Goal: Task Accomplishment & Management: Manage account settings

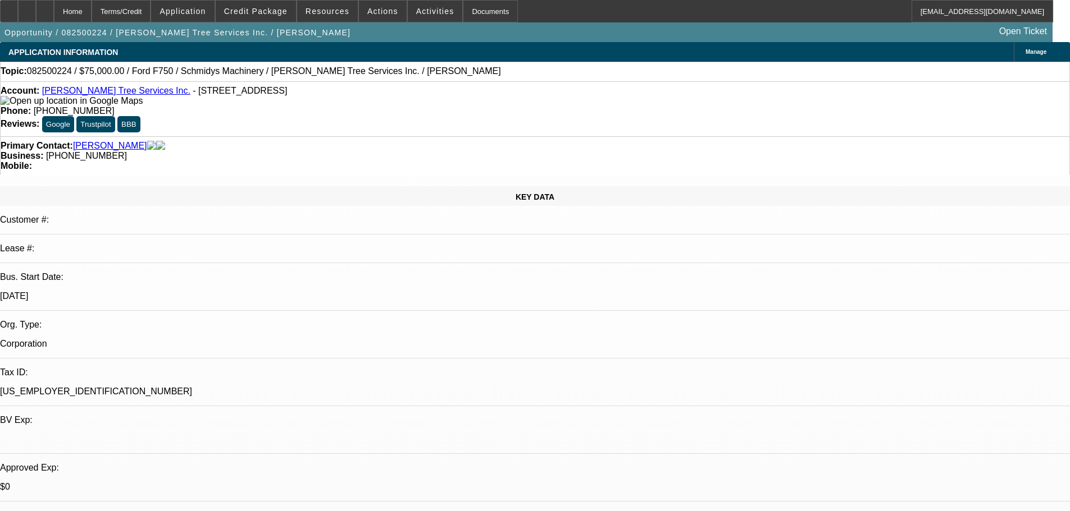
select select "0"
select select "6"
select select "0"
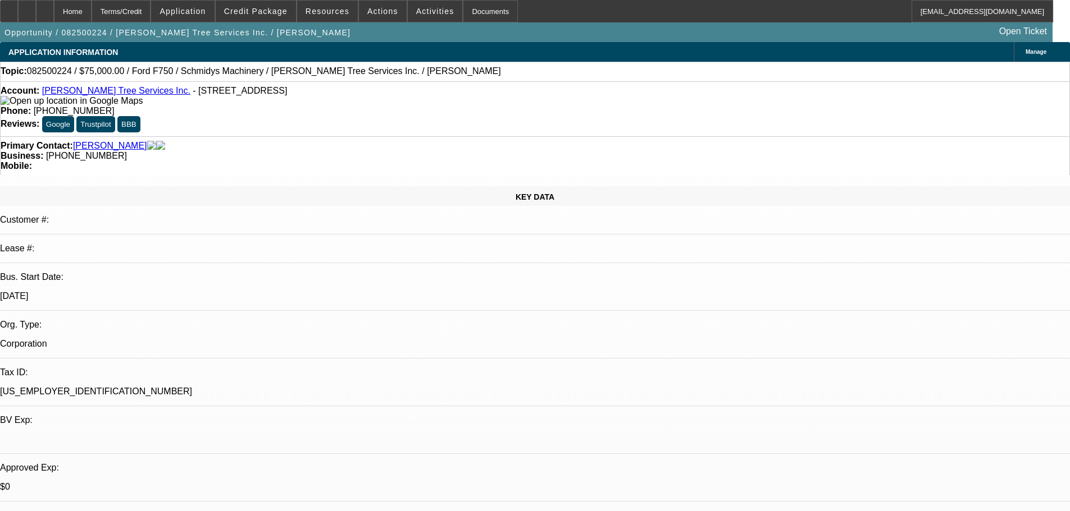
select select "0"
select select "6"
select select "0"
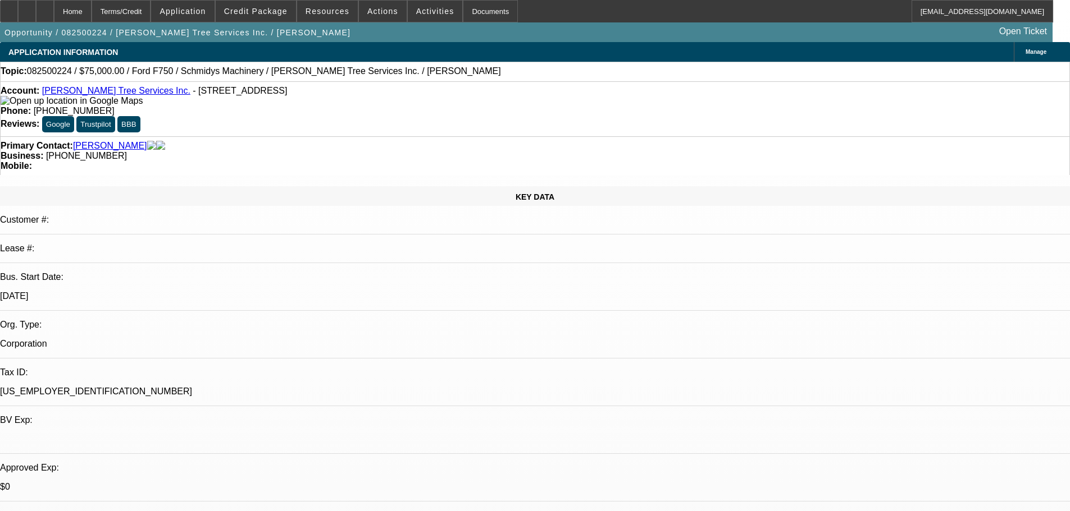
select select "0"
select select "6"
select select "0"
select select "3"
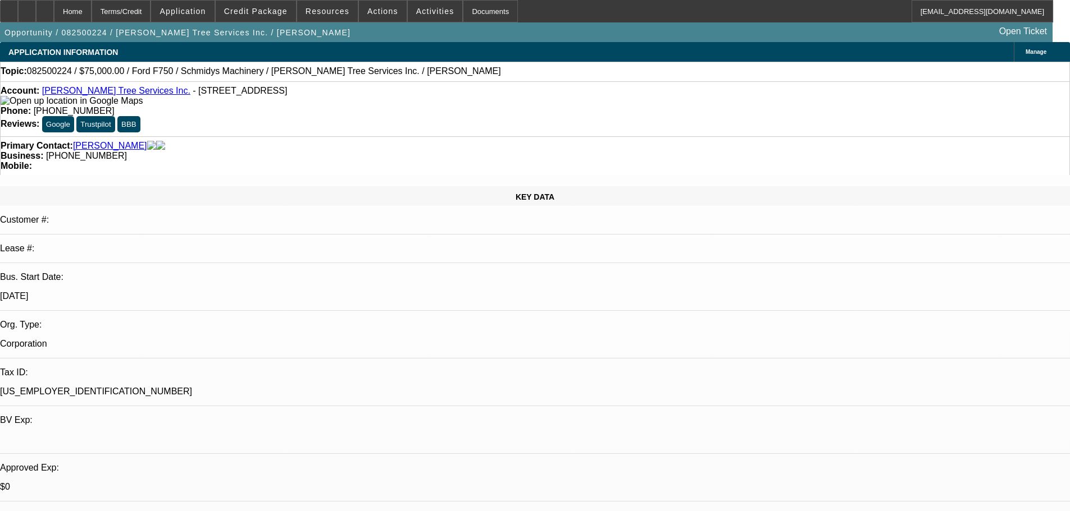
select select "0"
select select "6"
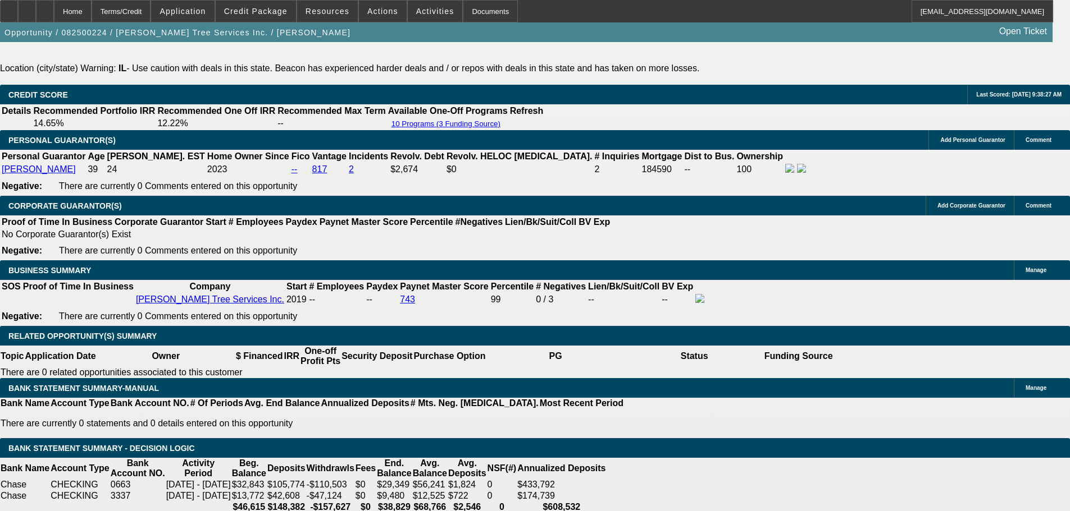
scroll to position [1684, 0]
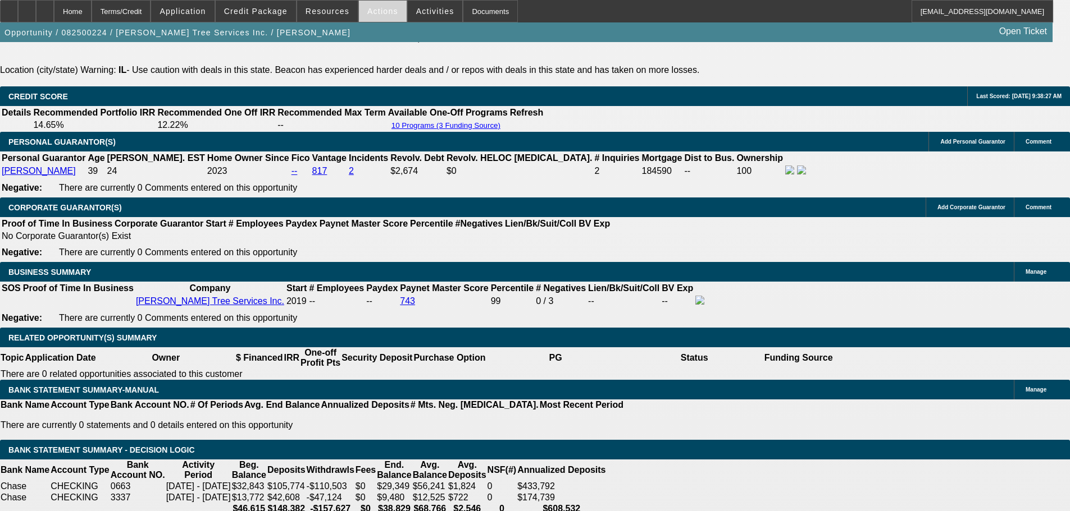
click at [386, 15] on span "Actions" at bounding box center [382, 11] width 31 height 9
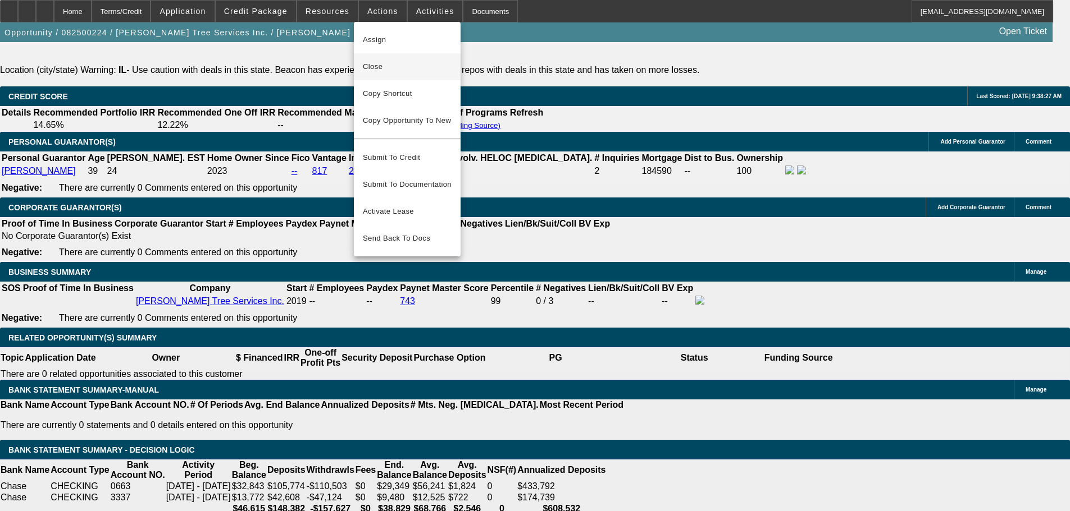
click at [392, 63] on span "Close" at bounding box center [407, 66] width 89 height 13
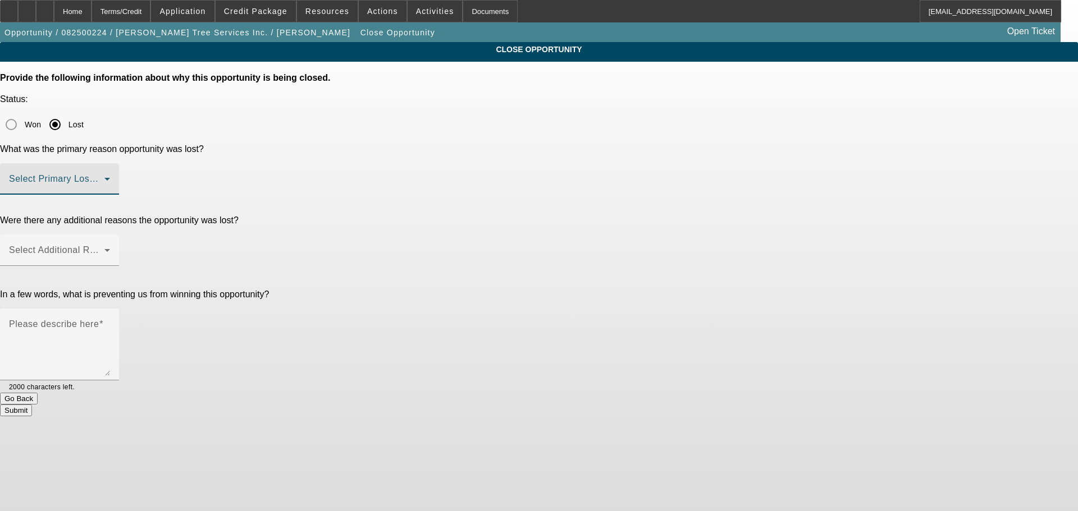
click at [104, 177] on span at bounding box center [56, 183] width 95 height 13
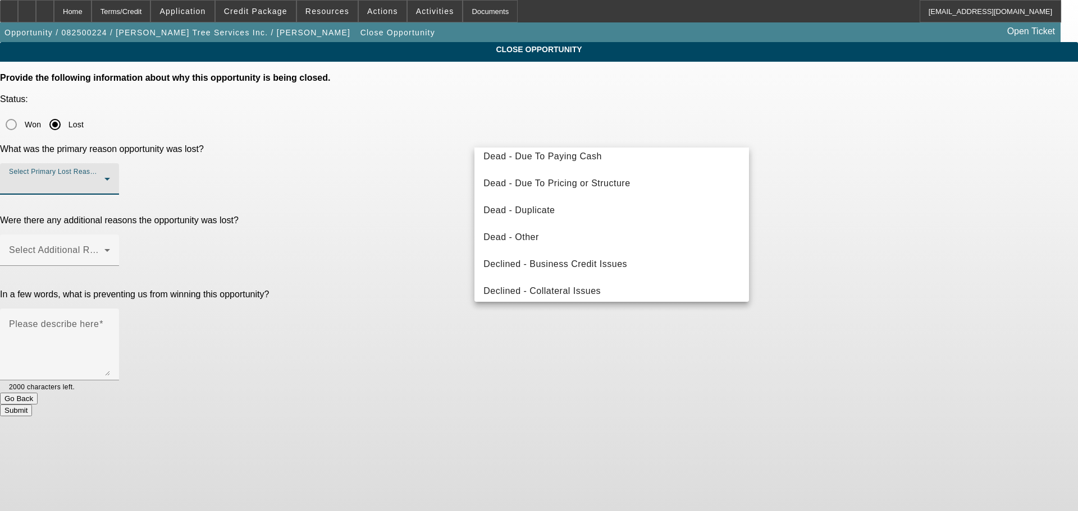
scroll to position [112, 0]
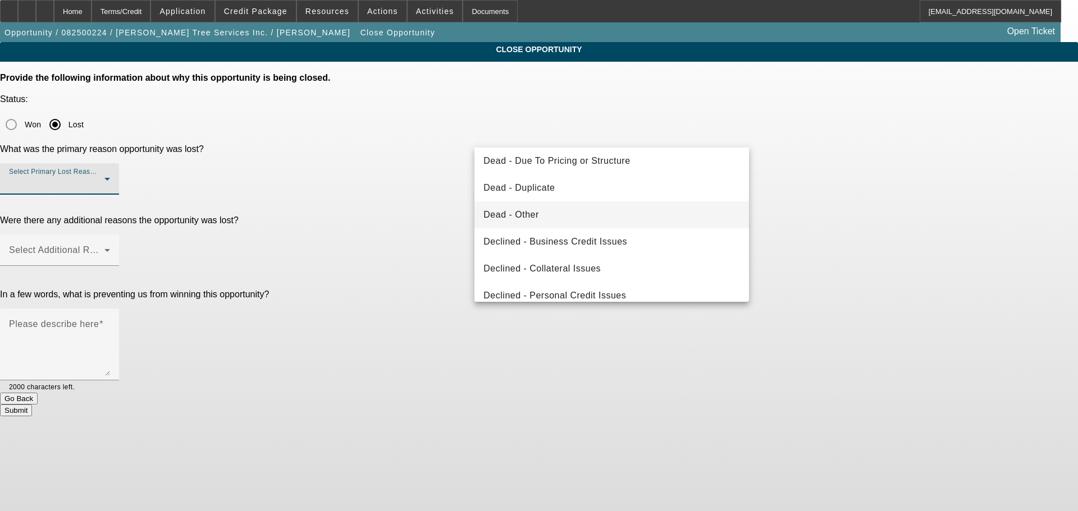
click at [578, 218] on mat-option "Dead - Other" at bounding box center [611, 215] width 275 height 27
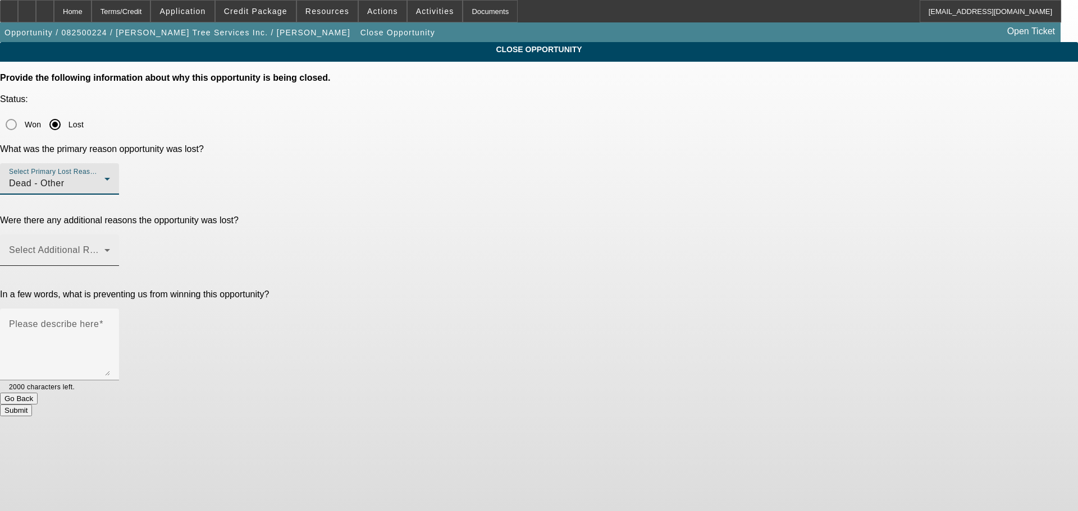
click at [104, 248] on span at bounding box center [56, 254] width 95 height 13
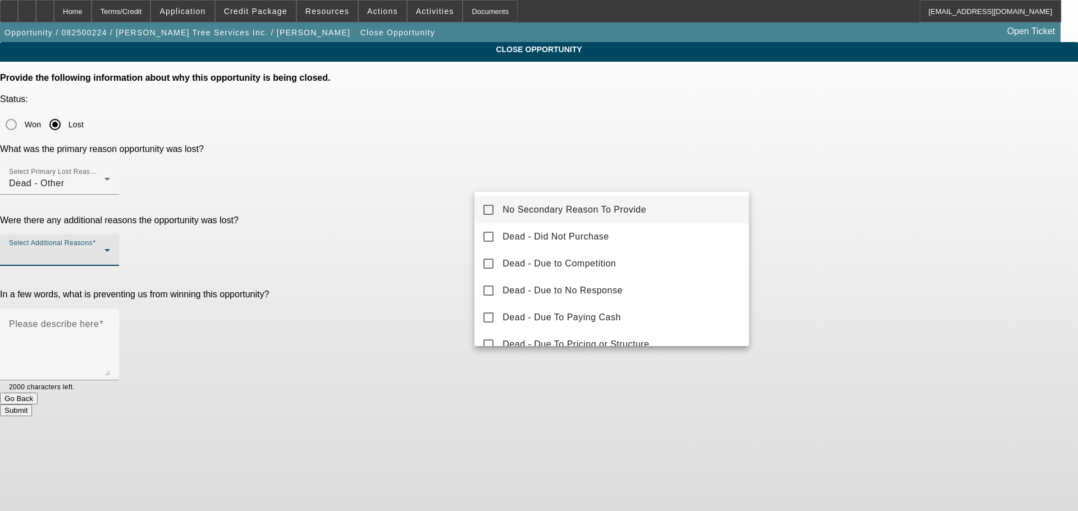
click at [554, 209] on span "No Secondary Reason To Provide" at bounding box center [575, 209] width 144 height 13
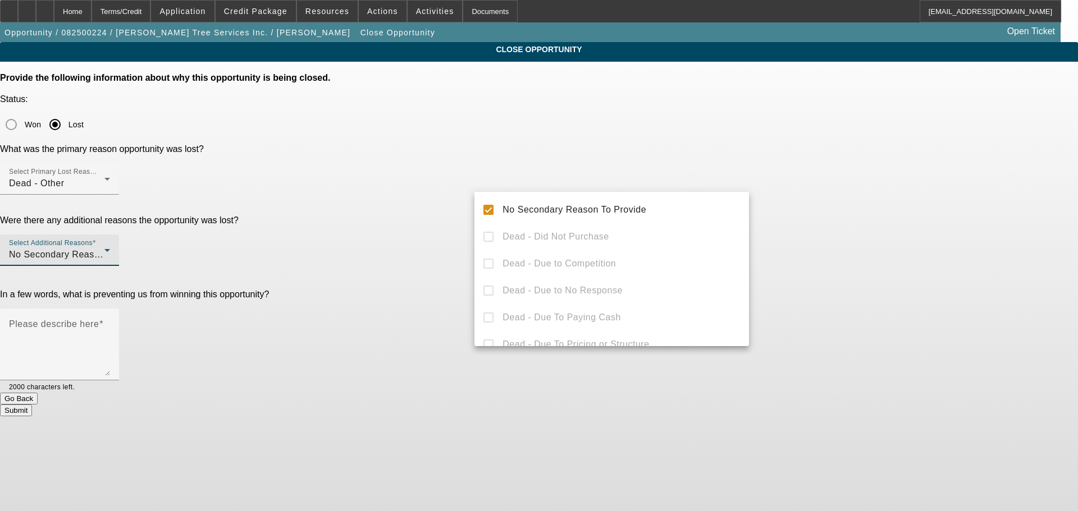
click at [454, 261] on div at bounding box center [539, 255] width 1078 height 511
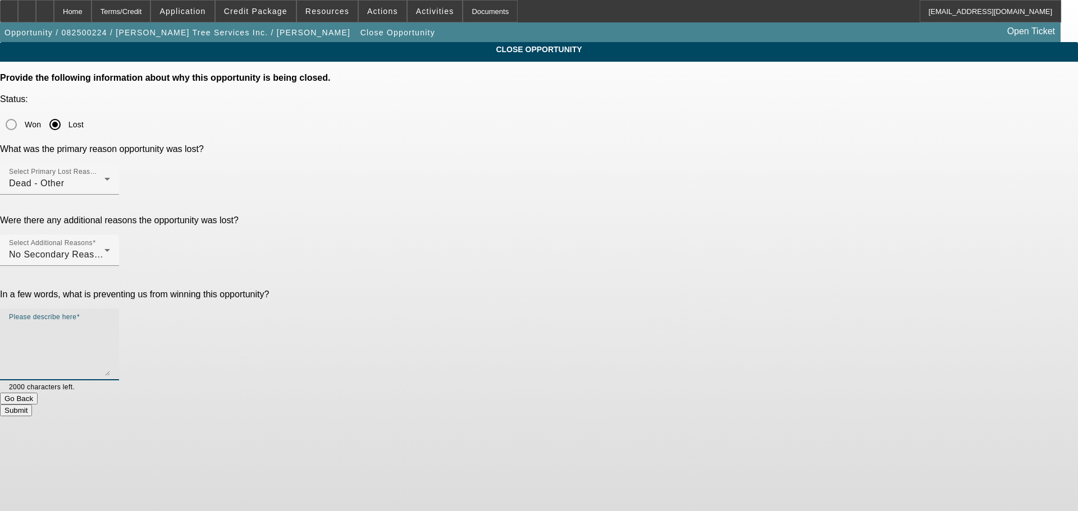
click at [110, 322] on textarea "Please describe here" at bounding box center [59, 349] width 101 height 54
type textarea "our process took to long, he was approved and funded by a competitor in 3 hours…"
click at [32, 405] on button "Submit" at bounding box center [16, 411] width 32 height 12
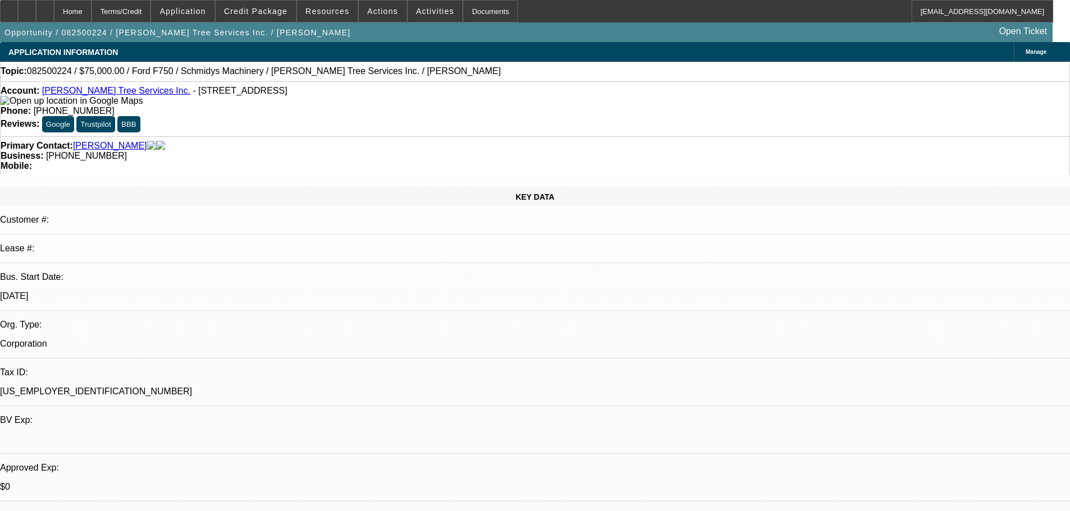
select select "0"
select select "6"
select select "0"
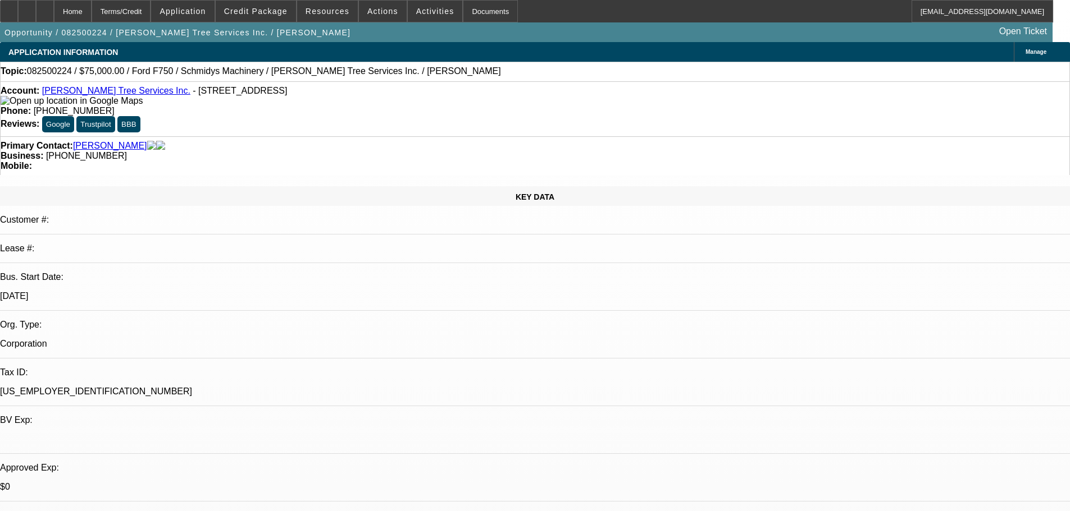
select select "0"
select select "6"
select select "0"
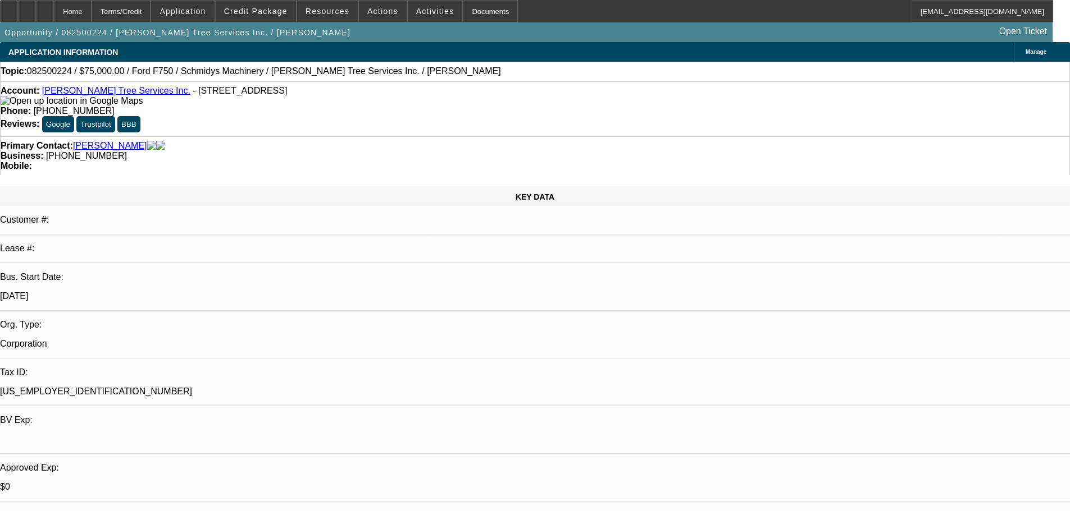
select select "0"
select select "6"
select select "0"
select select "3"
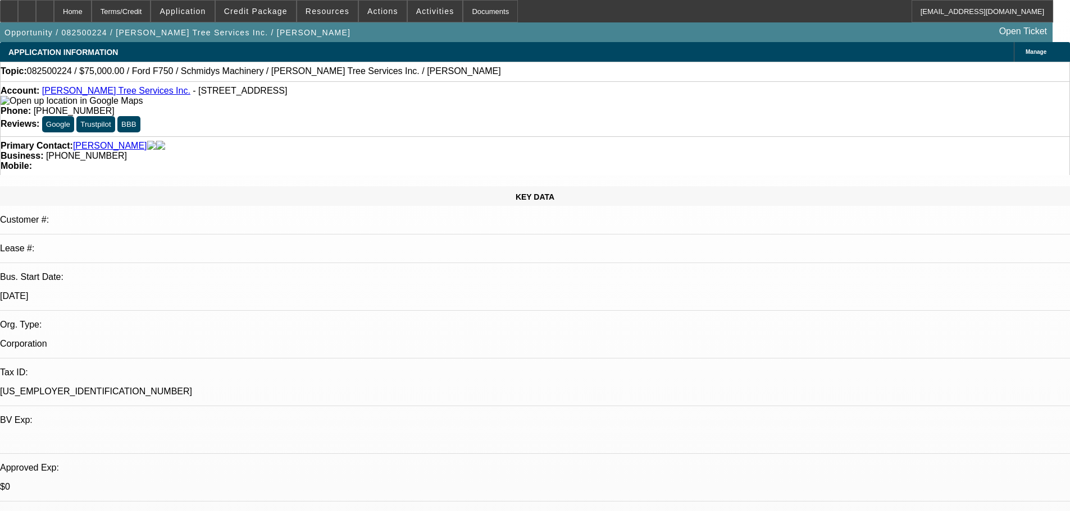
select select "0"
select select "6"
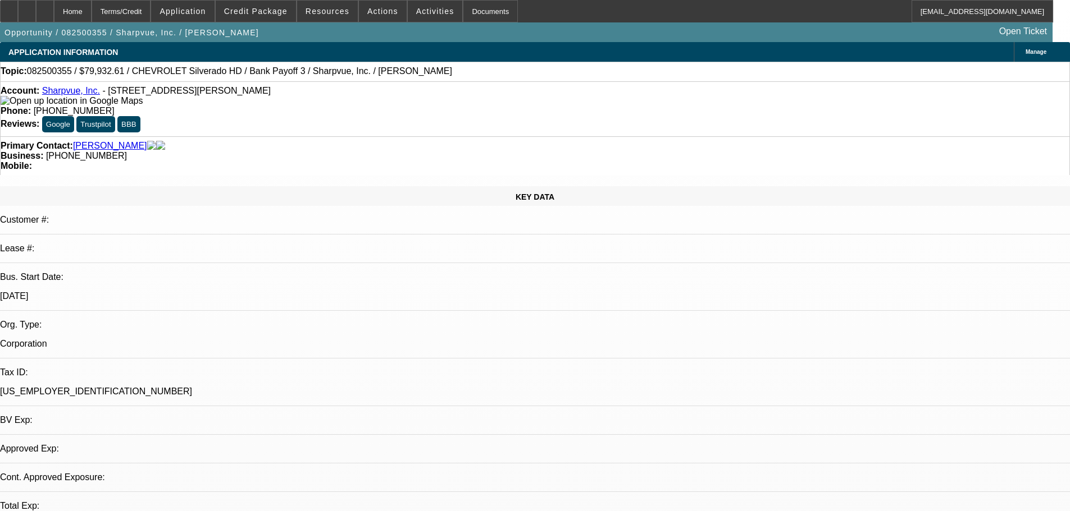
select select "0"
select select "2"
select select "0"
select select "6"
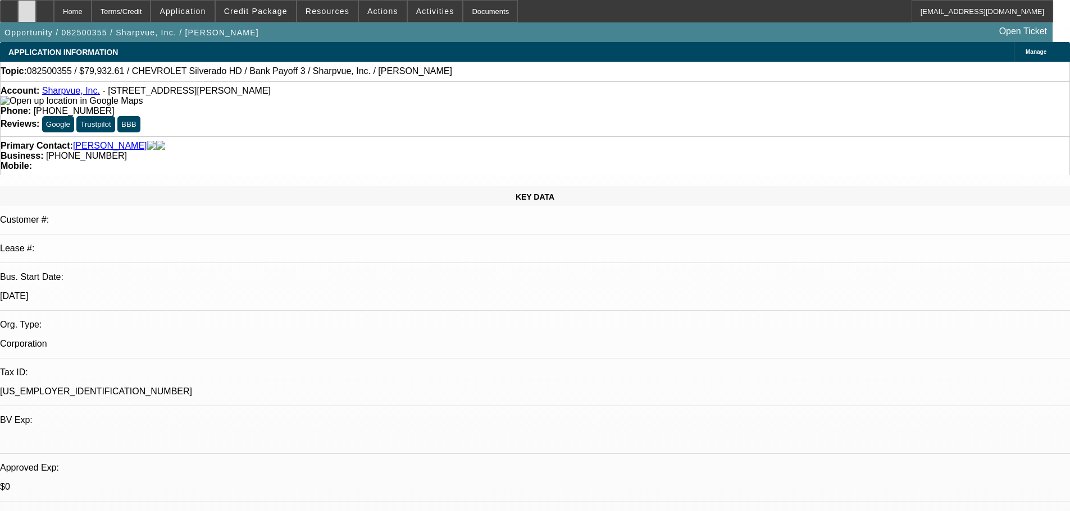
click at [36, 17] on div at bounding box center [27, 11] width 18 height 22
click at [282, 17] on span at bounding box center [256, 11] width 80 height 27
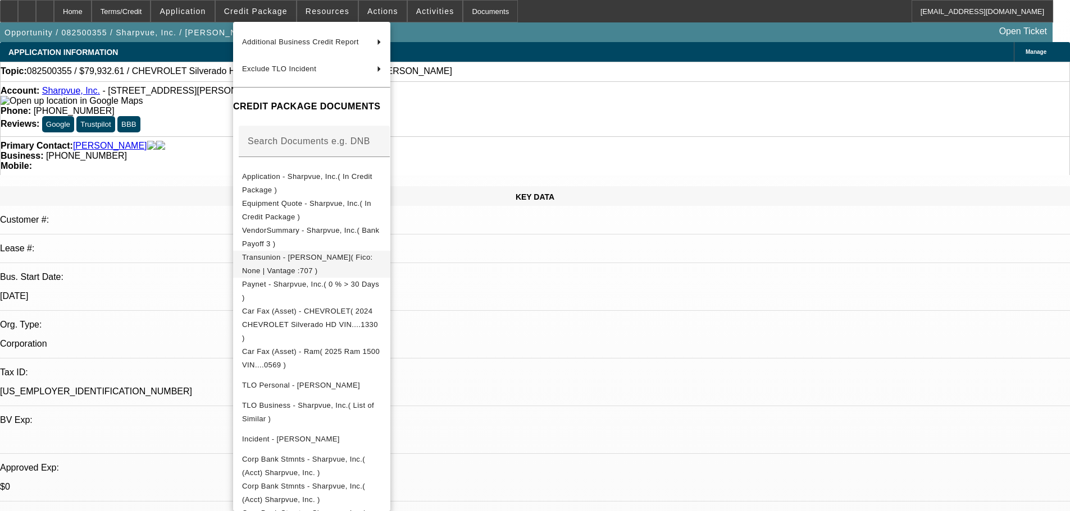
scroll to position [115, 0]
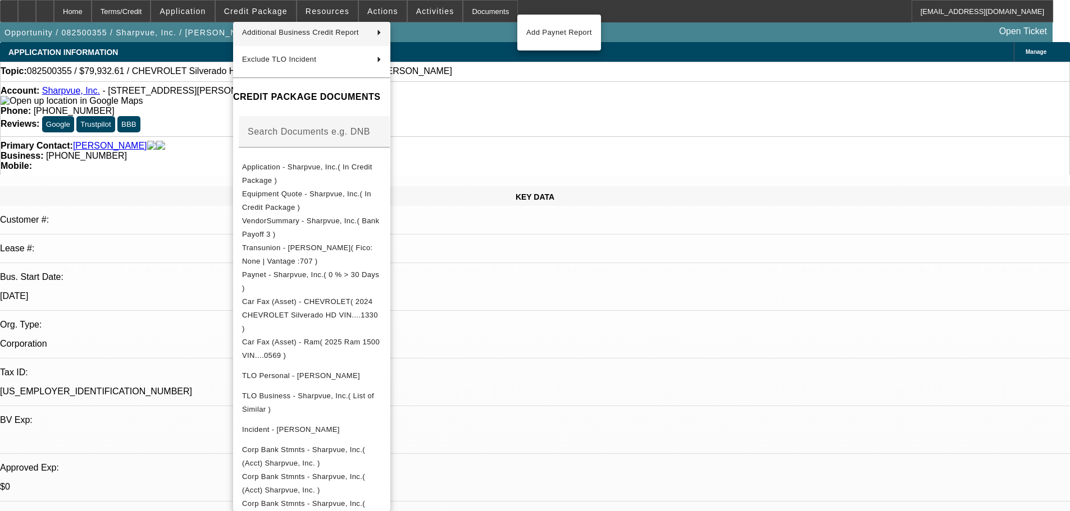
click at [154, 135] on div at bounding box center [535, 255] width 1070 height 511
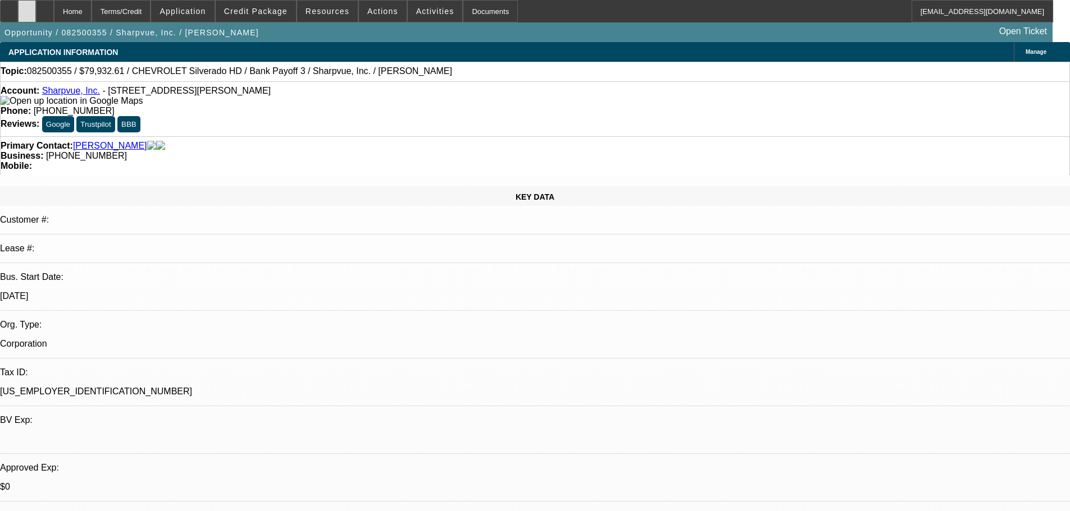
click at [27, 7] on icon at bounding box center [27, 7] width 0 height 0
click at [270, 13] on span "Credit Package" at bounding box center [255, 11] width 63 height 9
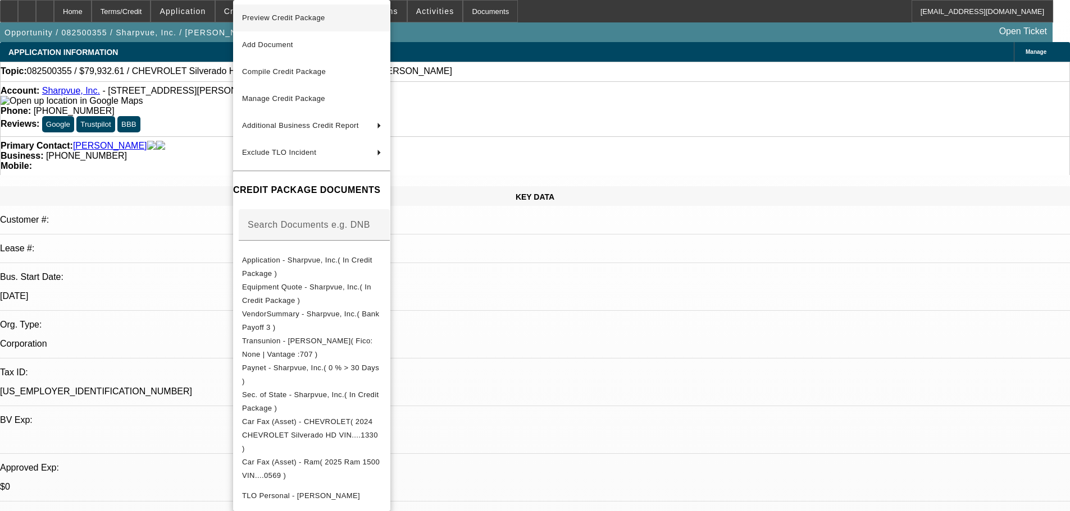
click at [270, 17] on span "Preview Credit Package" at bounding box center [283, 17] width 83 height 8
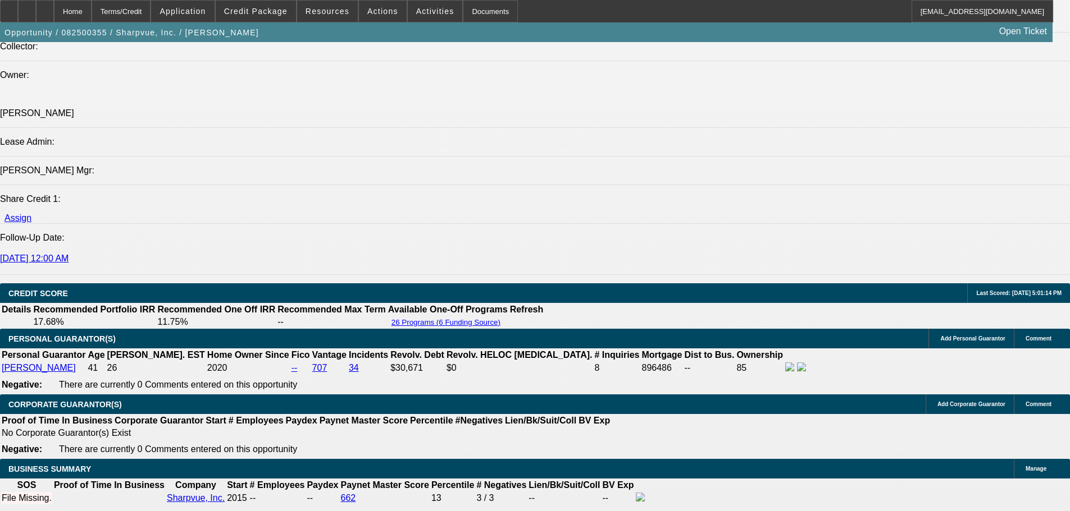
scroll to position [1348, 0]
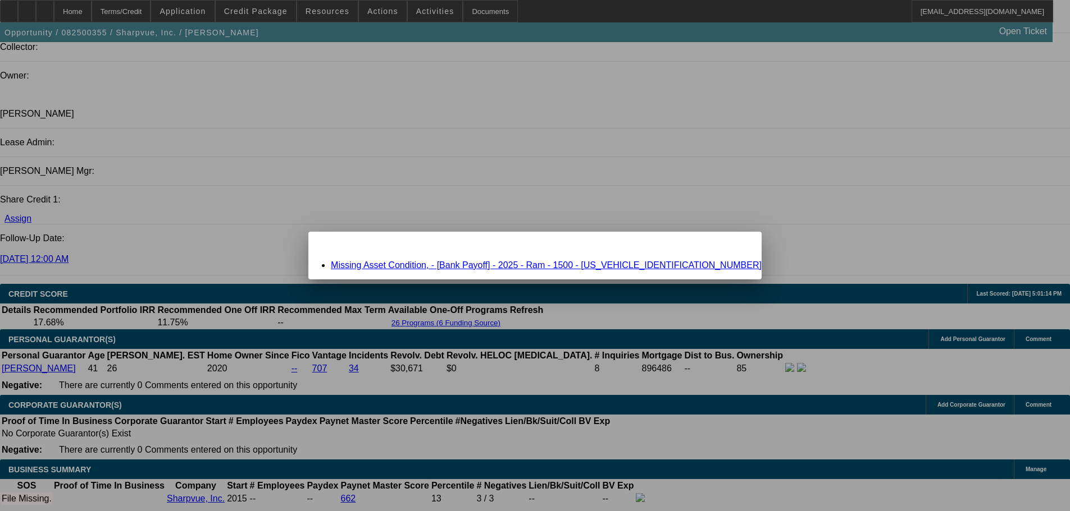
click at [484, 270] on div "Missing Asset Condition, - [Bank Payoff] - 2025 - Ram - 1500 - 1C6RRFCG2SN570569" at bounding box center [534, 266] width 453 height 10
click at [482, 267] on link "Missing Asset Condition, - [Bank Payoff] - 2025 - Ram - 1500 - 1C6RRFCG2SN570569" at bounding box center [546, 266] width 431 height 10
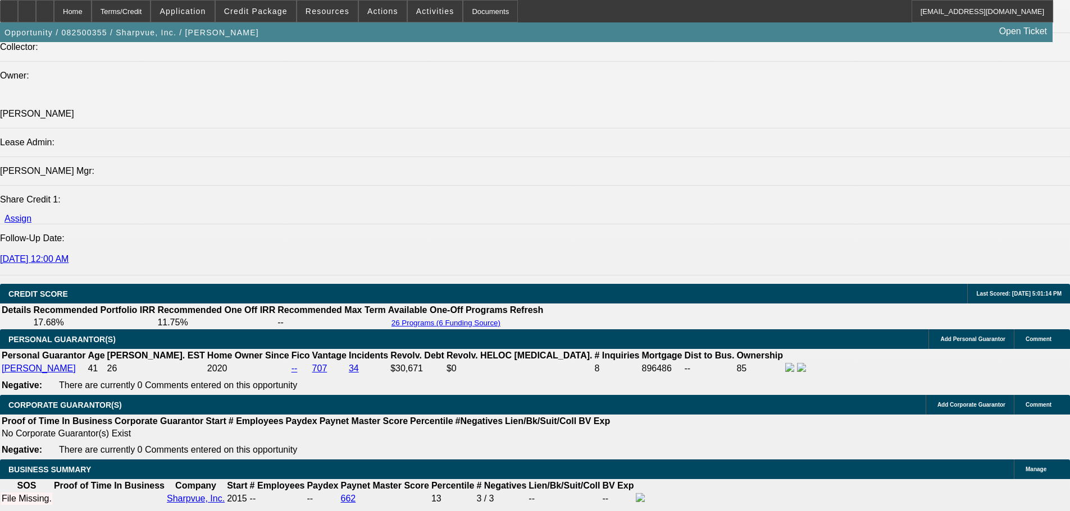
scroll to position [1348, 0]
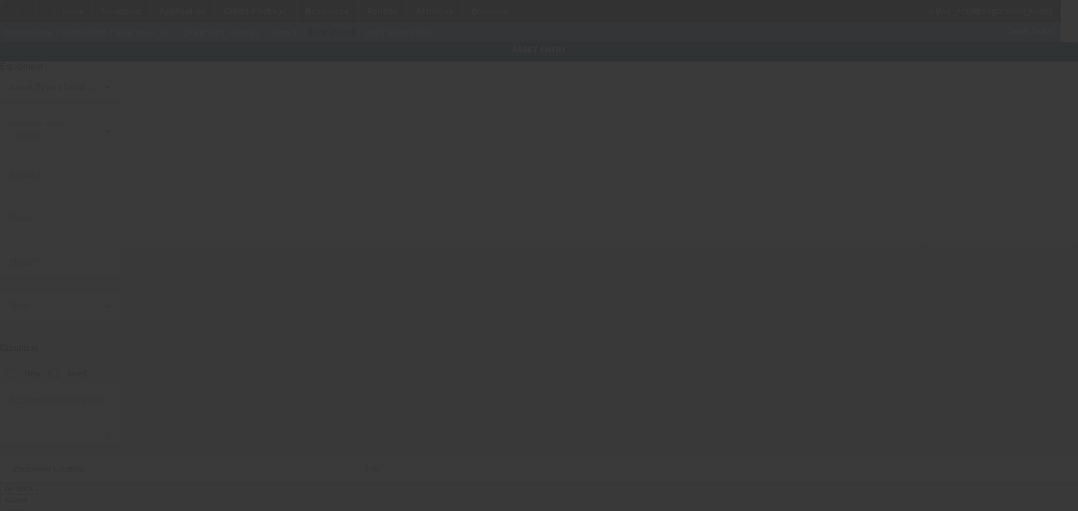
type input "1C6RRFCG2SN570569"
type input "Ram"
type input "1500"
type input "2381 Dutch Fork Road"
type input "Chapin"
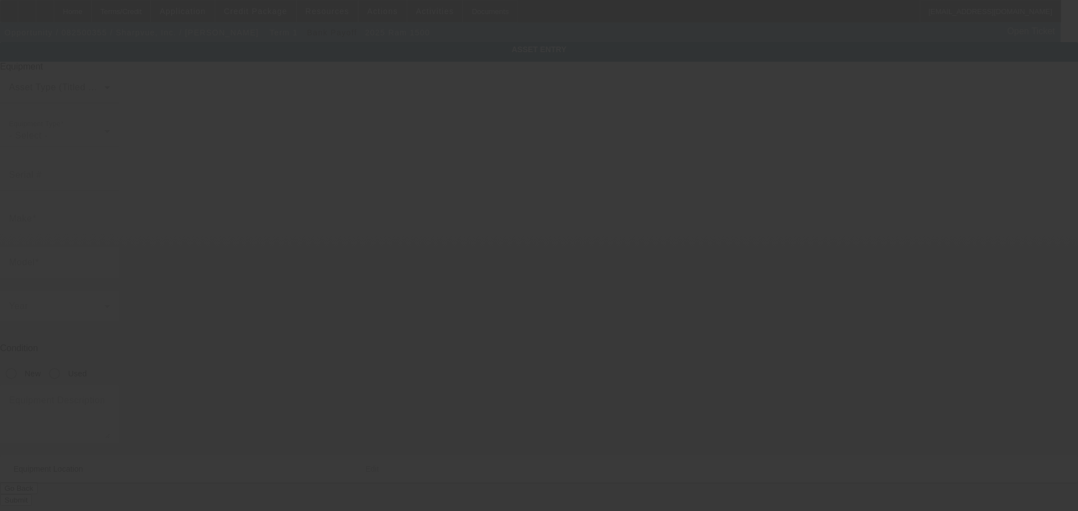
type input "29036"
type input "Richland"
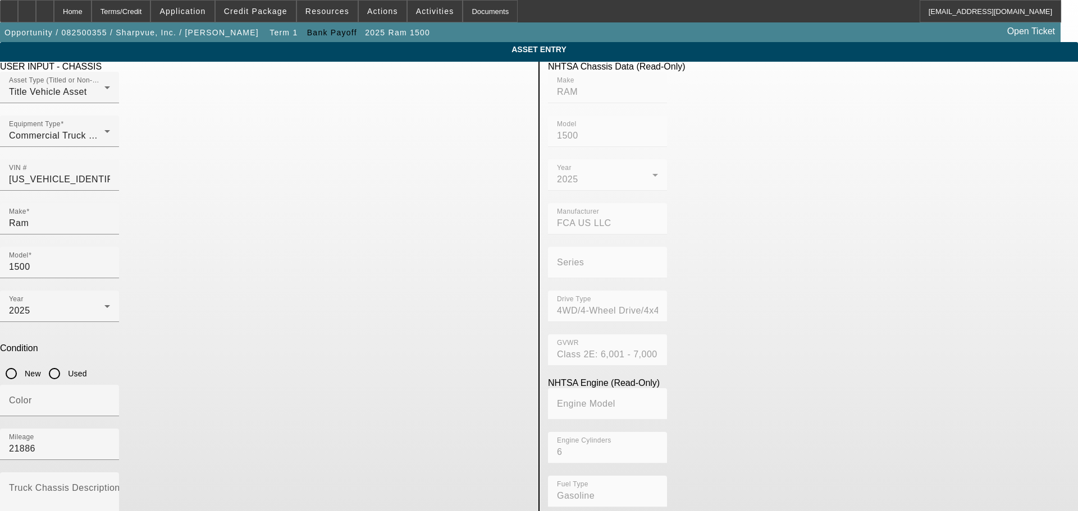
click at [66, 363] on input "Used" at bounding box center [54, 374] width 22 height 22
radio input "true"
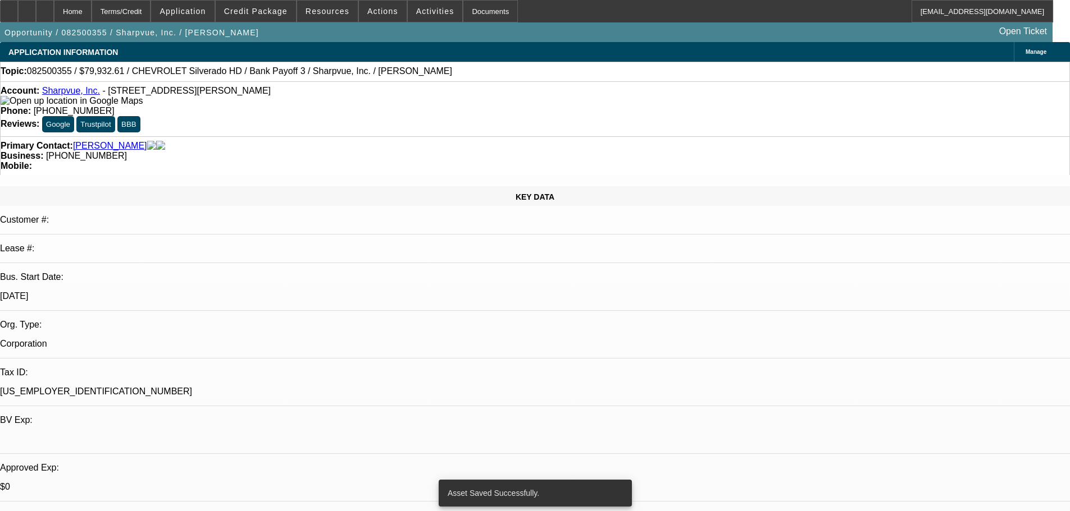
select select "0"
select select "2"
select select "0"
select select "6"
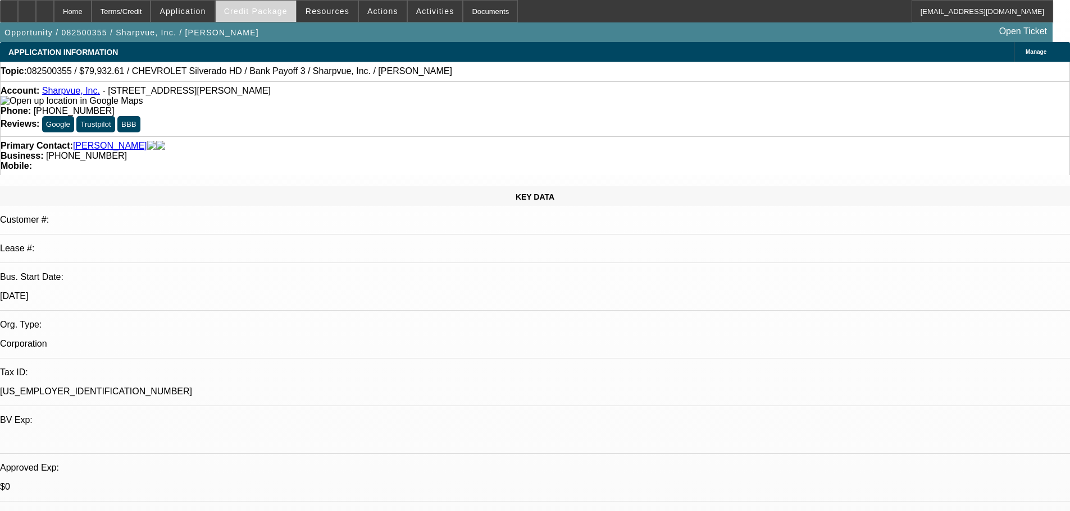
click at [273, 4] on span at bounding box center [256, 11] width 80 height 27
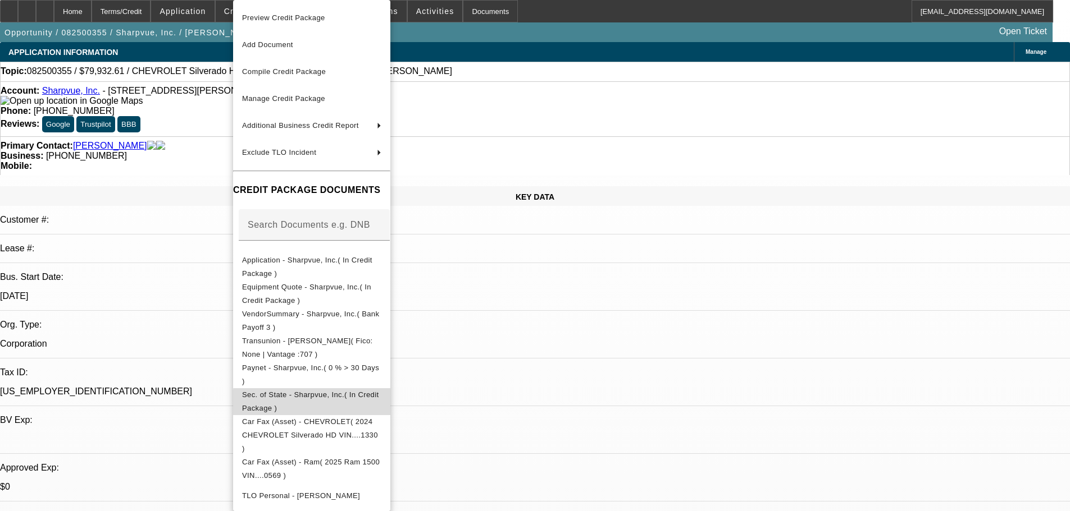
click at [379, 400] on span "Sec. of State - Sharpvue, Inc.( In Credit Package )" at bounding box center [310, 402] width 137 height 22
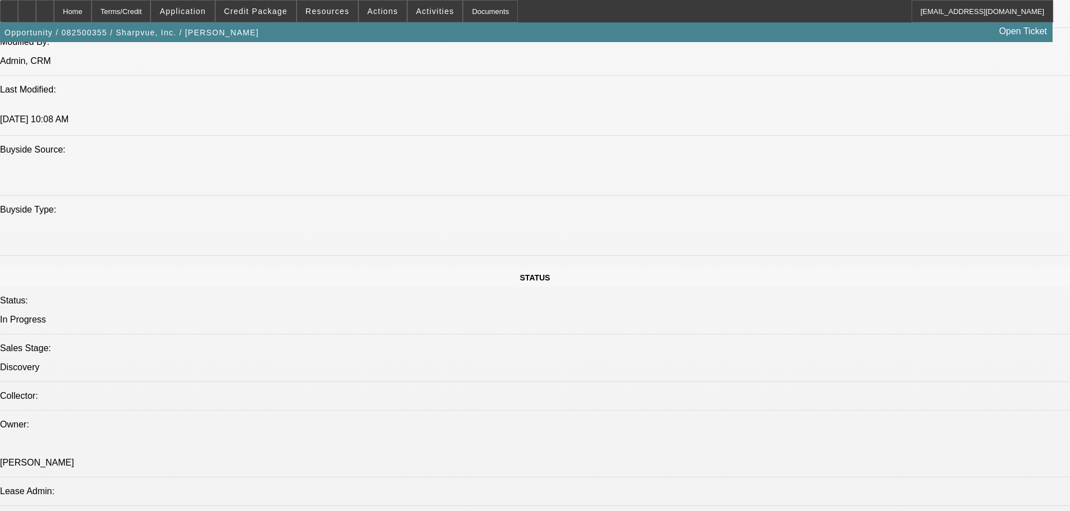
scroll to position [1235, 0]
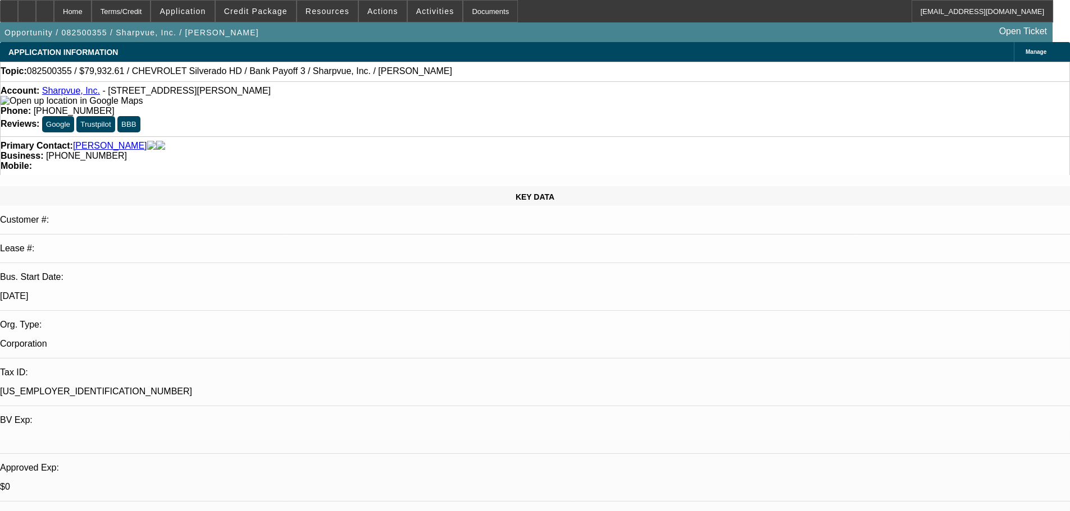
select select "0"
select select "2"
select select "0"
select select "6"
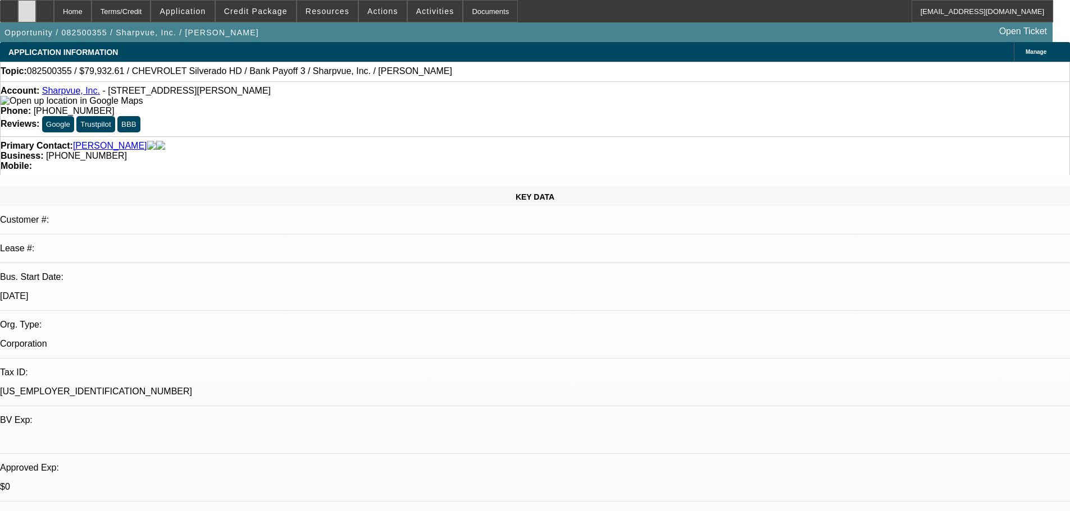
click at [36, 17] on div at bounding box center [27, 11] width 18 height 22
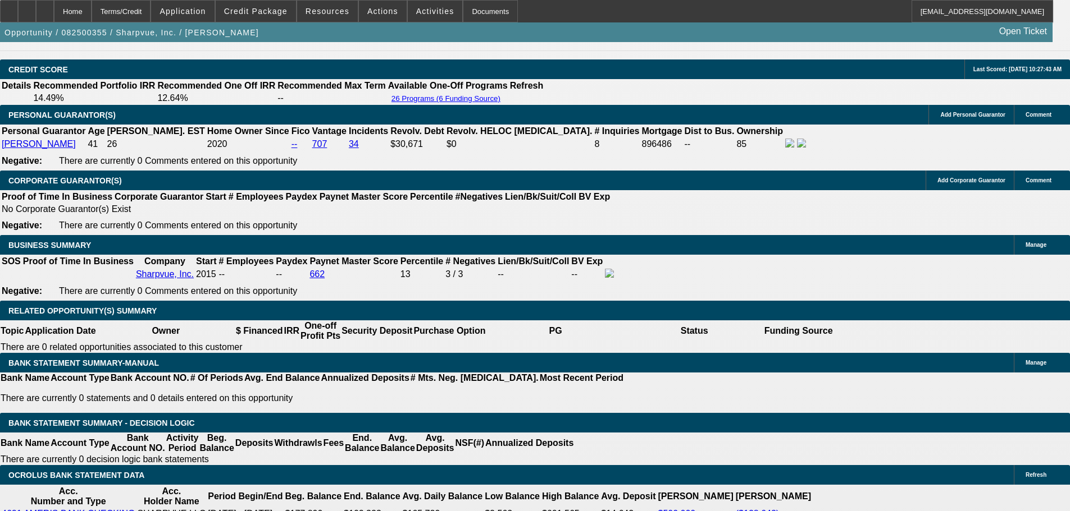
scroll to position [1404, 0]
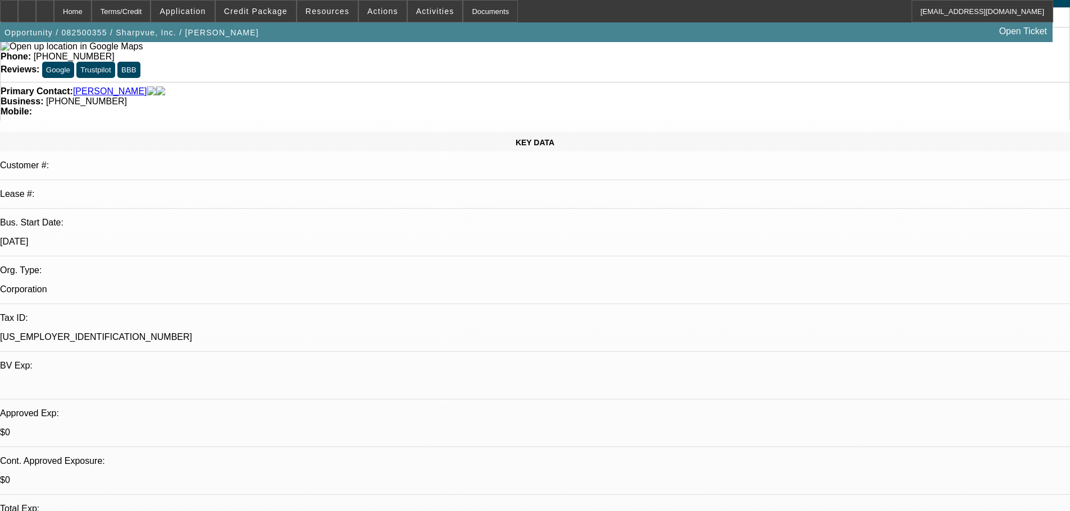
scroll to position [112, 0]
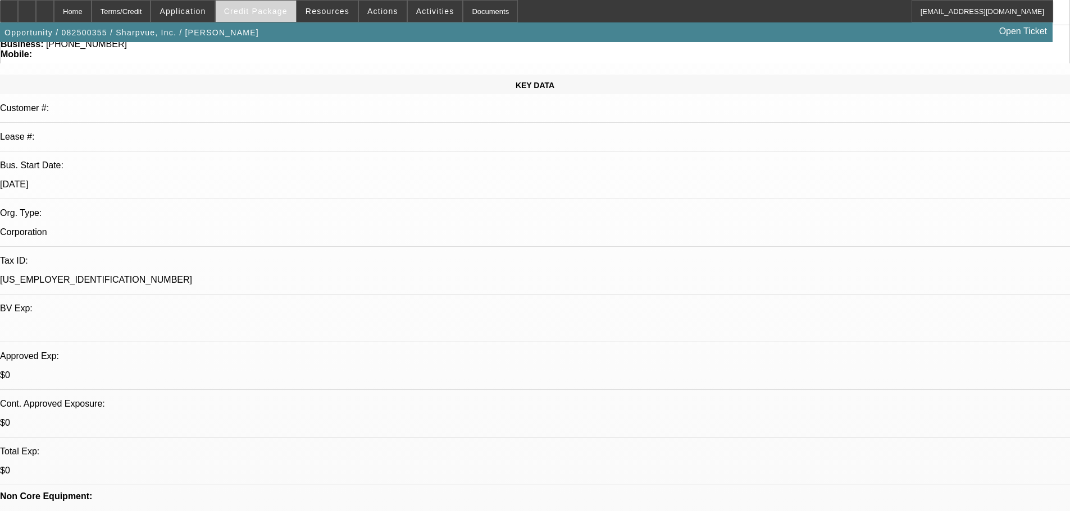
click at [284, 17] on span at bounding box center [256, 11] width 80 height 27
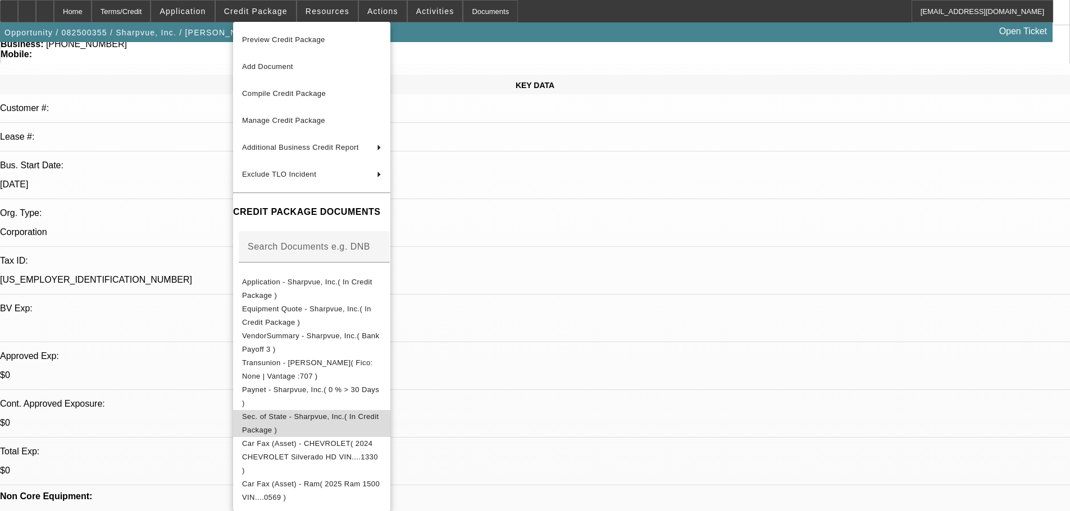
click at [379, 420] on span "Sec. of State - Sharpvue, Inc.( In Credit Package )" at bounding box center [310, 424] width 137 height 22
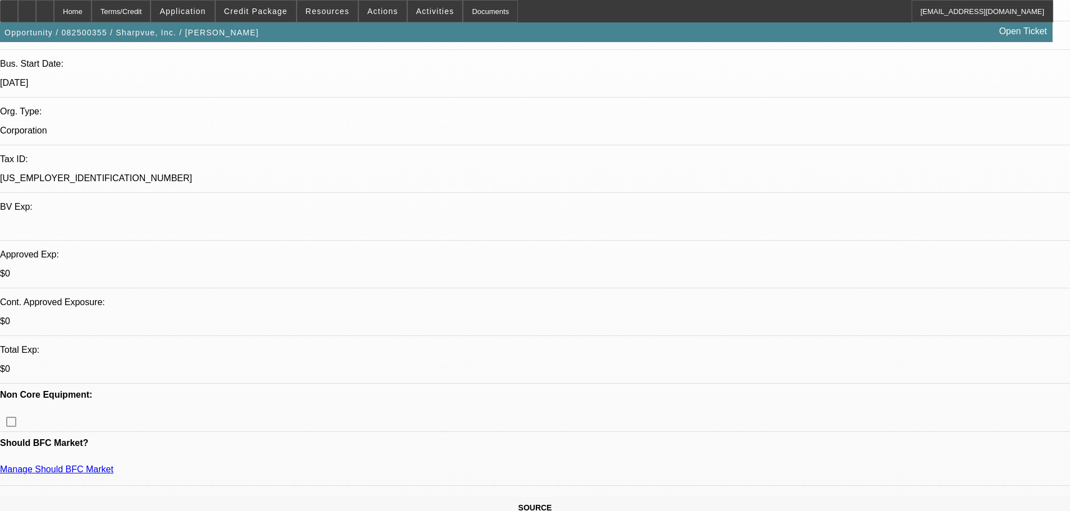
scroll to position [56, 0]
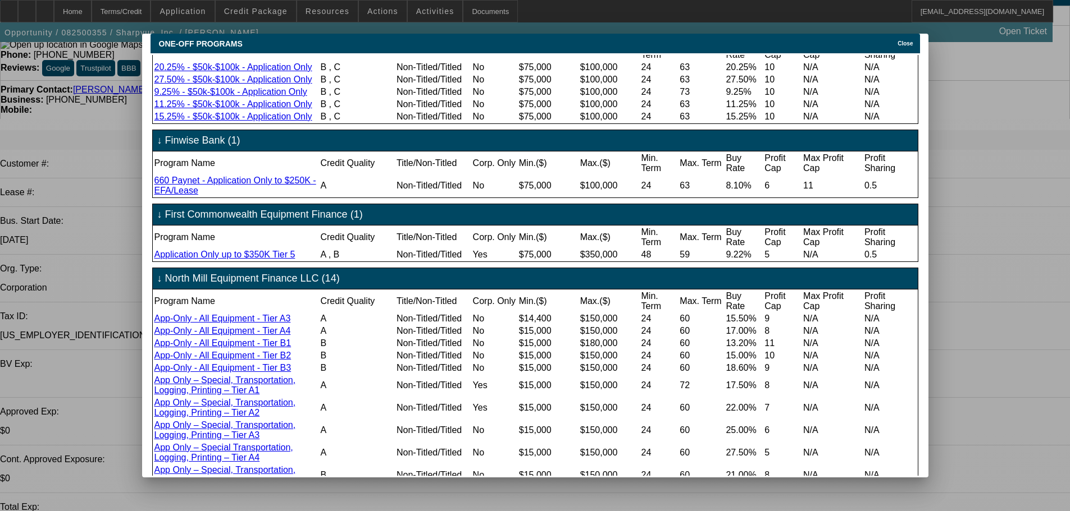
scroll to position [122, 0]
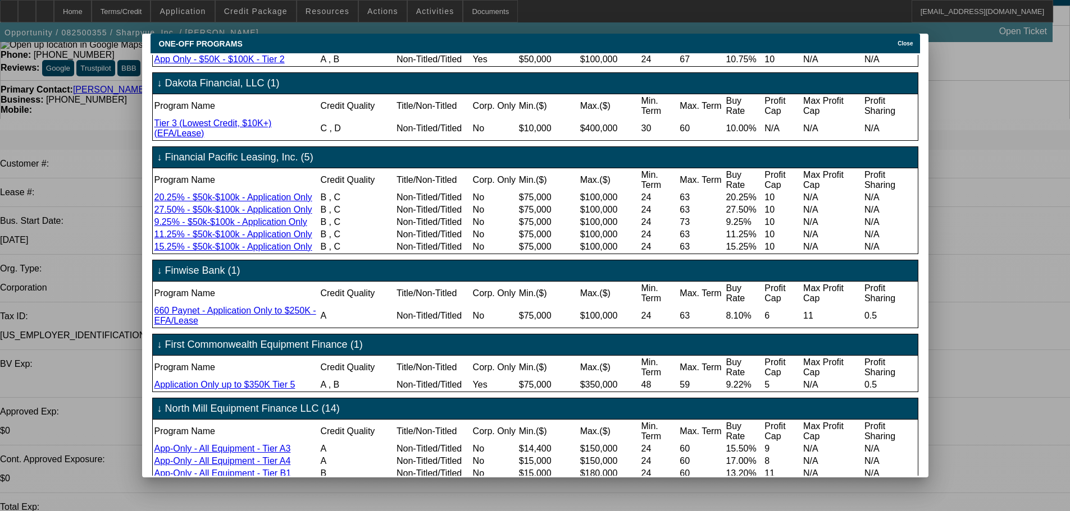
click at [912, 40] on span "Close" at bounding box center [904, 43] width 15 height 6
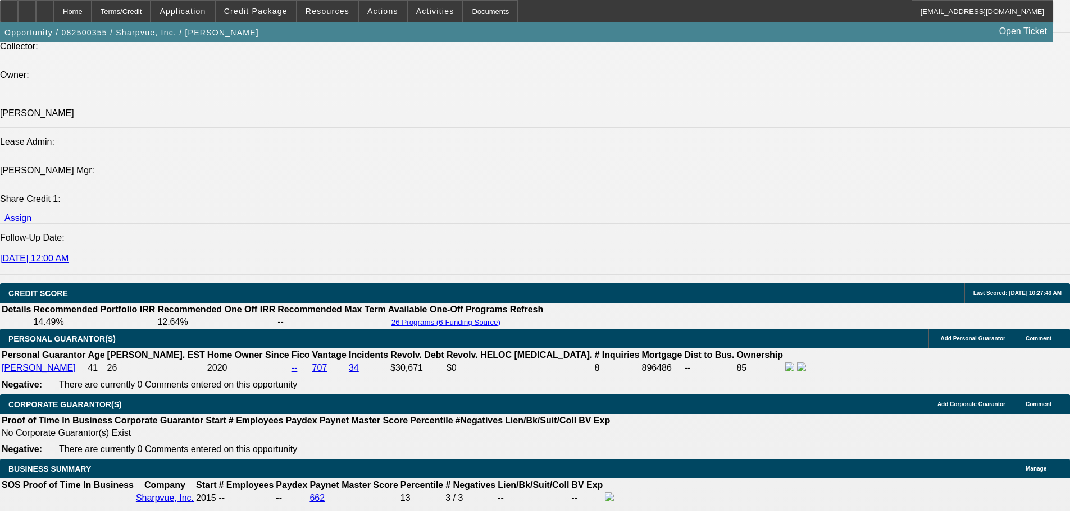
scroll to position [1741, 0]
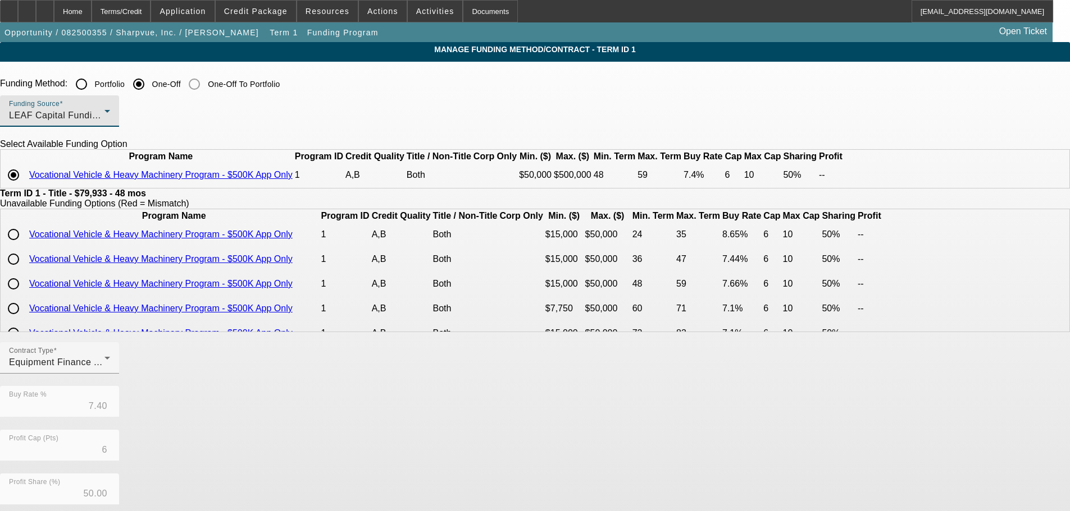
click at [125, 118] on span "LEAF Capital Funding, LLC" at bounding box center [67, 116] width 116 height 10
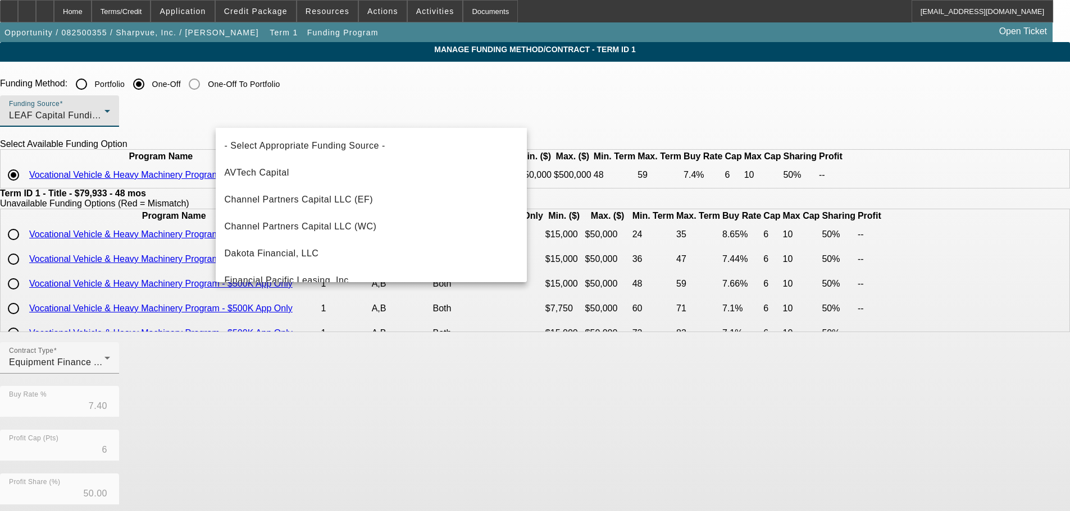
scroll to position [147, 0]
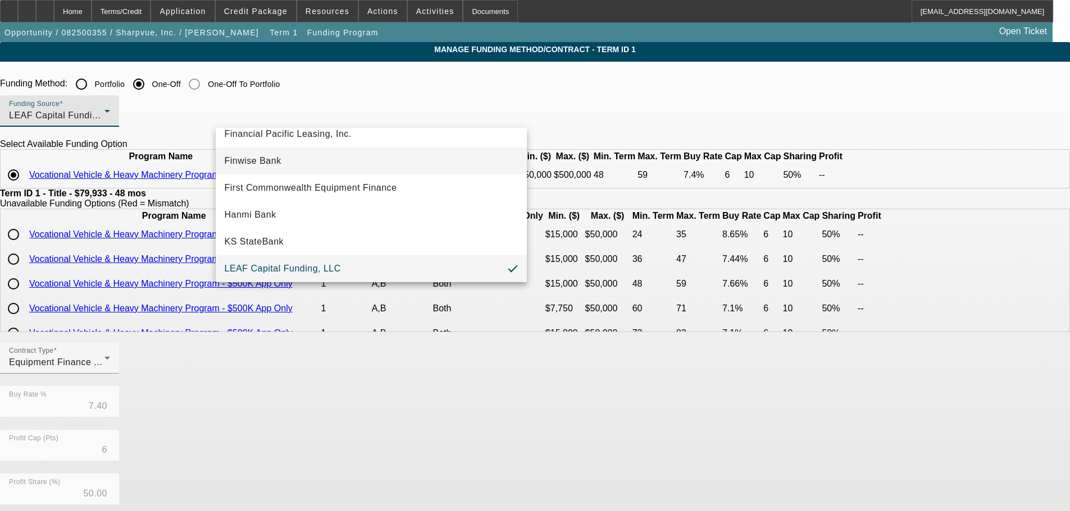
click at [261, 163] on span "Finwise Bank" at bounding box center [253, 160] width 57 height 13
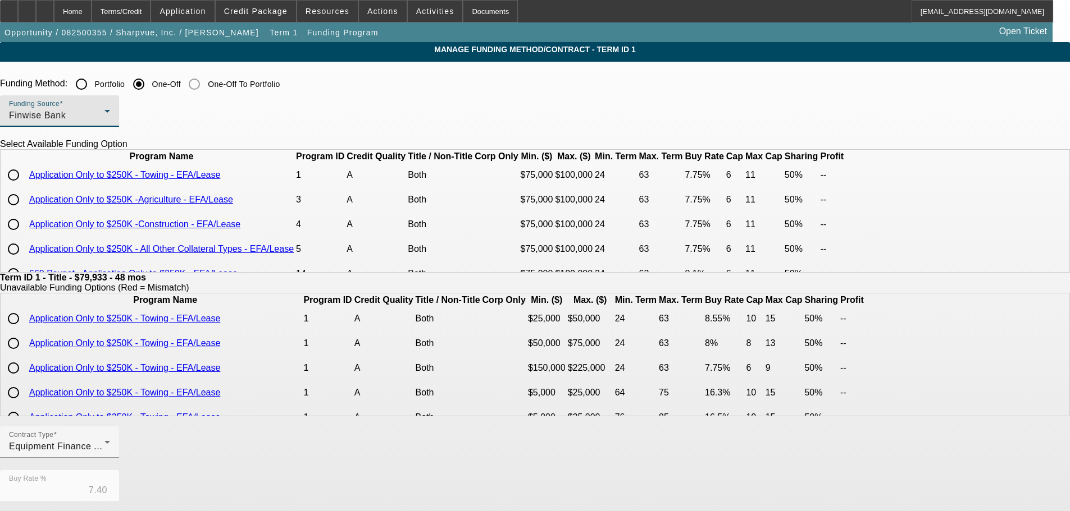
click at [104, 115] on div "Finwise Bank" at bounding box center [56, 115] width 95 height 13
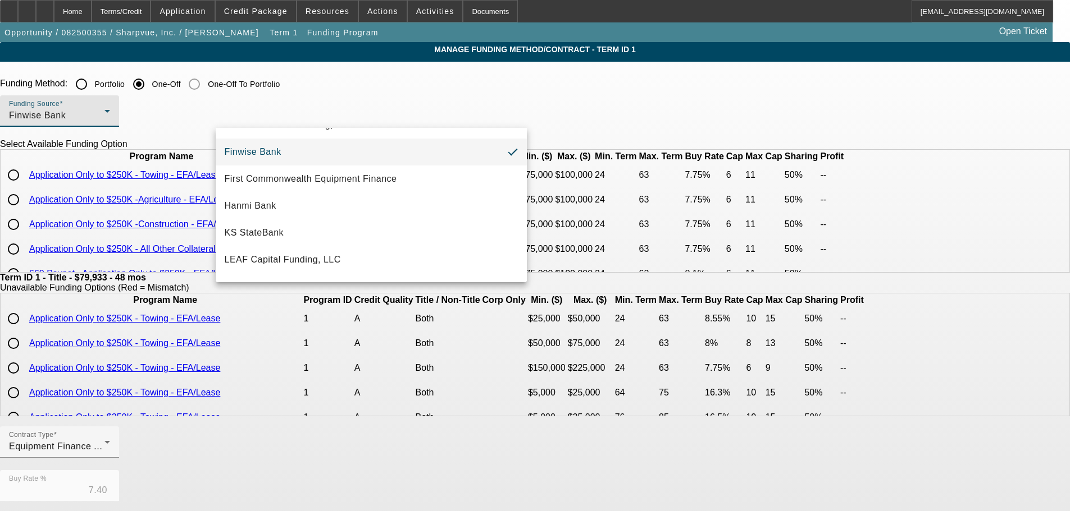
scroll to position [169, 0]
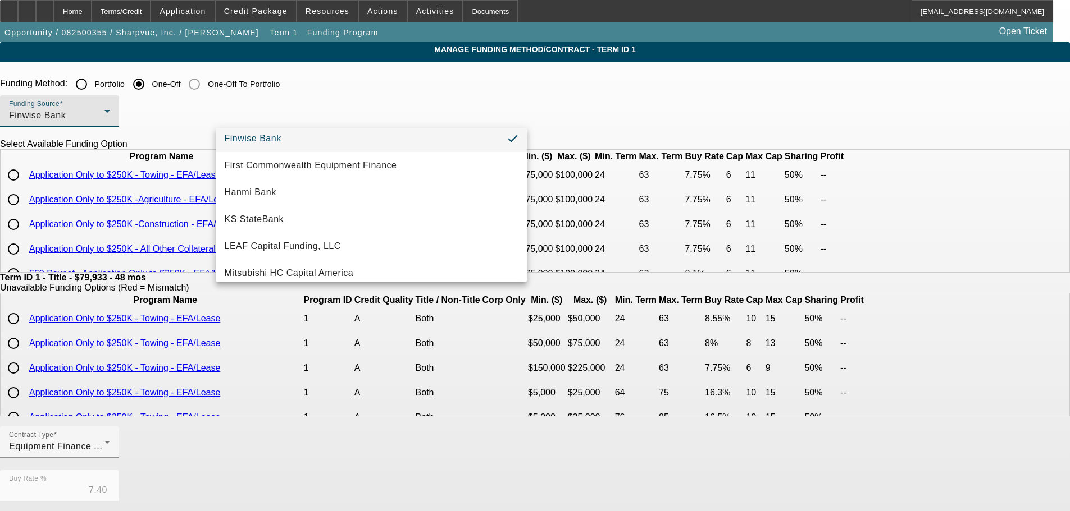
click at [602, 127] on div at bounding box center [535, 255] width 1070 height 511
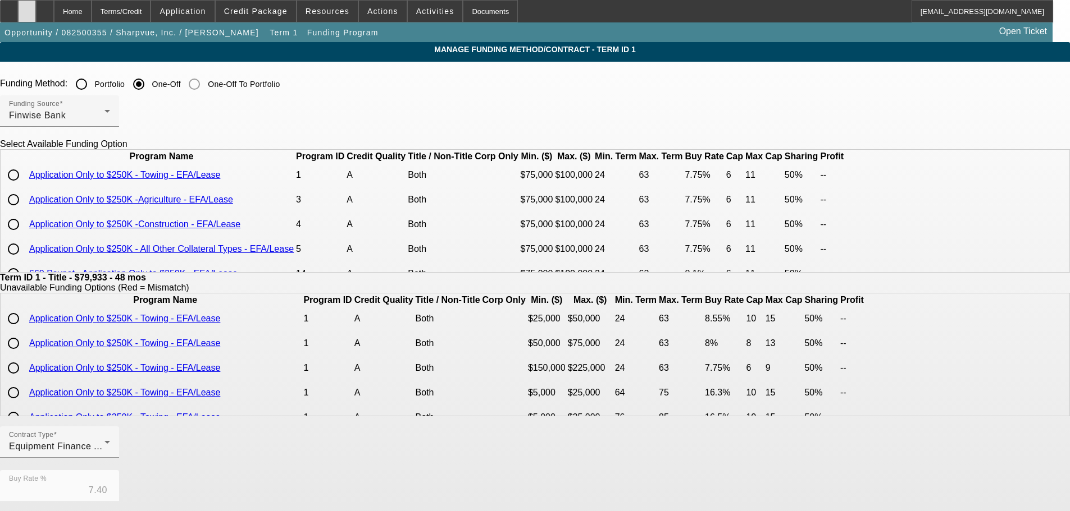
click at [27, 7] on icon at bounding box center [27, 7] width 0 height 0
click at [18, 18] on div at bounding box center [9, 11] width 18 height 22
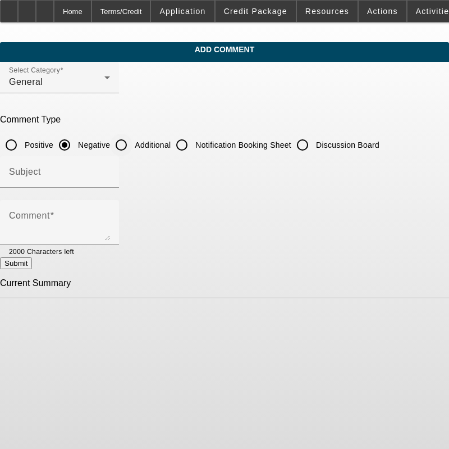
click at [133, 144] on input "Additional" at bounding box center [121, 145] width 22 height 22
radio input "true"
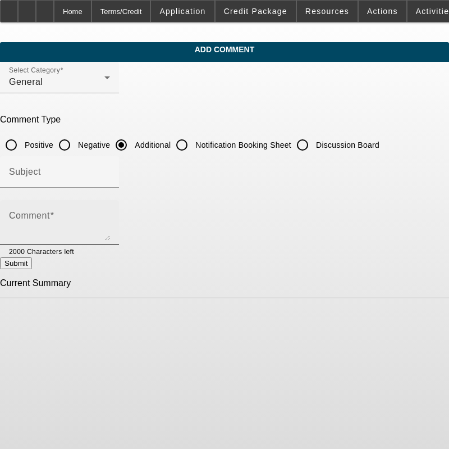
click at [110, 208] on div "Comment" at bounding box center [59, 222] width 101 height 45
drag, startPoint x: 59, startPoint y: 222, endPoint x: 65, endPoint y: 217, distance: 8.0
click at [59, 222] on textarea "[PERSON_NAME]" at bounding box center [59, 226] width 101 height 27
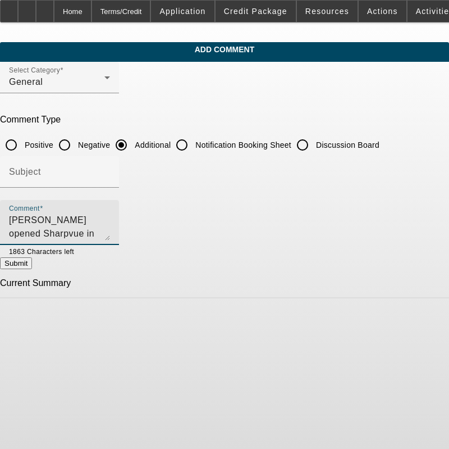
click at [110, 230] on textarea "[PERSON_NAME] opened Sharpvue in [DATE] as a sole proprietorship and converted …" at bounding box center [59, 226] width 101 height 27
click at [110, 238] on textarea "[PERSON_NAME] opened Sharpvue in [DATE] as a sole proprietorship and converted …" at bounding box center [59, 226] width 101 height 27
click at [110, 232] on textarea "[PERSON_NAME] opened Sharpvue in [DATE] as a sole proprietorship and converted …" at bounding box center [59, 226] width 101 height 27
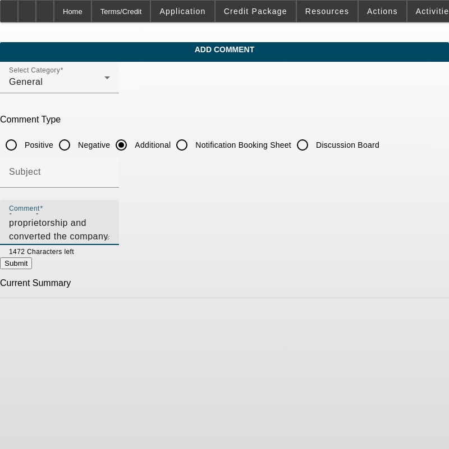
click at [110, 236] on textarea "[PERSON_NAME] opened Sharpvue in [DATE] as a sole proprietorship and converted …" at bounding box center [59, 226] width 101 height 27
drag, startPoint x: 172, startPoint y: 232, endPoint x: -4, endPoint y: 209, distance: 177.2
click at [0, 209] on html "Home Terms/Credit Application Credit Package Resources Actions Activities Docum…" at bounding box center [224, 224] width 449 height 449
type textarea "[PERSON_NAME] opened Sharpvue in [DATE] as a sole proprietorship and converted …"
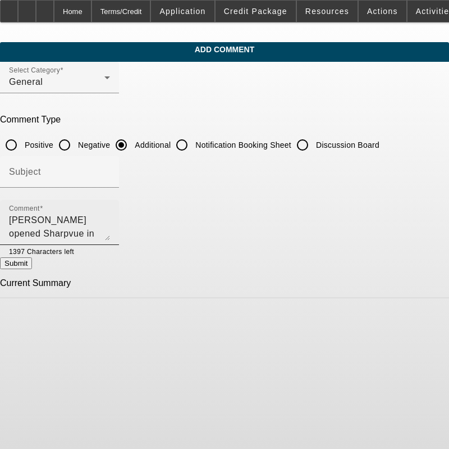
click at [75, 236] on textarea "[PERSON_NAME] opened Sharpvue in [DATE] as a sole proprietorship and converted …" at bounding box center [59, 226] width 101 height 27
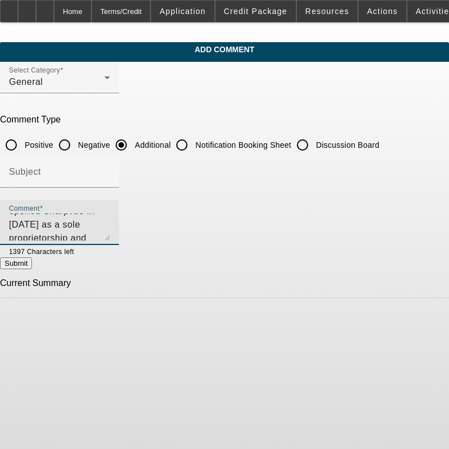
scroll to position [54, 0]
drag, startPoint x: 32, startPoint y: 219, endPoint x: 377, endPoint y: 258, distance: 346.9
click at [377, 258] on form "Select Category General Comment Type Positive Negative Additional Notification …" at bounding box center [224, 180] width 449 height 236
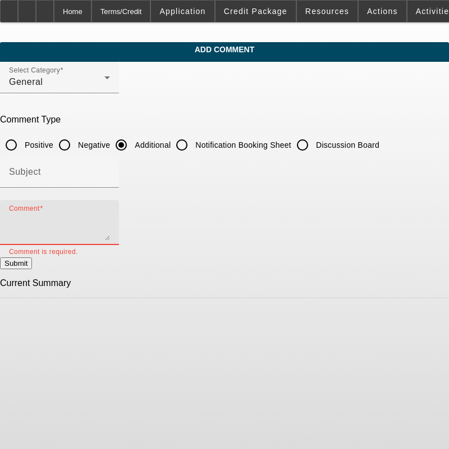
paste textarea "[PERSON_NAME] founded Sharpvue in [DATE] as a sole proprietorship and converted…"
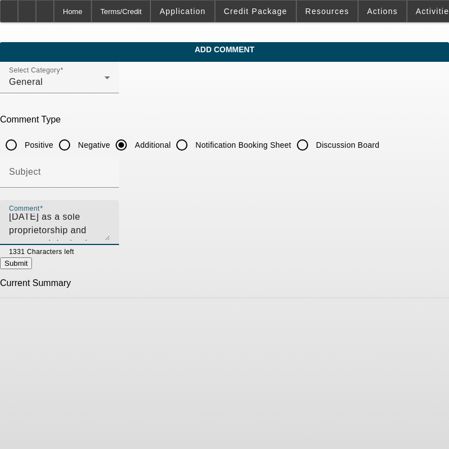
scroll to position [20, 0]
click at [110, 226] on textarea "[PERSON_NAME] founded Sharpvue in [DATE] as a sole proprietorship and converted…" at bounding box center [59, 226] width 101 height 27
type textarea "[PERSON_NAME] founded Sharpvue in [DATE] as a sole proprietorship and converted…"
click at [32, 269] on button "Submit" at bounding box center [16, 263] width 32 height 12
radio input "true"
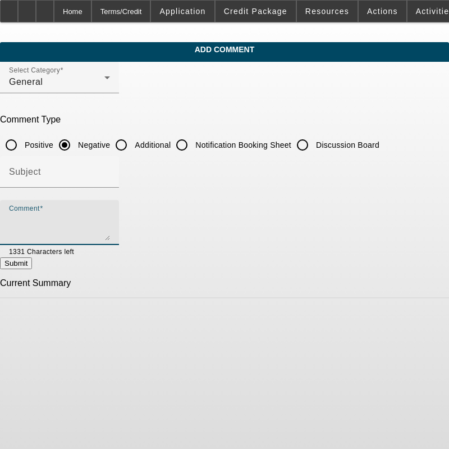
scroll to position [0, 0]
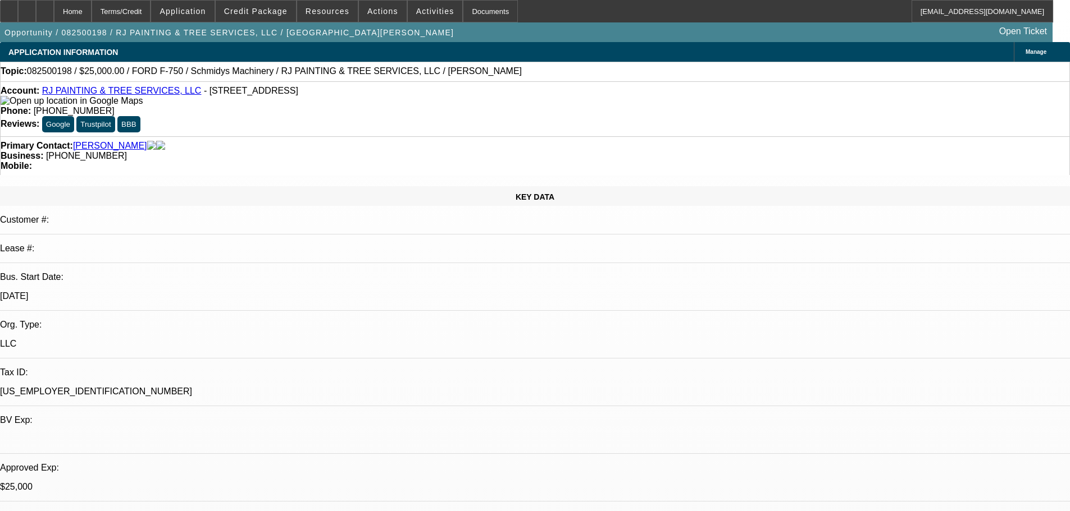
select select "0"
select select "2"
select select "0"
select select "6"
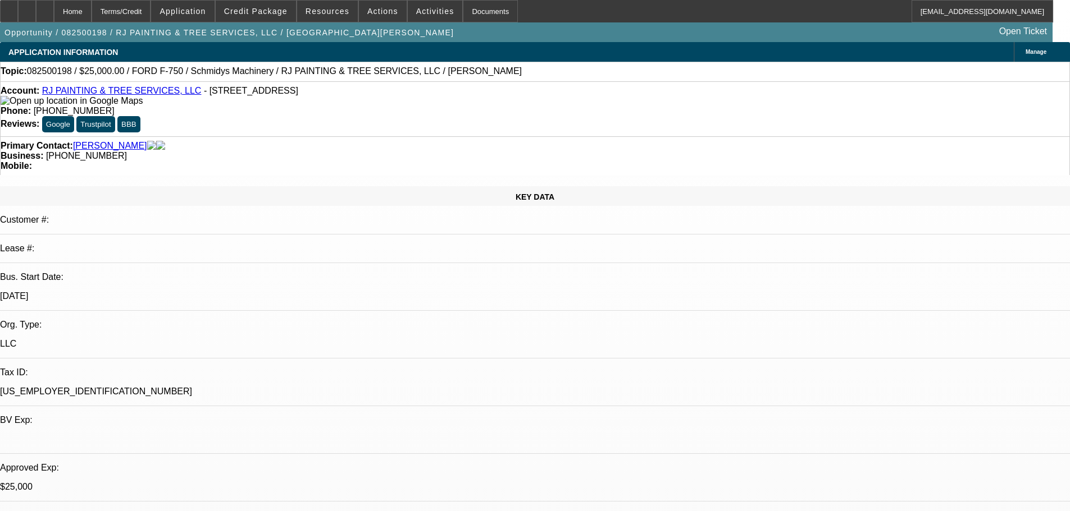
select select "0"
select select "2"
select select "0"
select select "6"
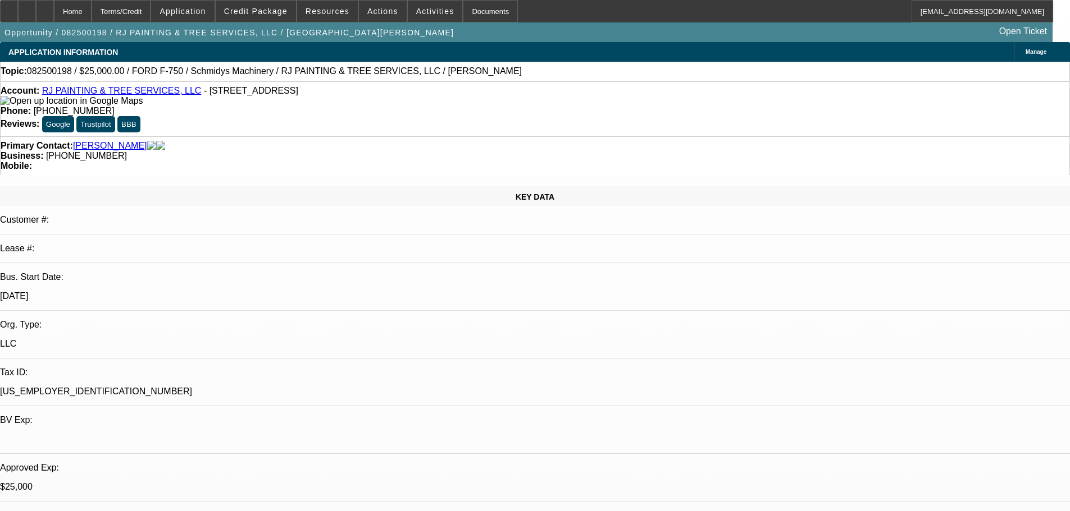
select select "0"
select select "2"
select select "0"
select select "6"
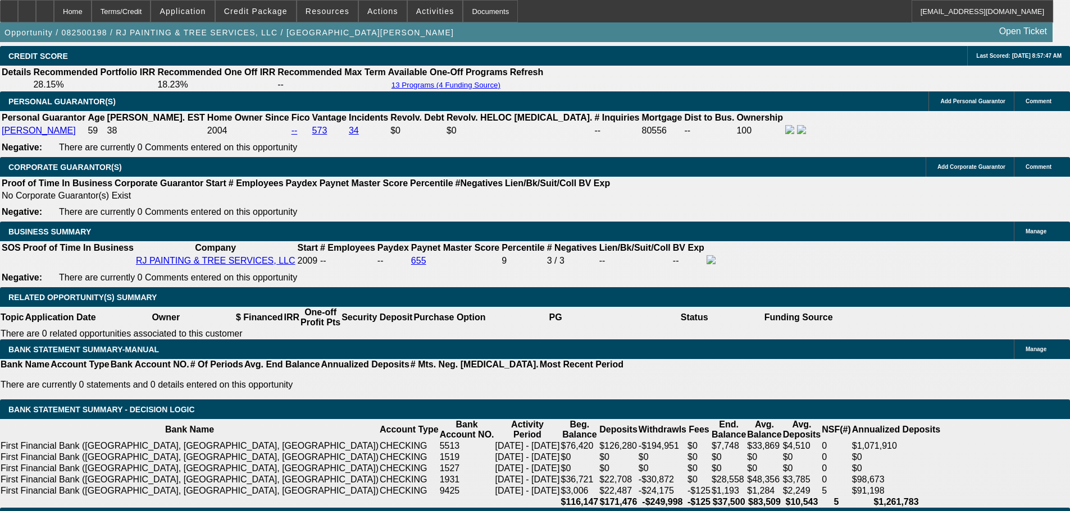
scroll to position [1684, 0]
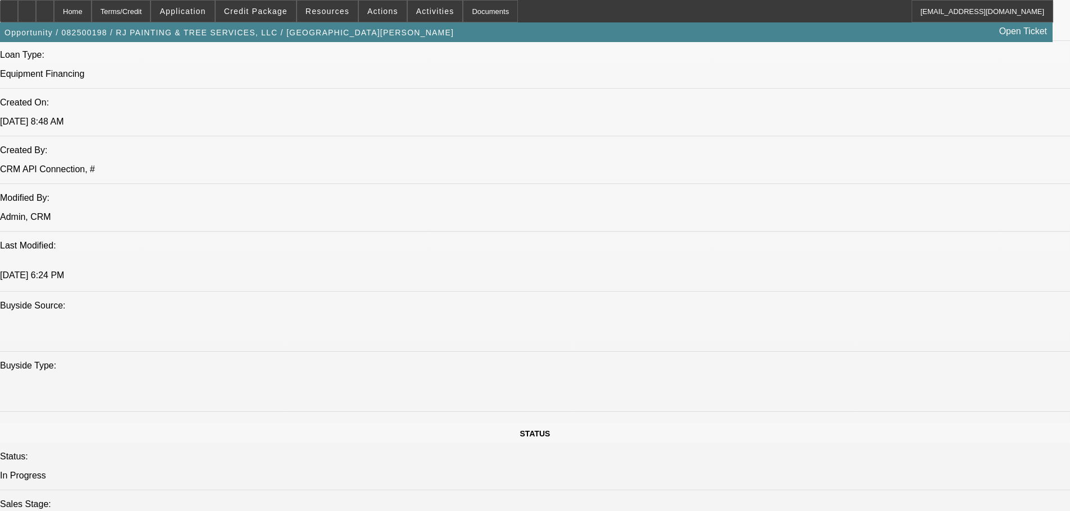
scroll to position [898, 0]
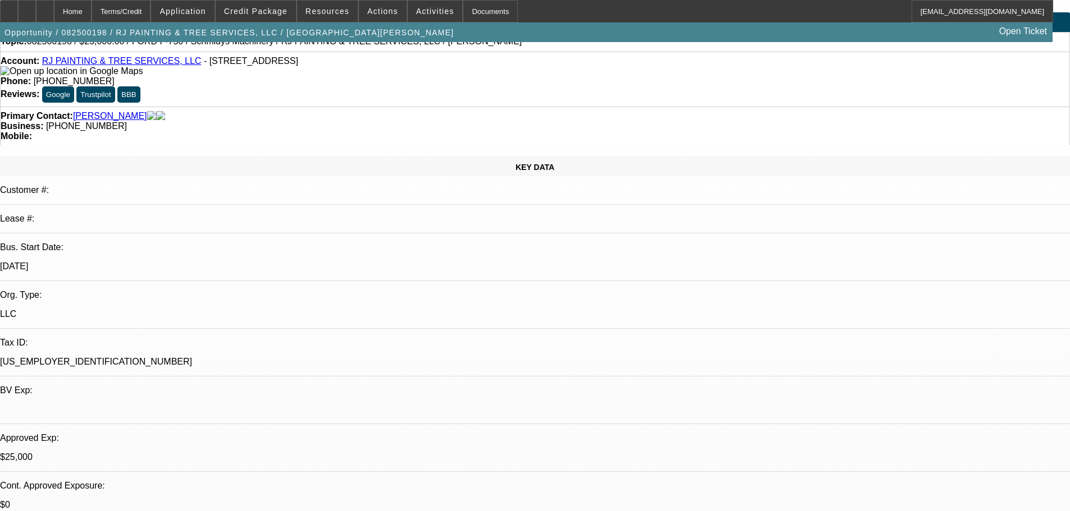
select select "0"
select select "2"
select select "0"
select select "6"
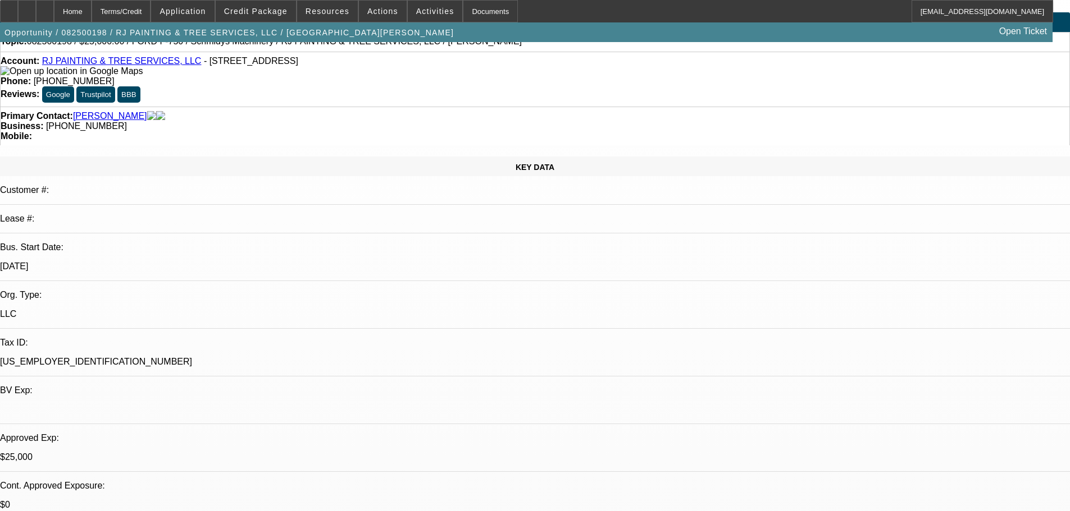
select select "0"
select select "2"
select select "0"
select select "6"
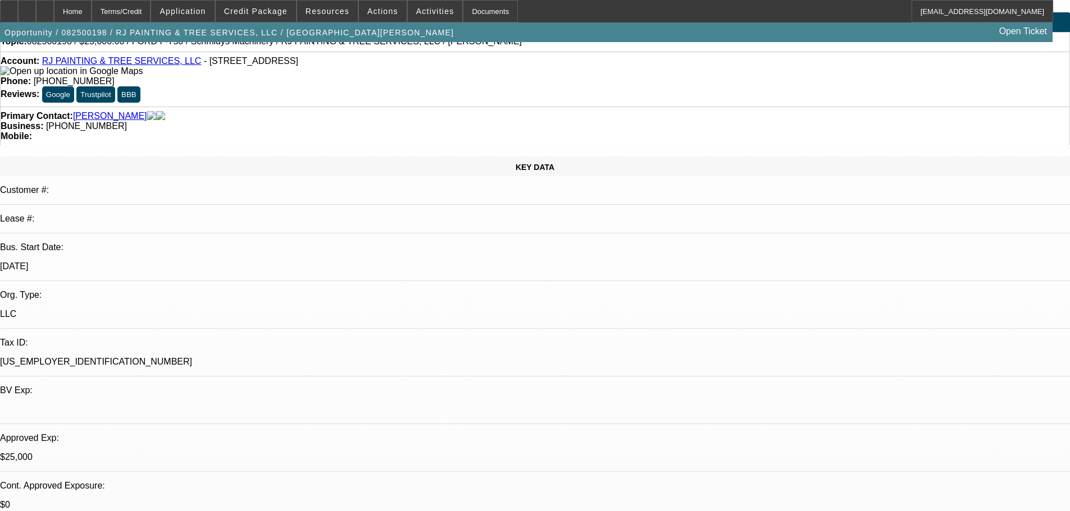
select select "0"
select select "2"
select select "0"
select select "6"
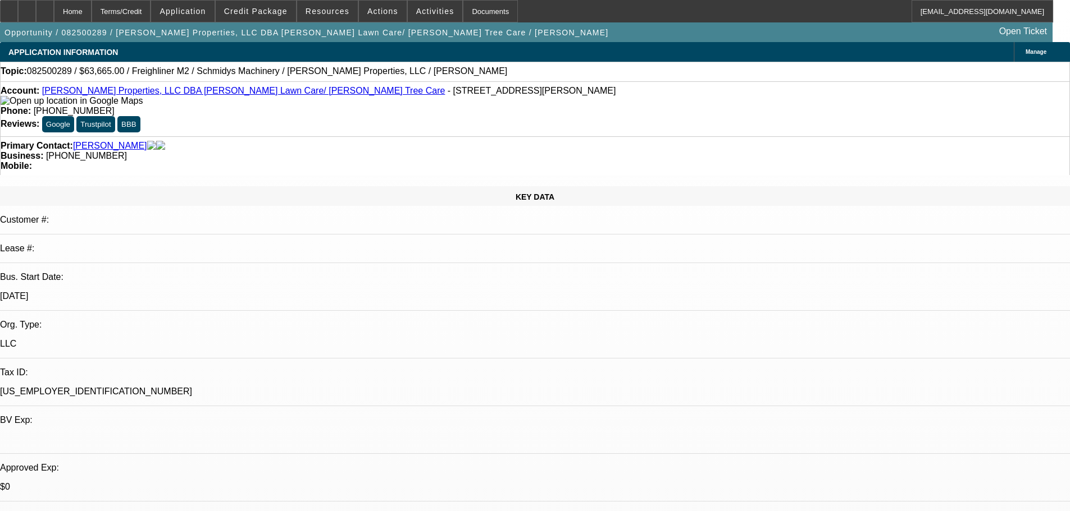
select select "0"
select select "6"
select select "0"
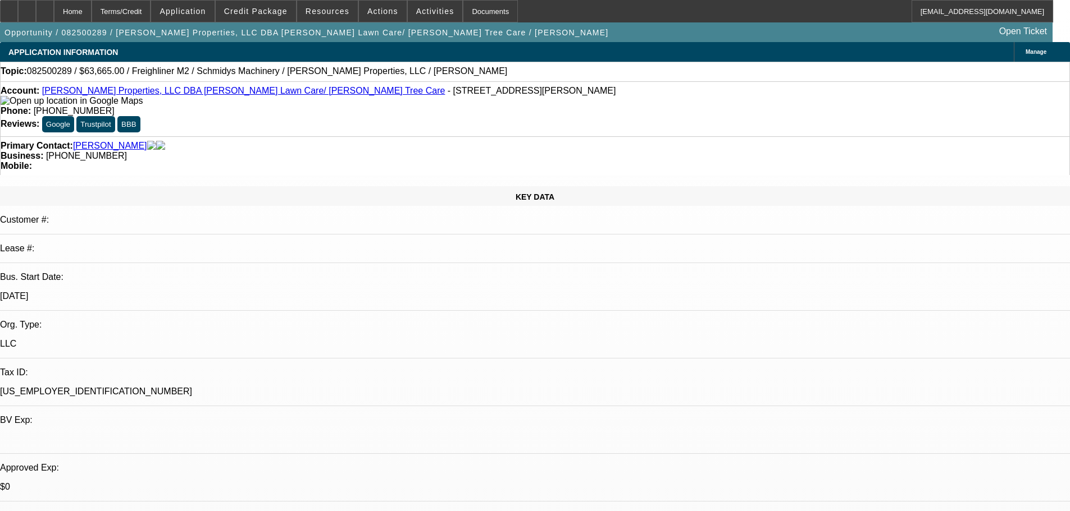
select select "0"
select select "6"
select select "0"
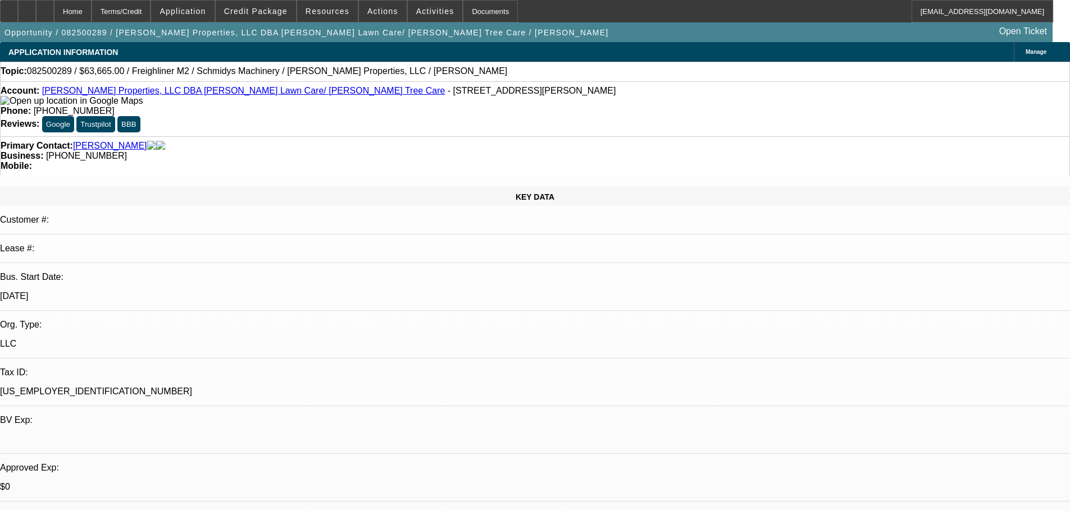
select select "0"
select select "6"
select select "0"
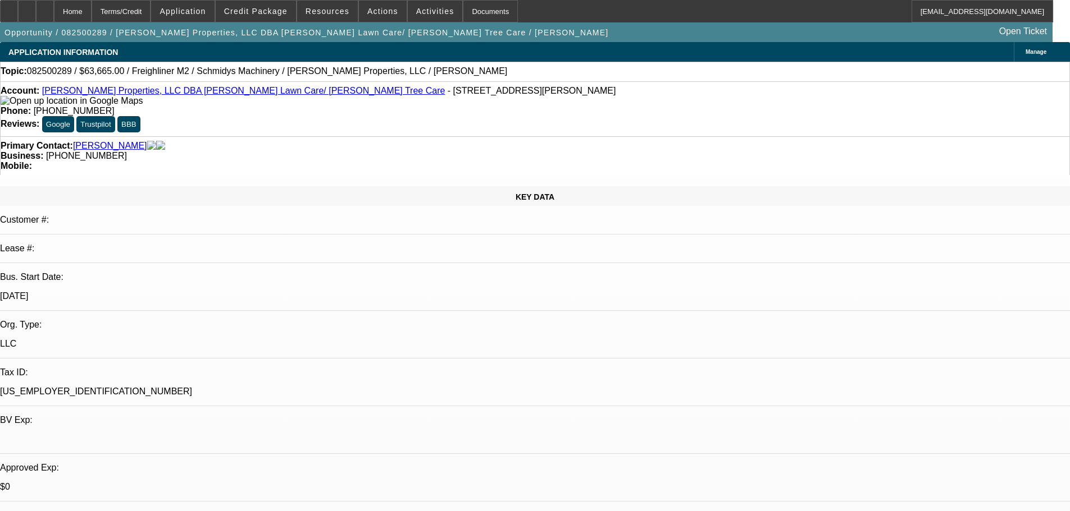
select select "6"
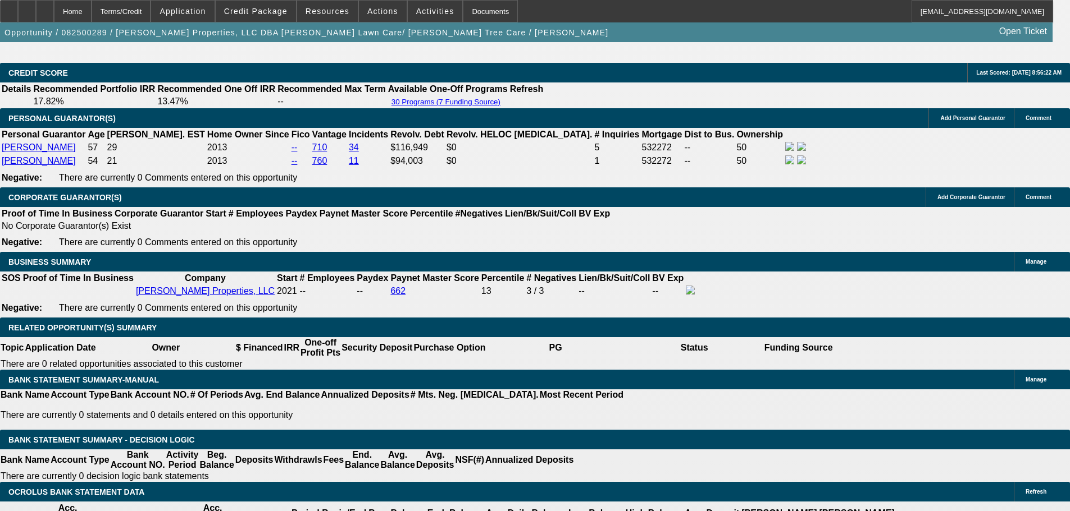
scroll to position [1734, 0]
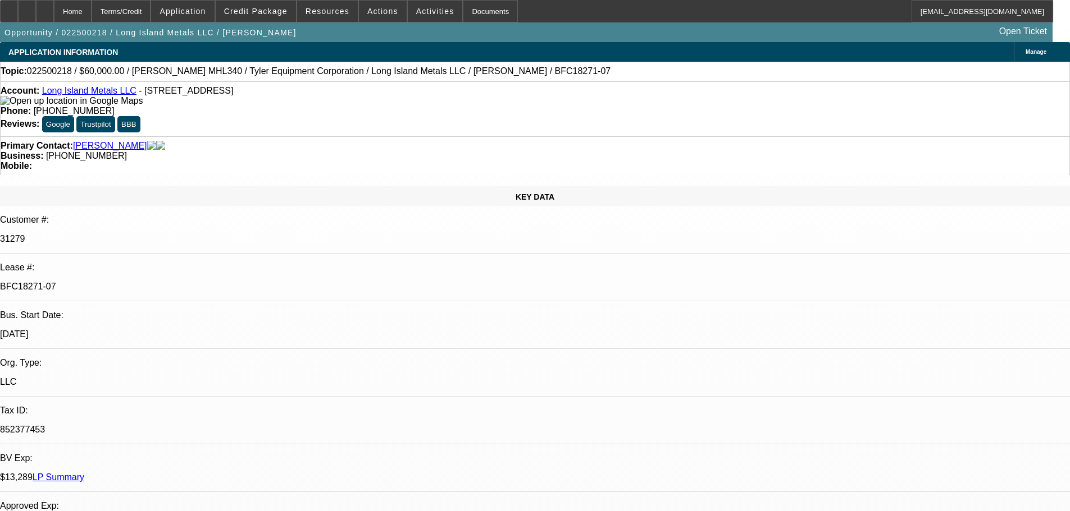
select select "0"
select select "0.1"
select select "4"
select select "0"
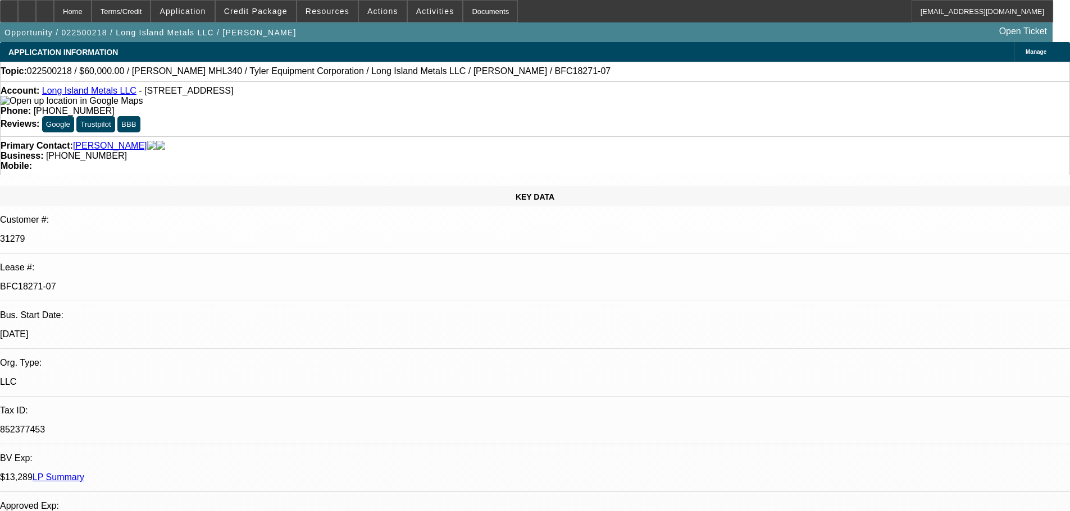
select select "0"
select select "0.1"
select select "4"
select select "0"
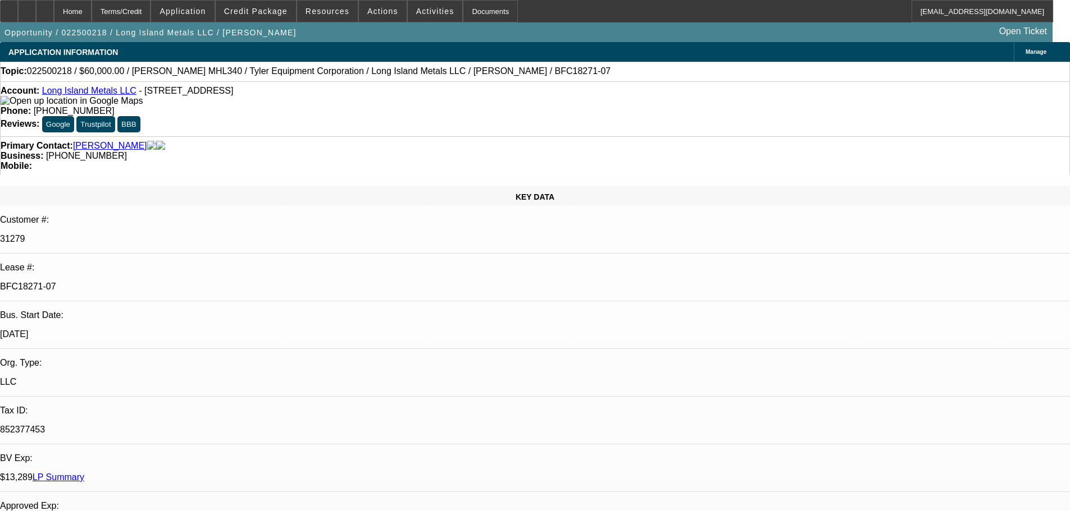
select select "0.1"
select select "4"
select select "0"
select select "2"
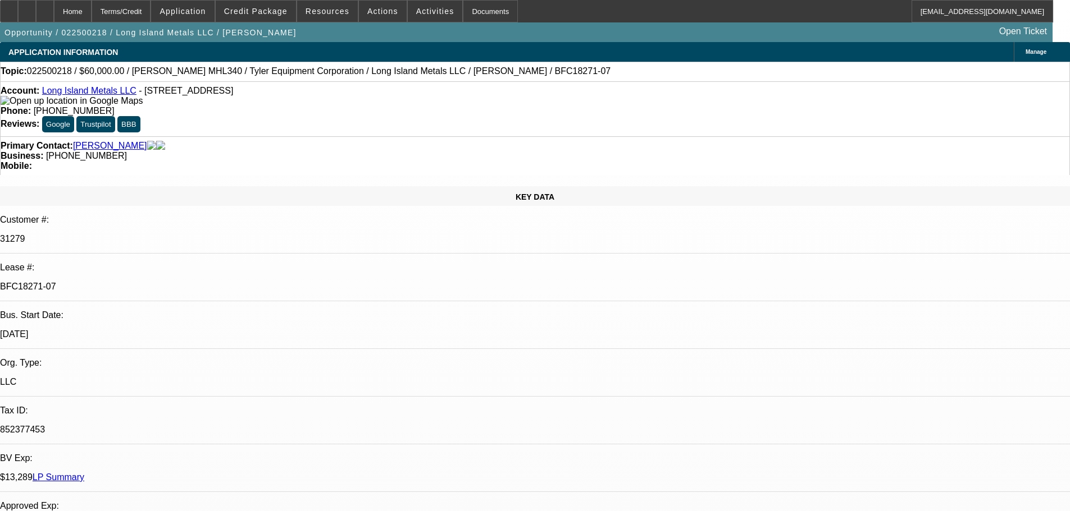
select select "0.1"
select select "4"
click at [94, 95] on link "Long Island Metals LLC" at bounding box center [89, 91] width 94 height 10
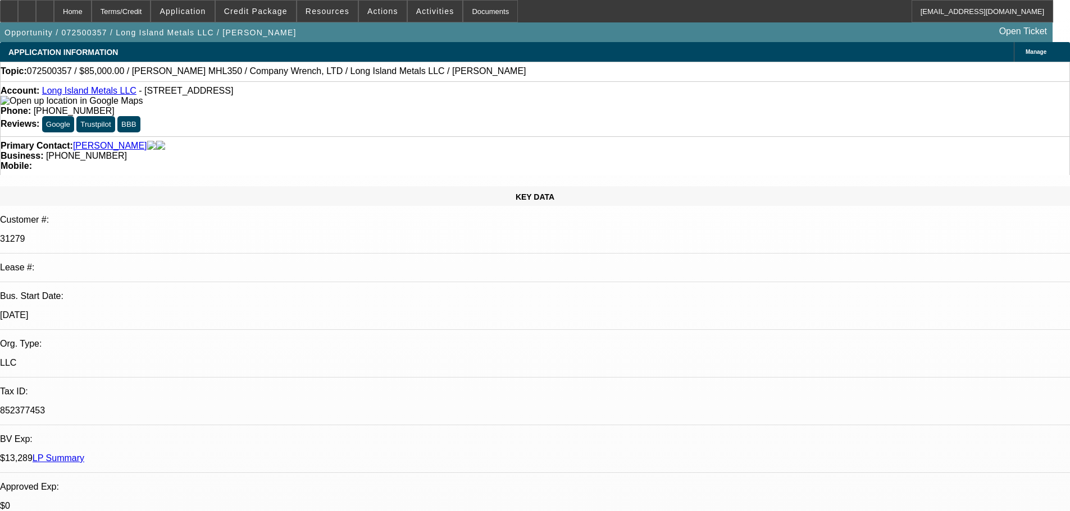
select select "0"
select select "0.1"
select select "4"
select select "0"
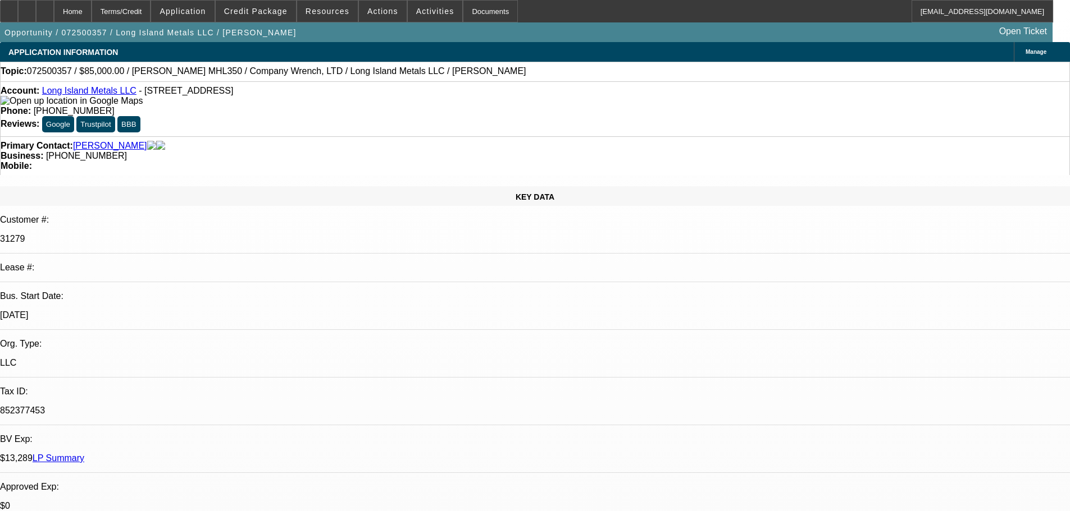
select select "0"
select select "0.1"
select select "4"
select select "0"
select select "2"
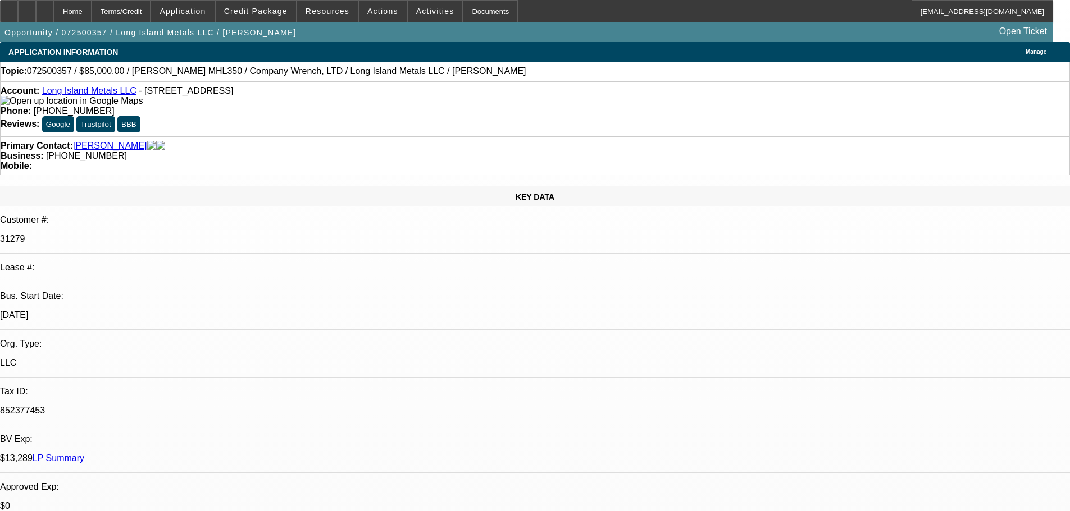
select select "2"
select select "0.1"
select select "4"
select select "0"
select select "2"
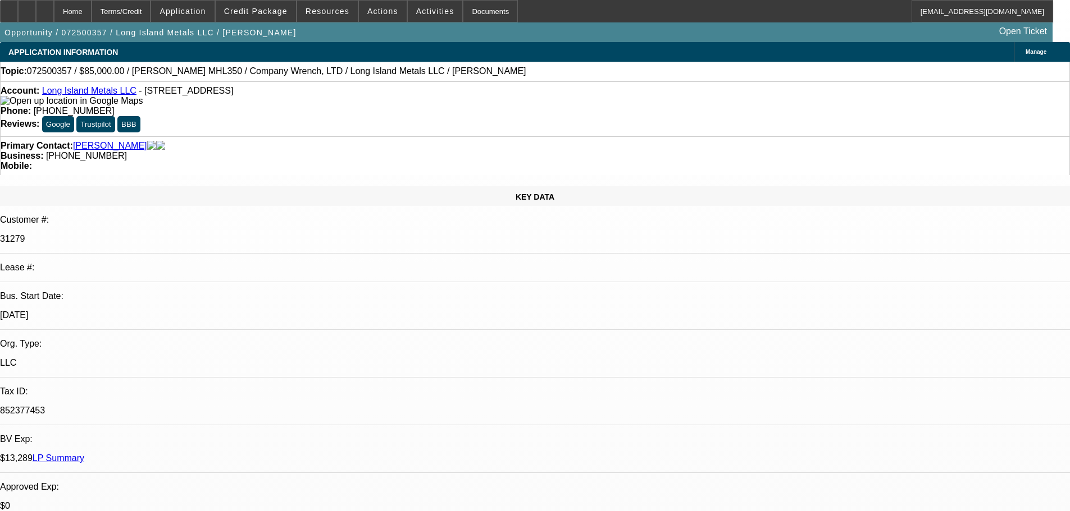
select select "2"
select select "0.1"
select select "4"
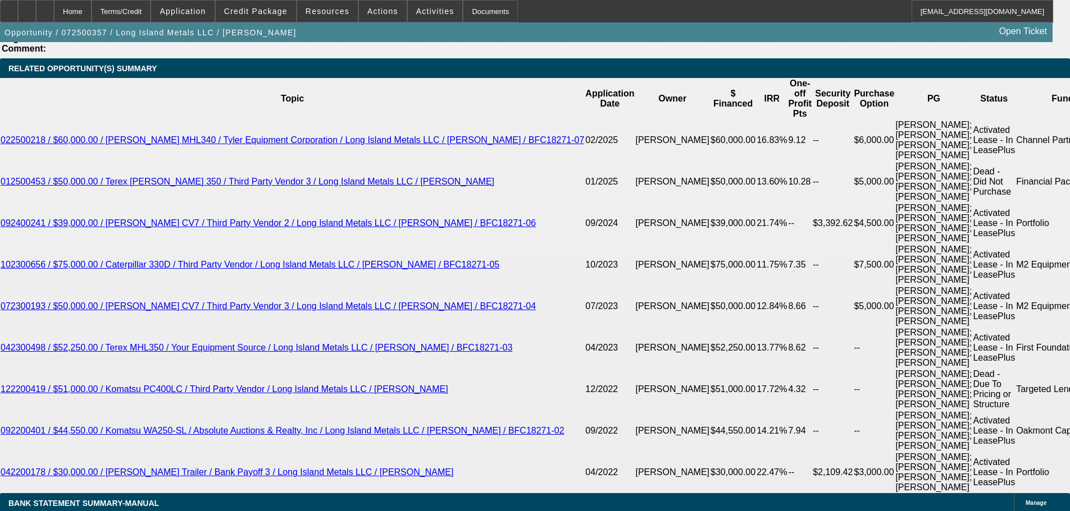
scroll to position [2077, 0]
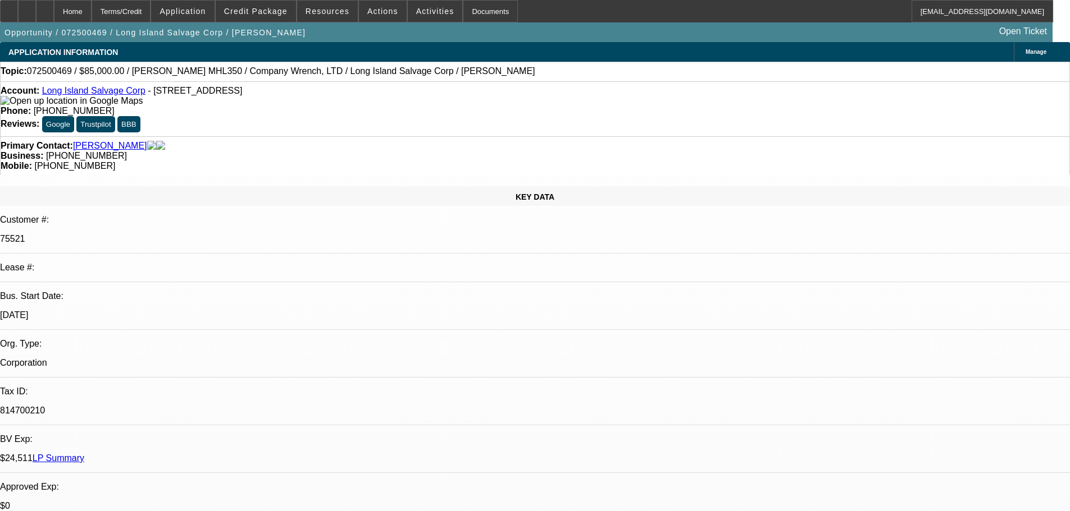
select select "0"
select select "0.1"
select select "4"
select select "0"
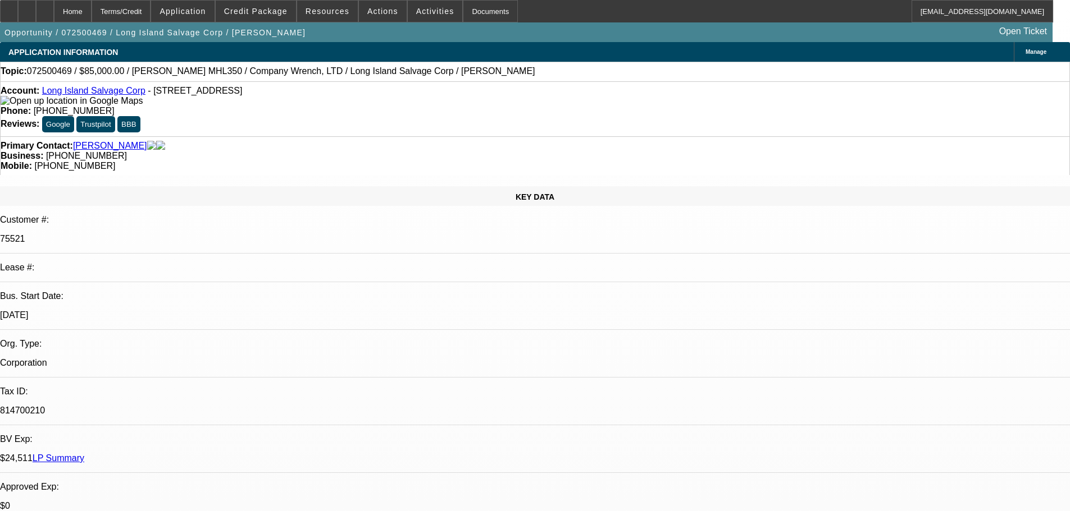
select select "0"
select select "0.1"
select select "4"
select select "0"
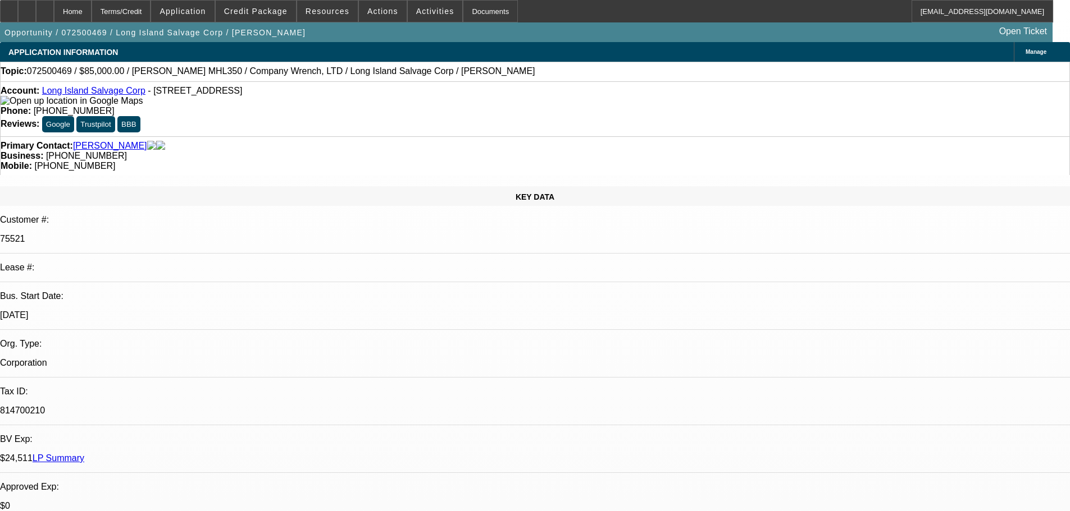
select select "0.1"
select select "4"
select select "0"
select select "0.1"
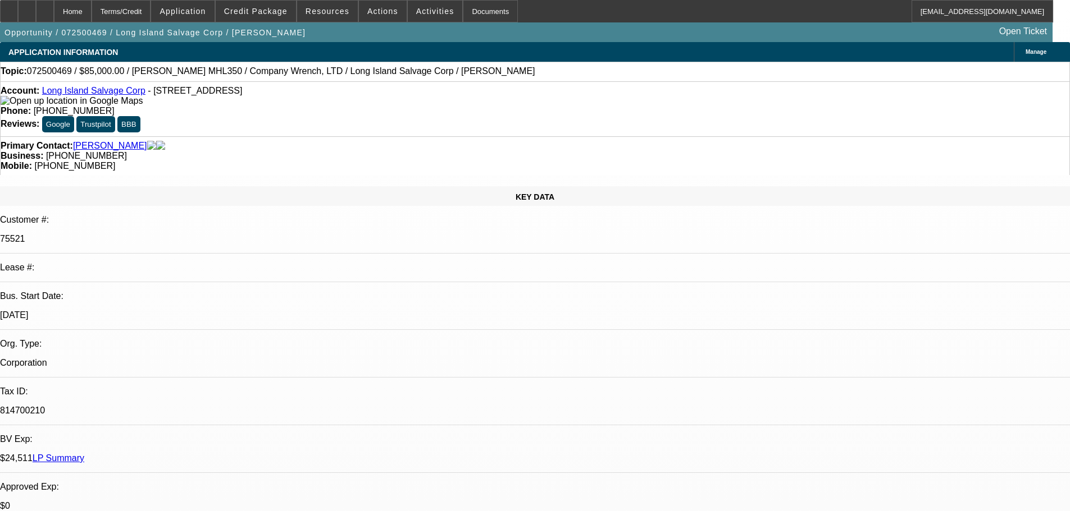
select select "4"
select select "0"
select select "0.1"
select select "4"
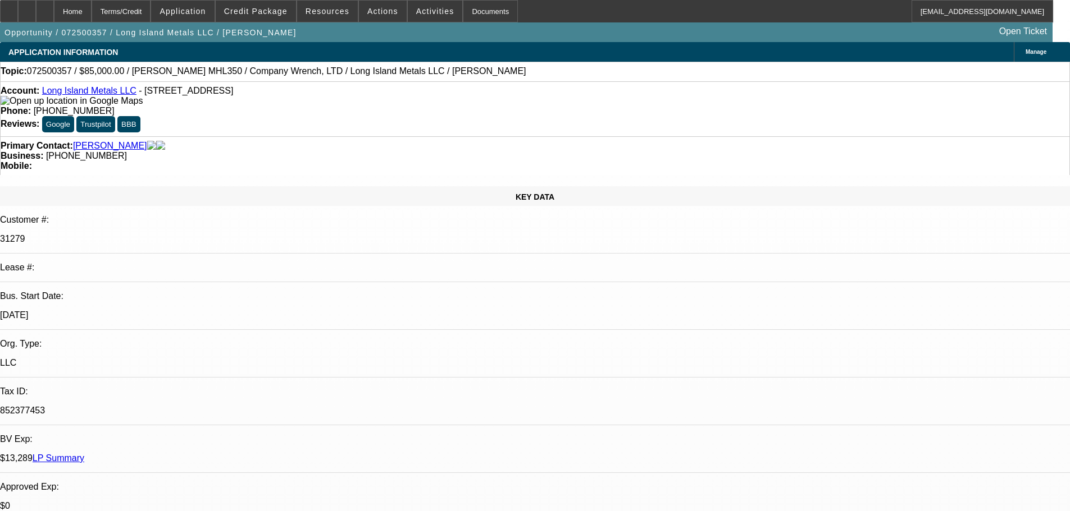
select select "0"
select select "0.1"
select select "4"
select select "0"
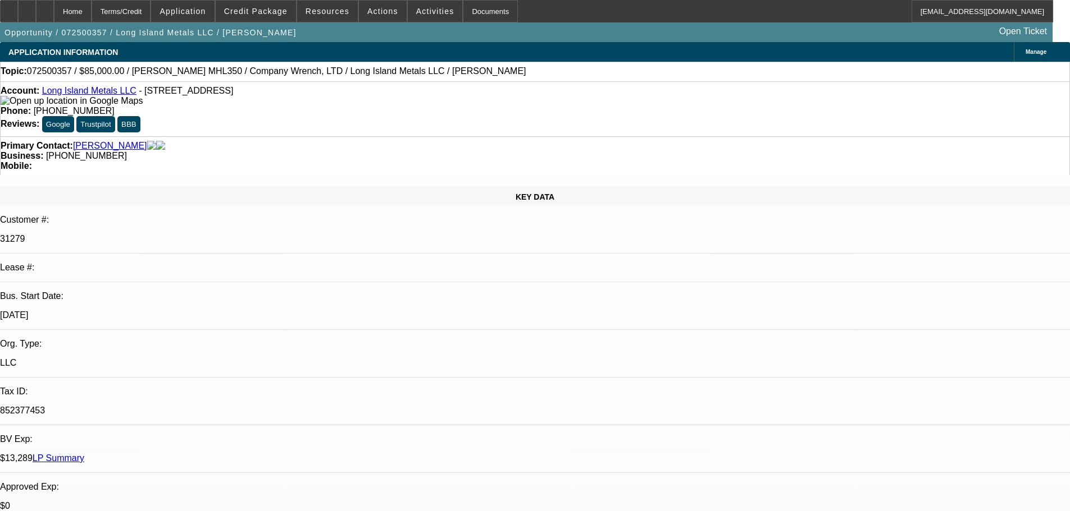
select select "2"
select select "0.1"
select select "4"
select select "0"
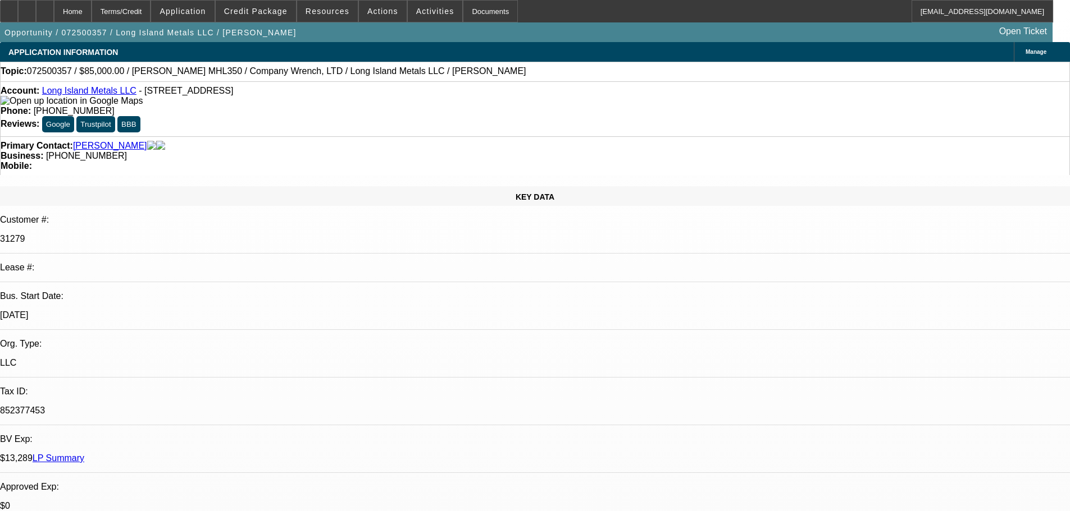
select select "2"
select select "0.1"
select select "4"
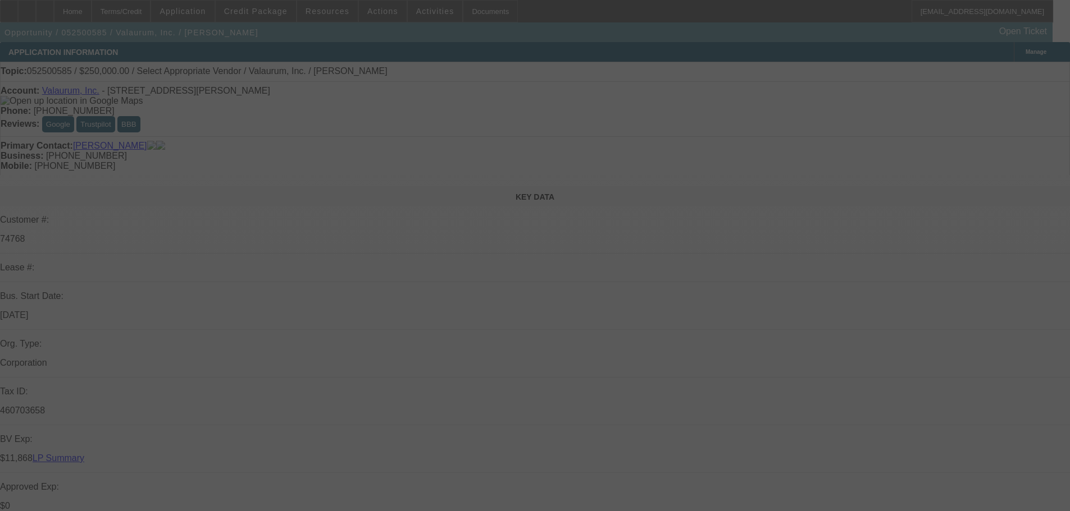
select select "0"
select select "2"
select select "0.1"
select select "4"
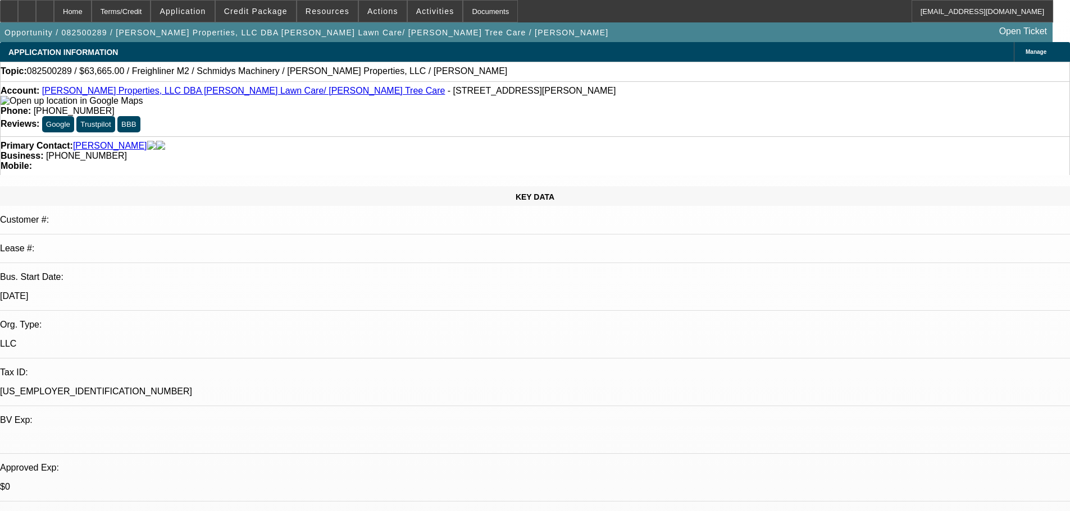
select select "0"
select select "6"
select select "0"
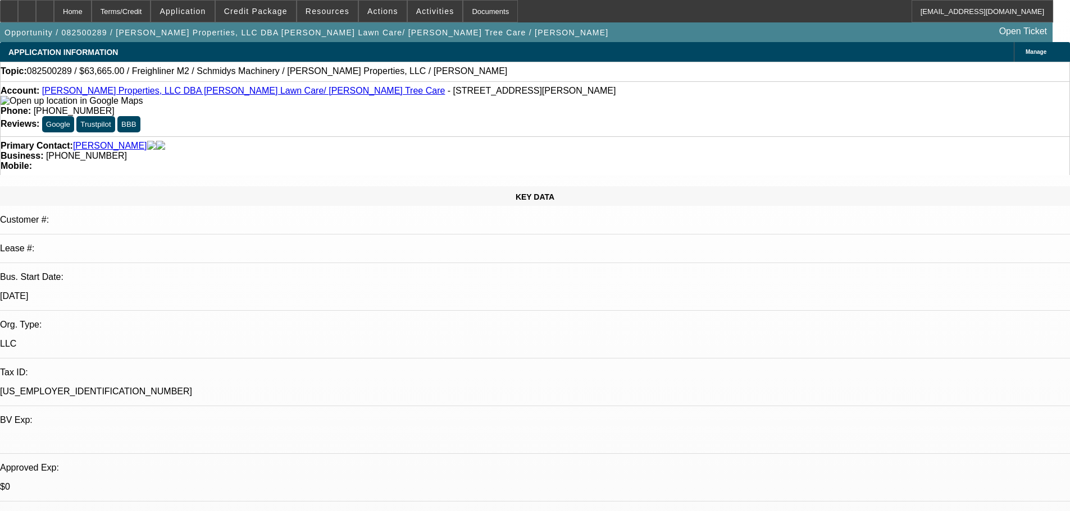
select select "0"
select select "6"
select select "0"
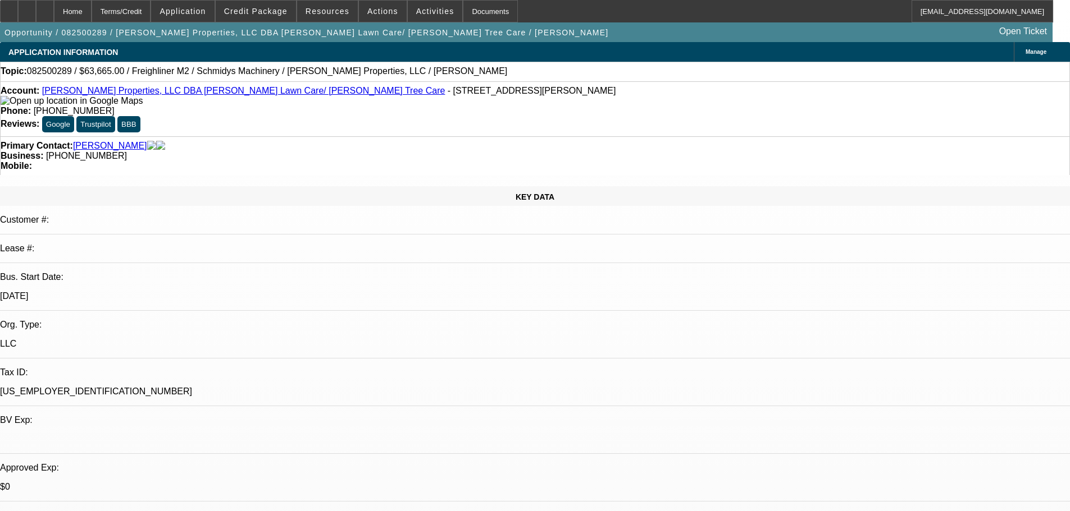
select select "0"
select select "6"
select select "0"
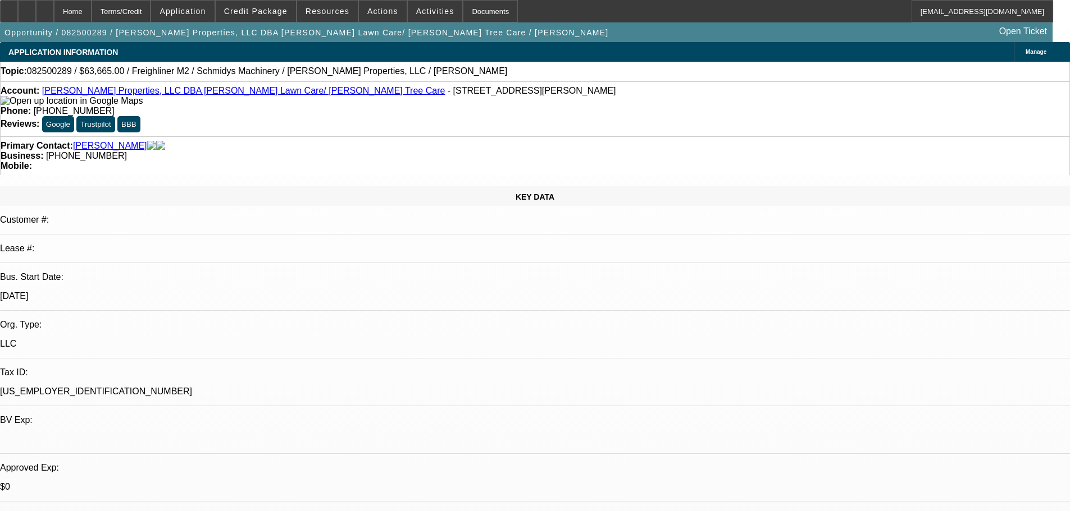
select select "6"
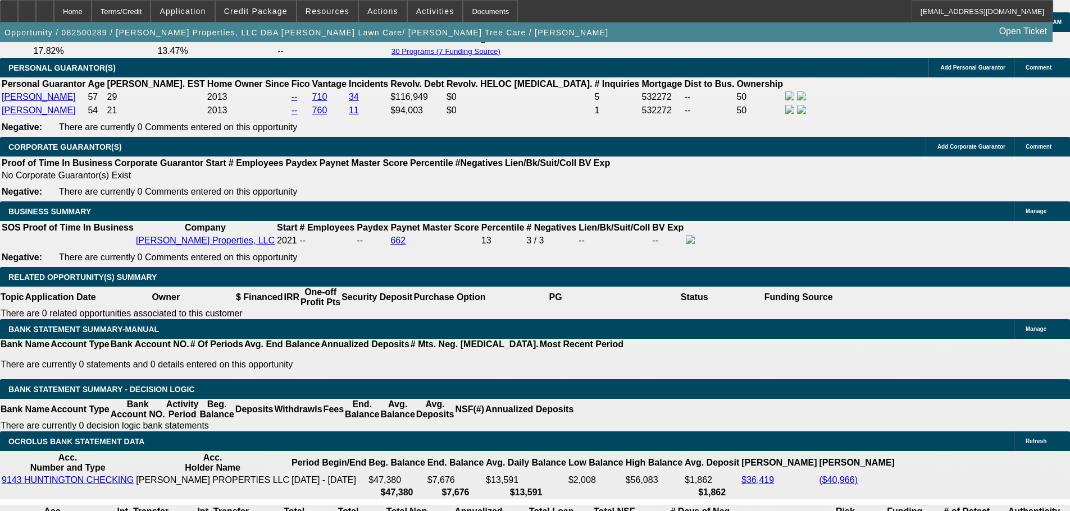
scroll to position [1741, 0]
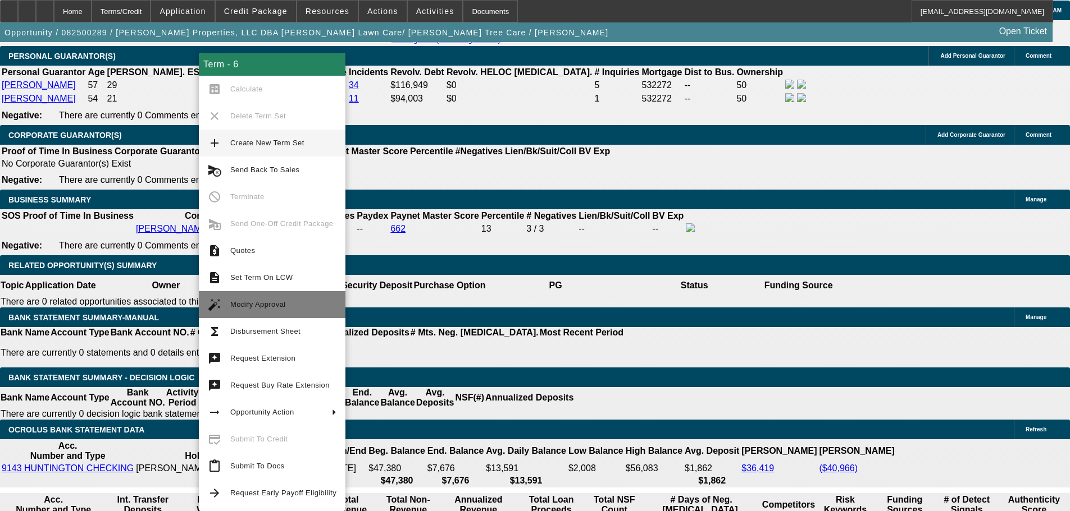
click at [304, 305] on span "Modify Approval" at bounding box center [283, 304] width 106 height 13
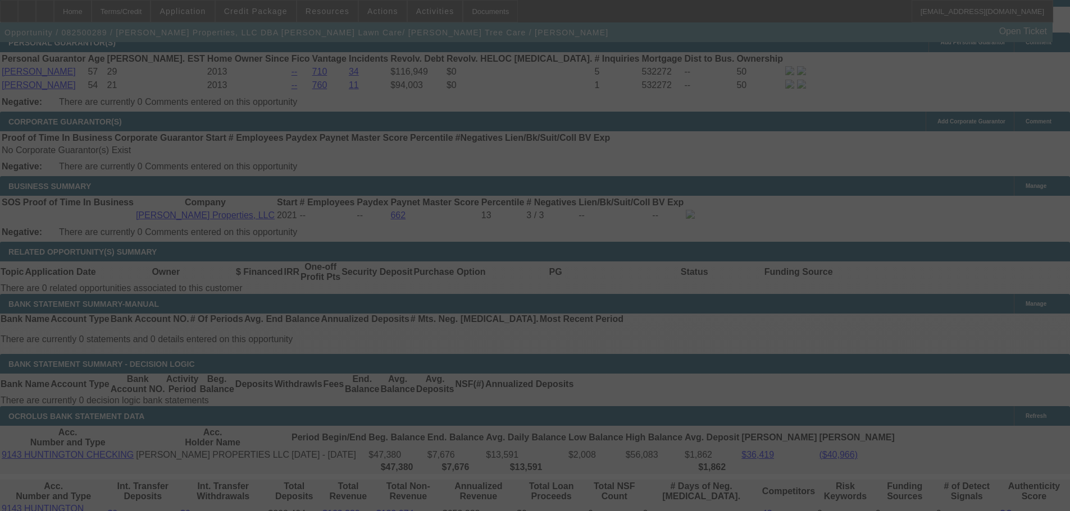
scroll to position [1853, 0]
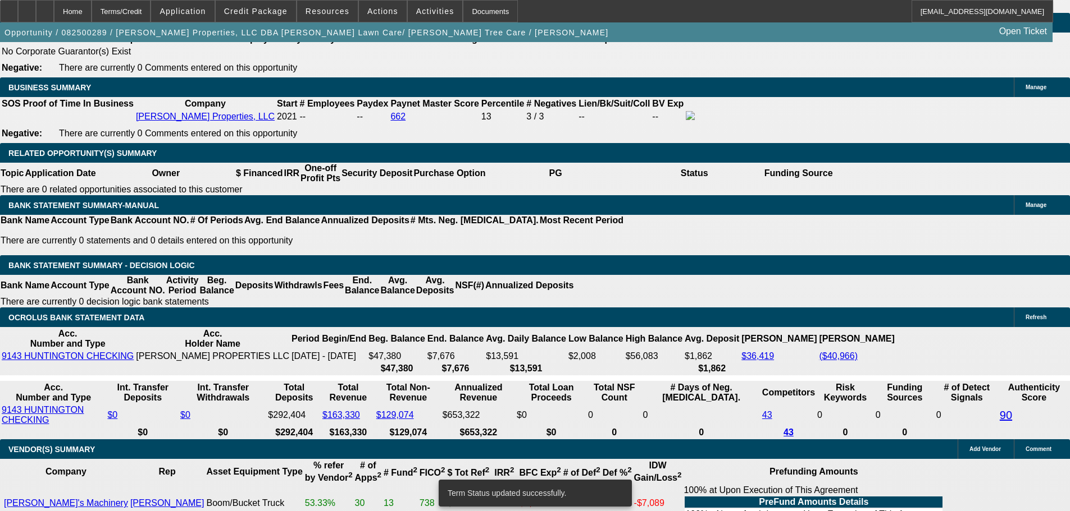
select select "0"
select select "6"
select select "0"
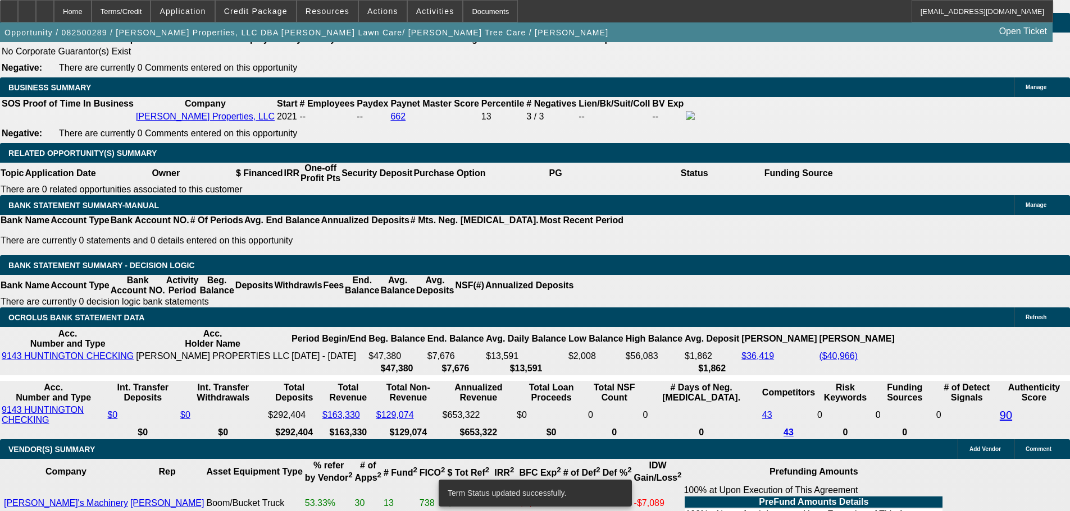
select select "0"
select select "6"
select select "0"
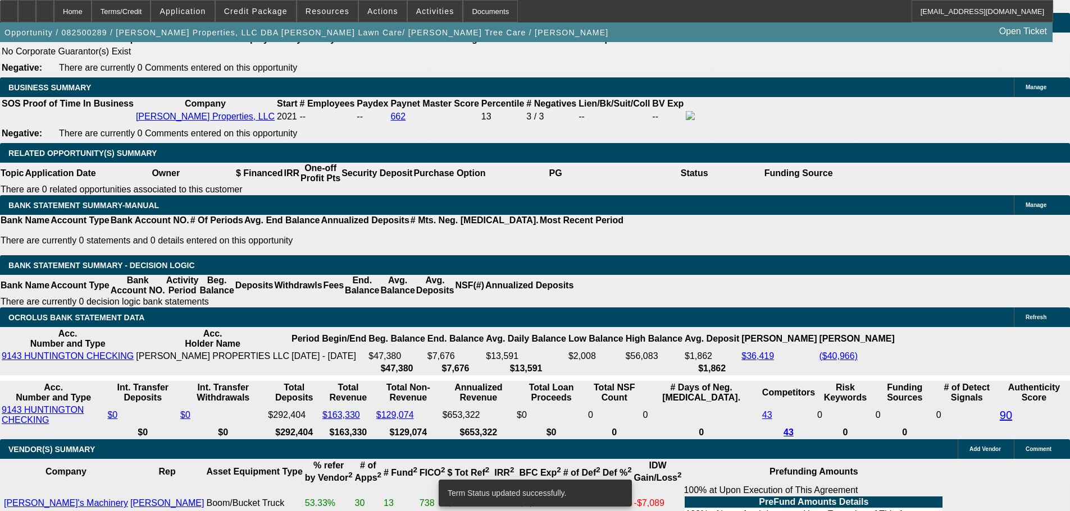
select select "0"
select select "6"
select select "0"
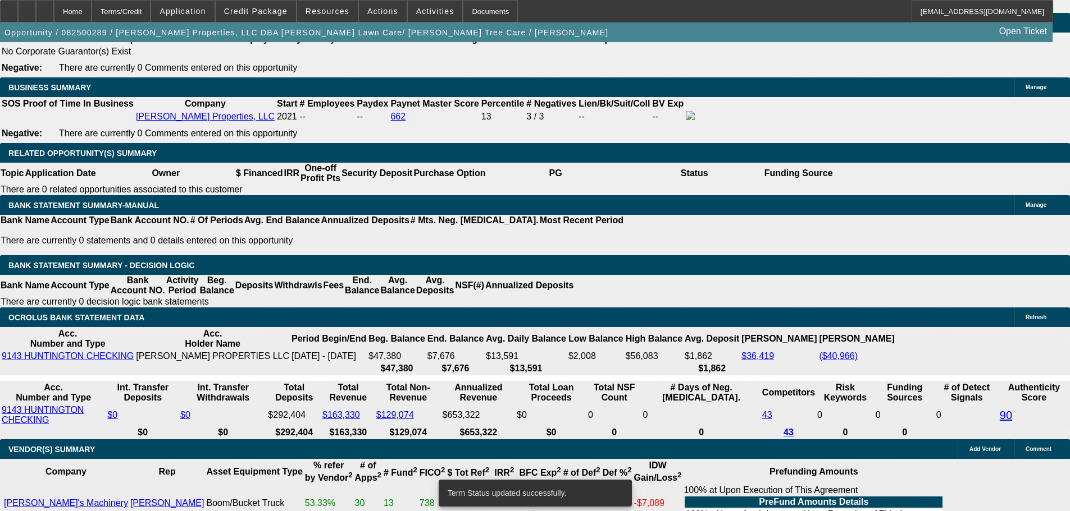
select select "6"
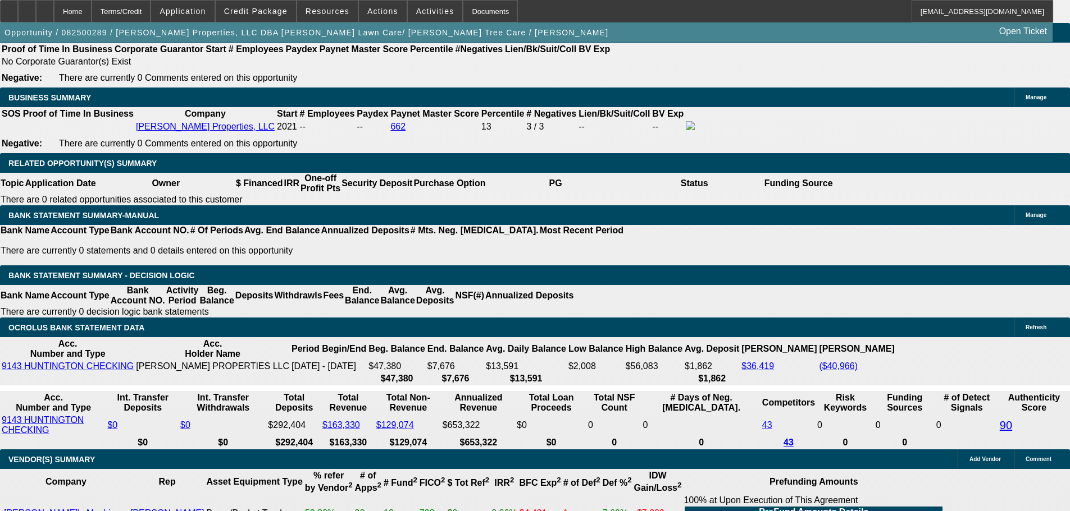
scroll to position [1916, 0]
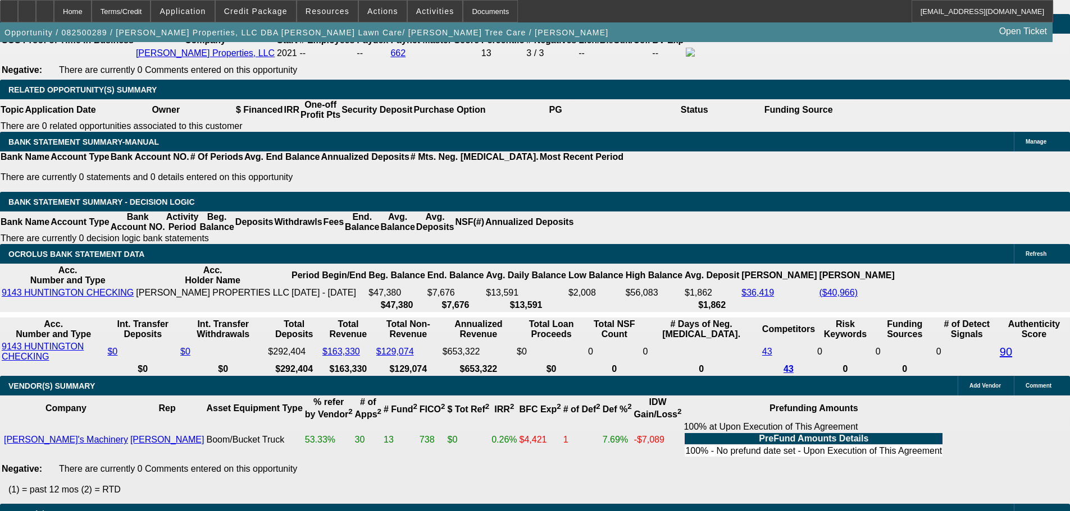
drag, startPoint x: 266, startPoint y: 156, endPoint x: 287, endPoint y: 156, distance: 20.8
type input "1"
type input "UNKNOWN"
type input "10"
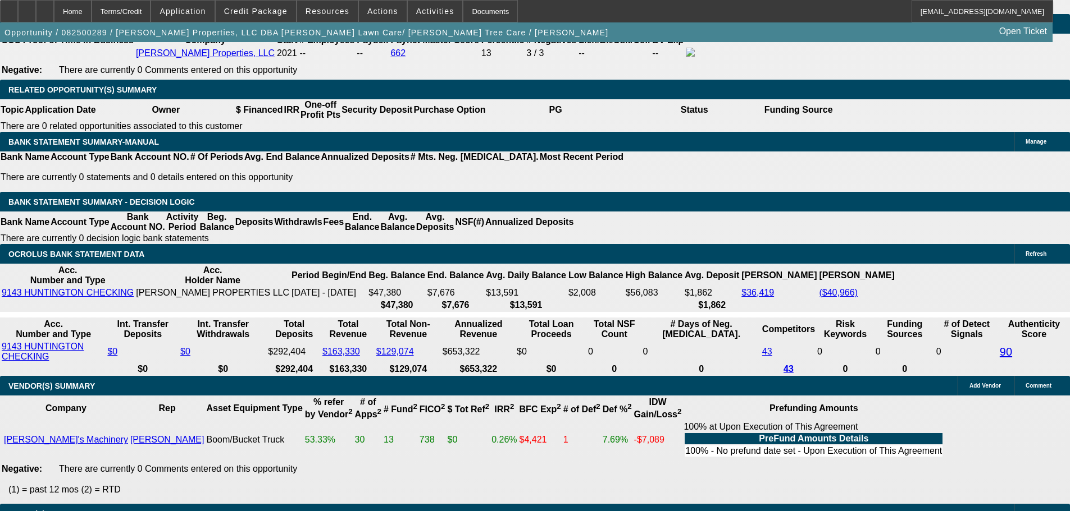
type input "$1,614.71"
type input "10.8"
type input "$1,639.28"
type input "10.8"
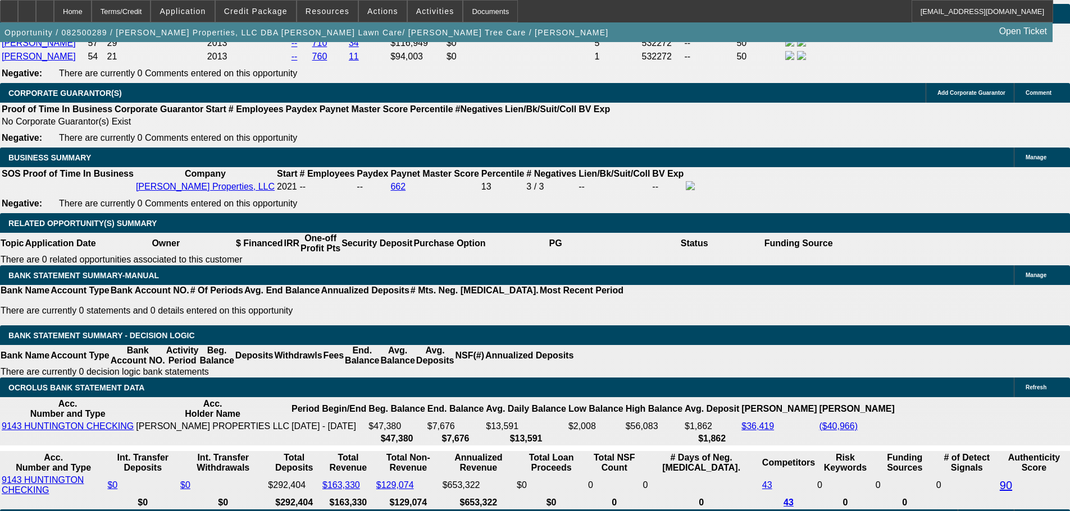
scroll to position [1636, 0]
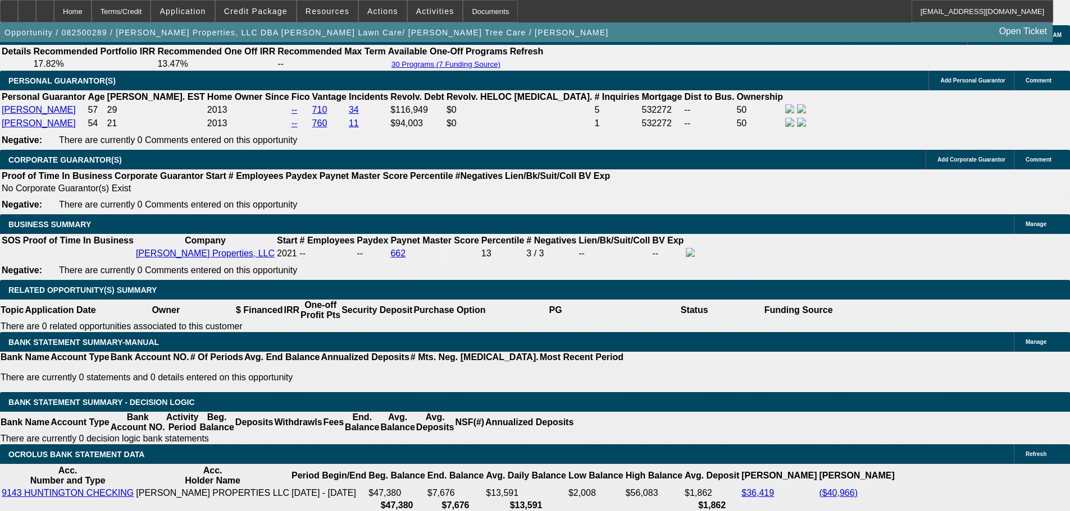
scroll to position [1860, 0]
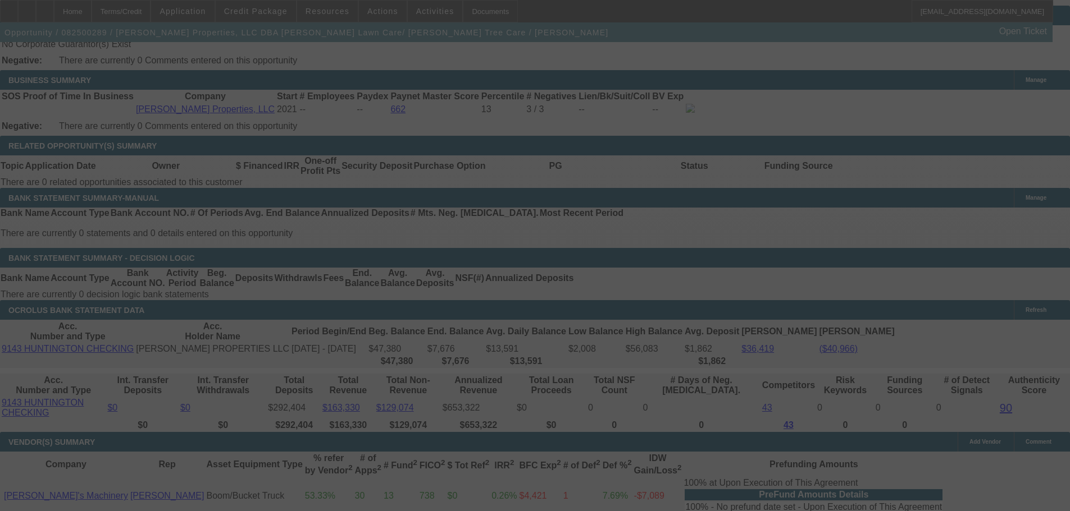
select select "0"
select select "6"
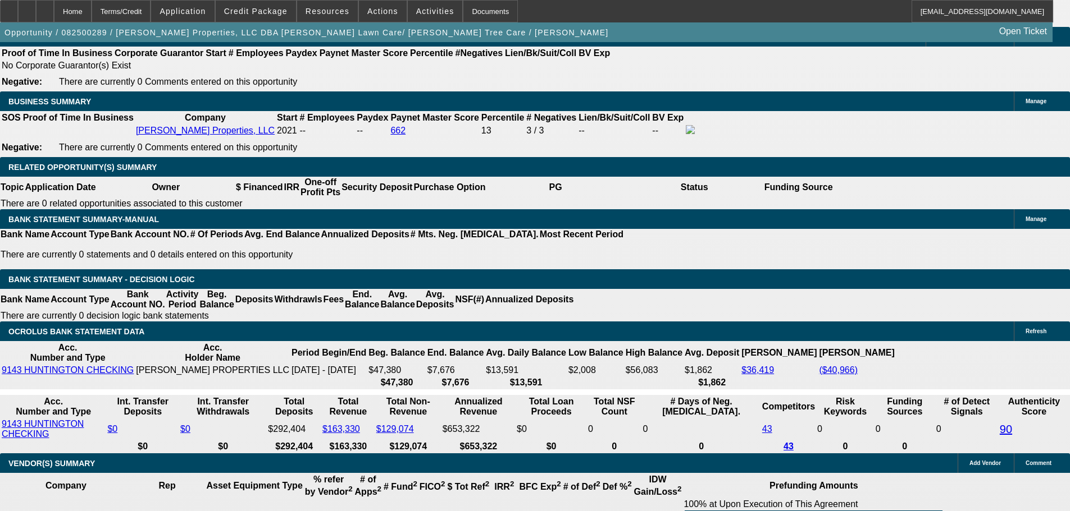
drag, startPoint x: 168, startPoint y: 235, endPoint x: 293, endPoint y: 236, distance: 124.6
type input "1"
type input "UNKNOWN"
type input "1639"
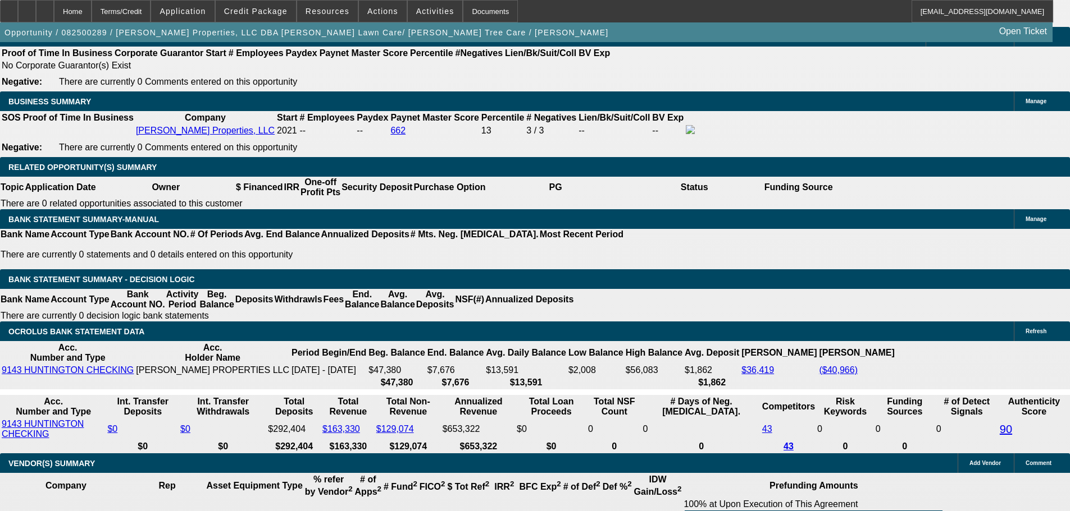
type input "10.8"
type input "$1,639.89"
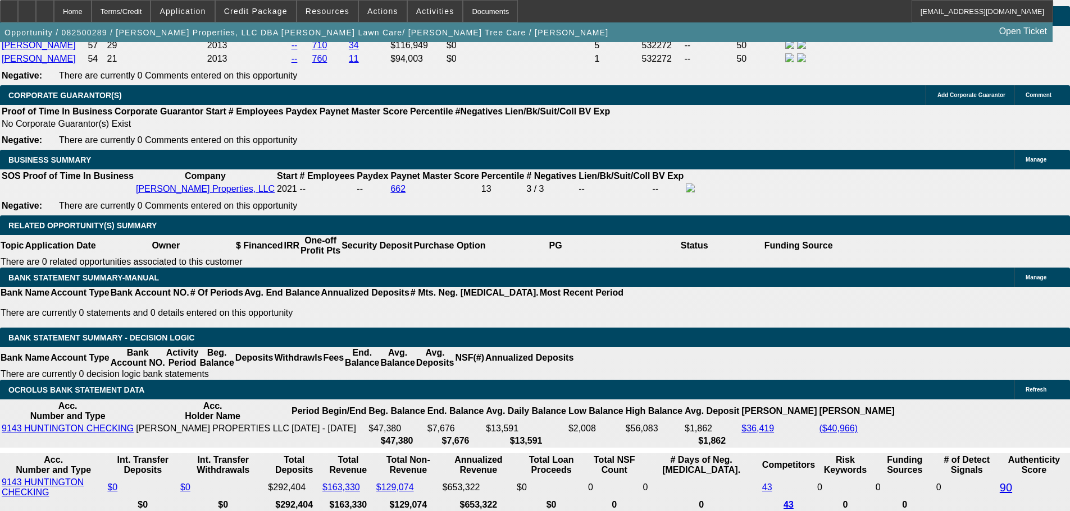
scroll to position [1670, 0]
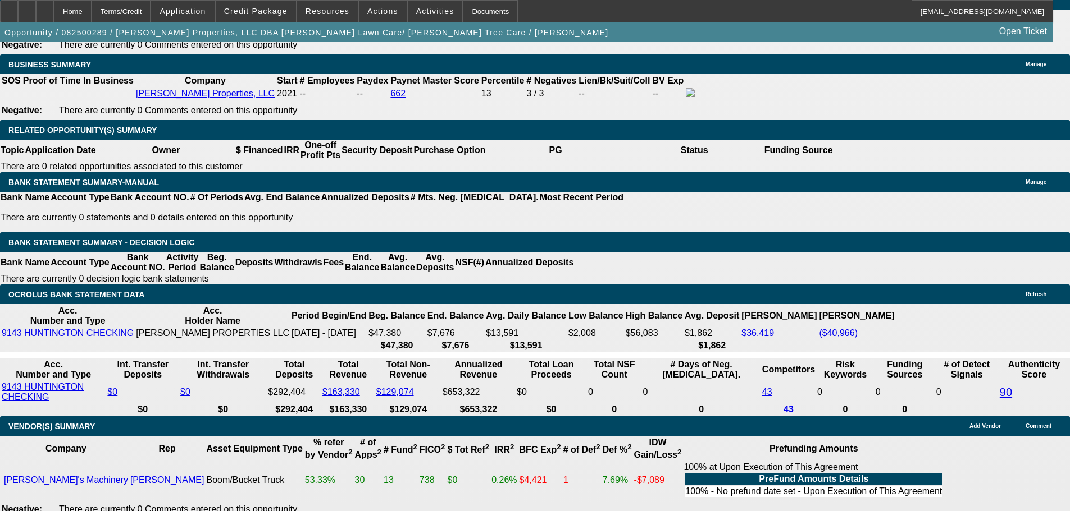
scroll to position [1895, 0]
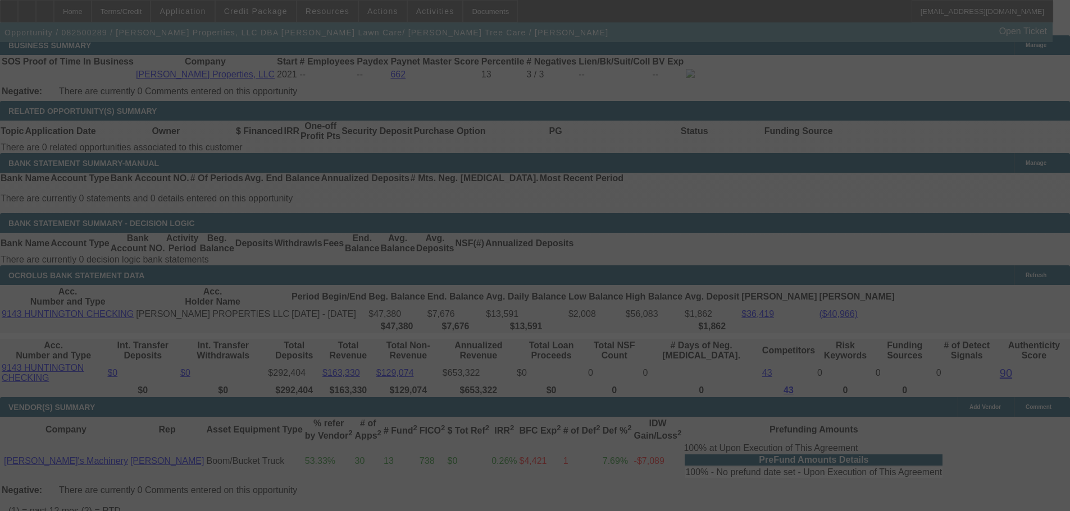
select select "0"
select select "6"
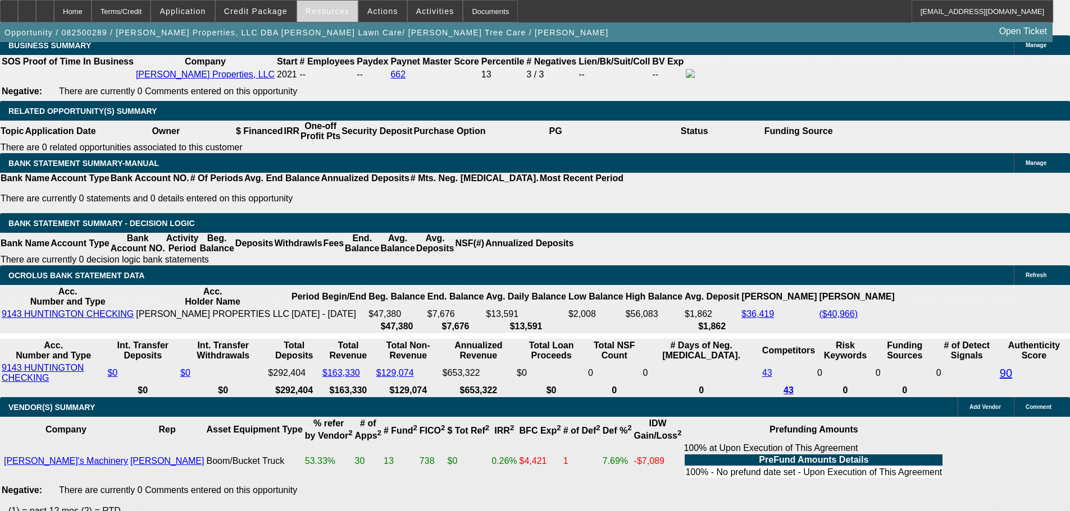
click at [339, 14] on span "Resources" at bounding box center [327, 11] width 44 height 9
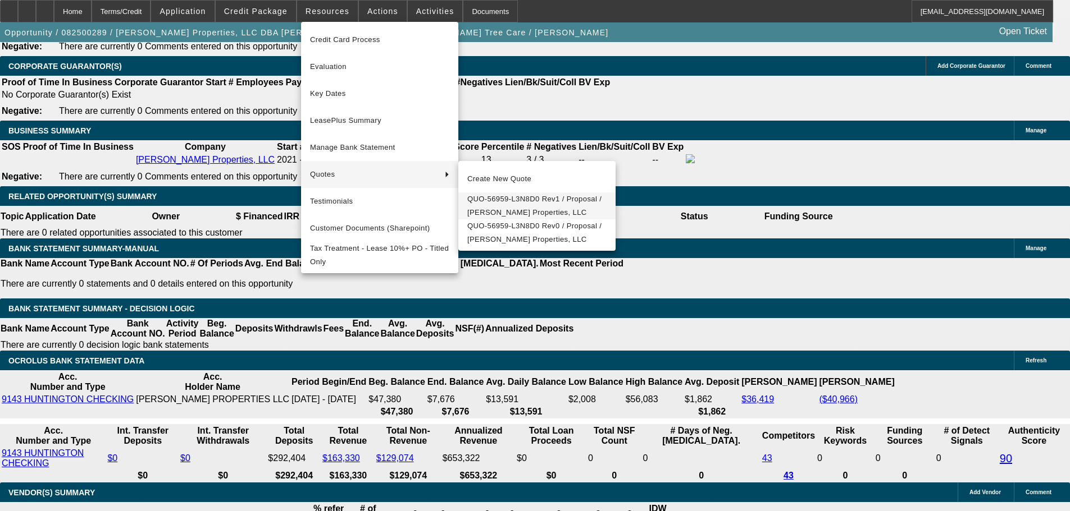
scroll to position [1670, 0]
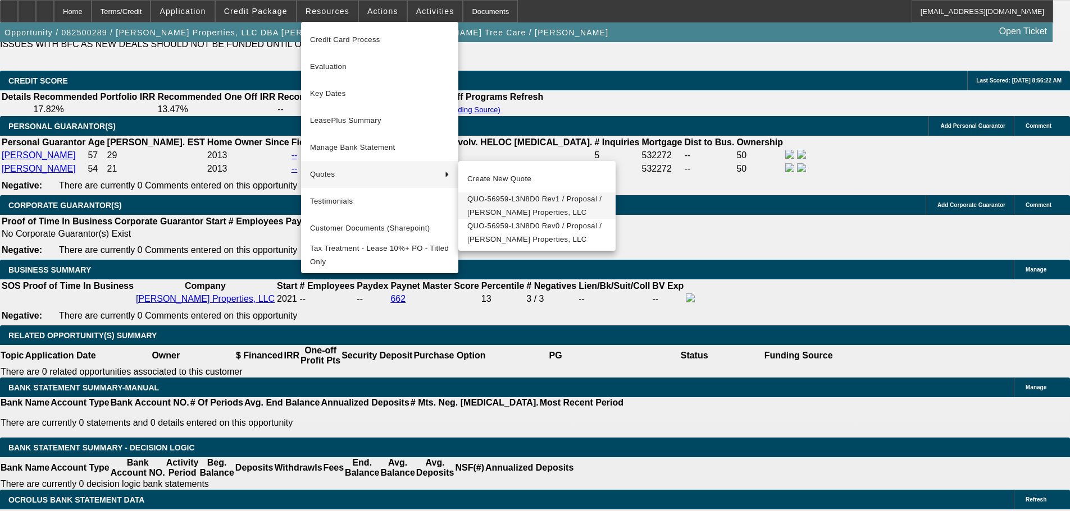
click at [529, 203] on span "QUO-56959-L3N8D0 Rev1 / Proposal / Truelove Properties, LLC" at bounding box center [536, 206] width 139 height 27
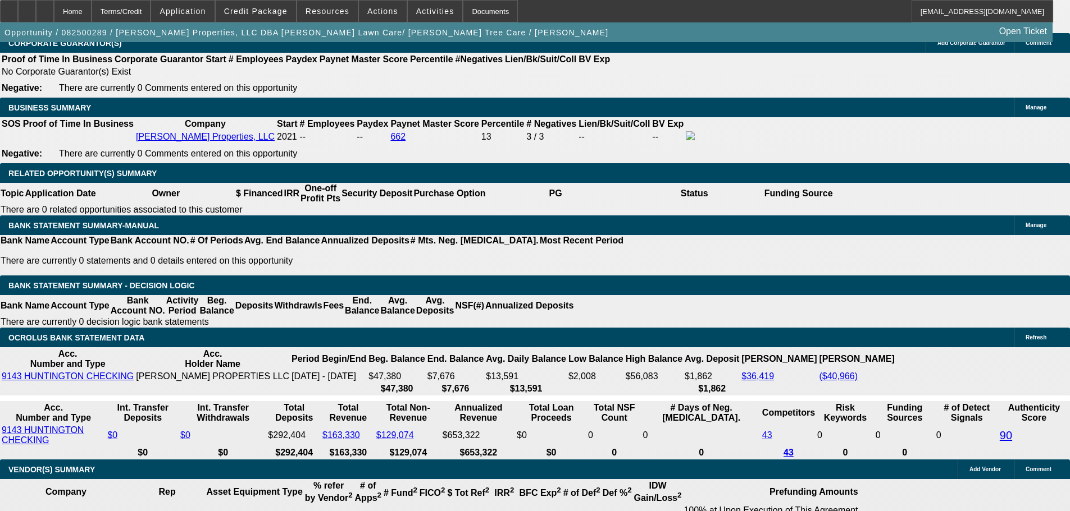
scroll to position [1839, 0]
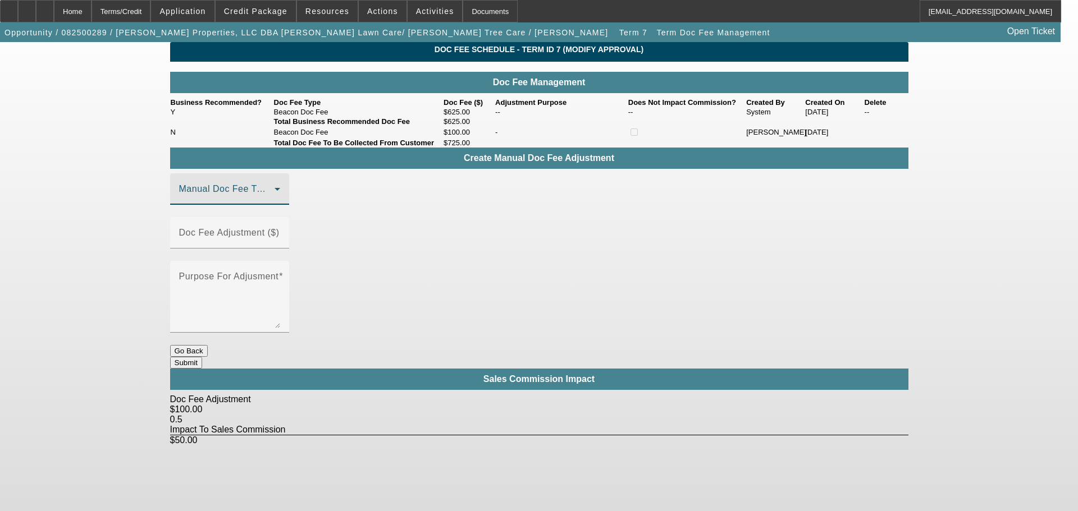
click at [275, 200] on span at bounding box center [226, 193] width 95 height 13
drag, startPoint x: 270, startPoint y: 267, endPoint x: 317, endPoint y: 255, distance: 48.6
click at [270, 268] on mat-option "Beacon Doc Fee" at bounding box center [246, 267] width 150 height 27
click at [280, 240] on input "Doc Fee Adjustment ($)" at bounding box center [229, 237] width 101 height 13
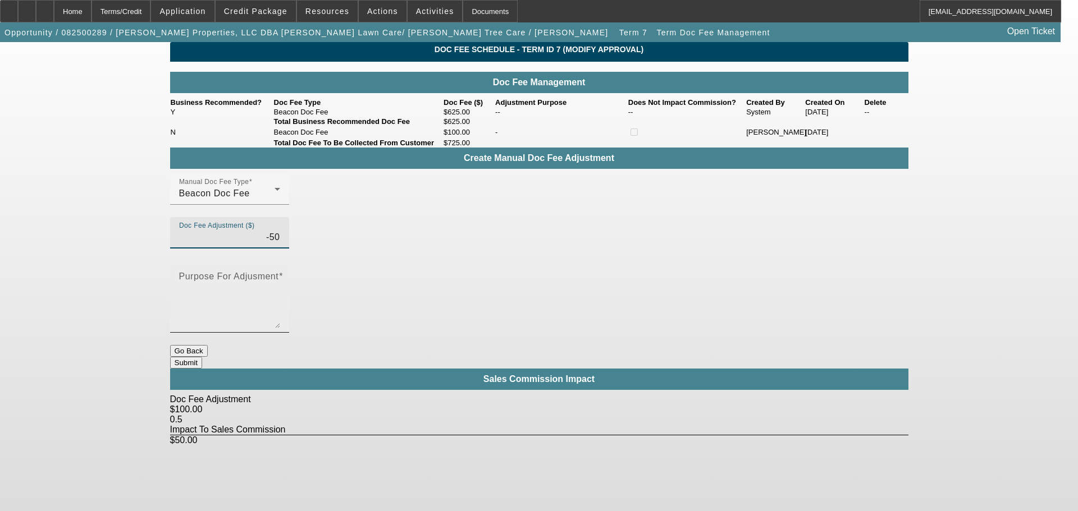
type input "($50.00)"
click at [280, 275] on textarea "Purpose For Adjusment" at bounding box center [229, 302] width 101 height 54
type textarea "-"
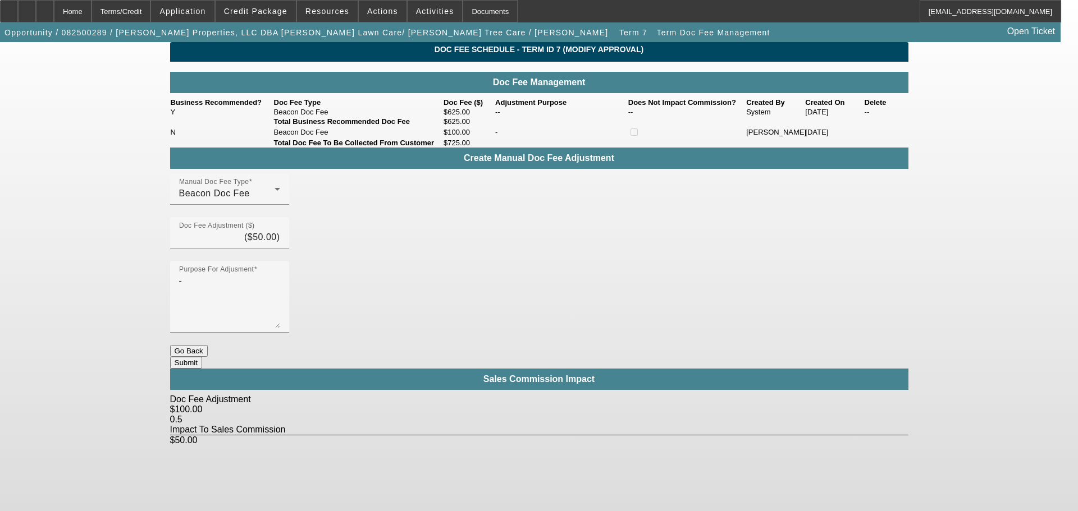
click at [202, 357] on button "Submit" at bounding box center [186, 363] width 32 height 12
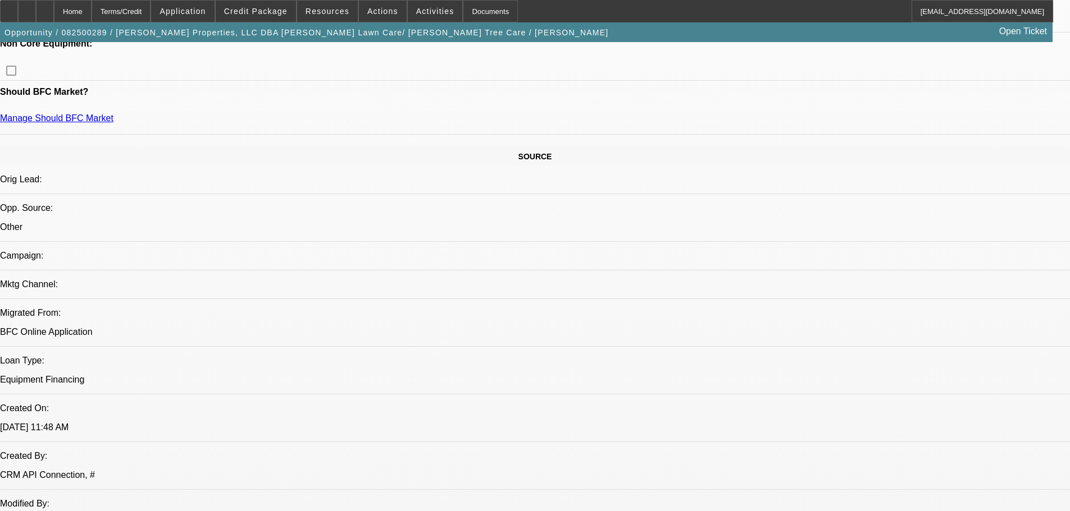
select select "0"
select select "6"
select select "0"
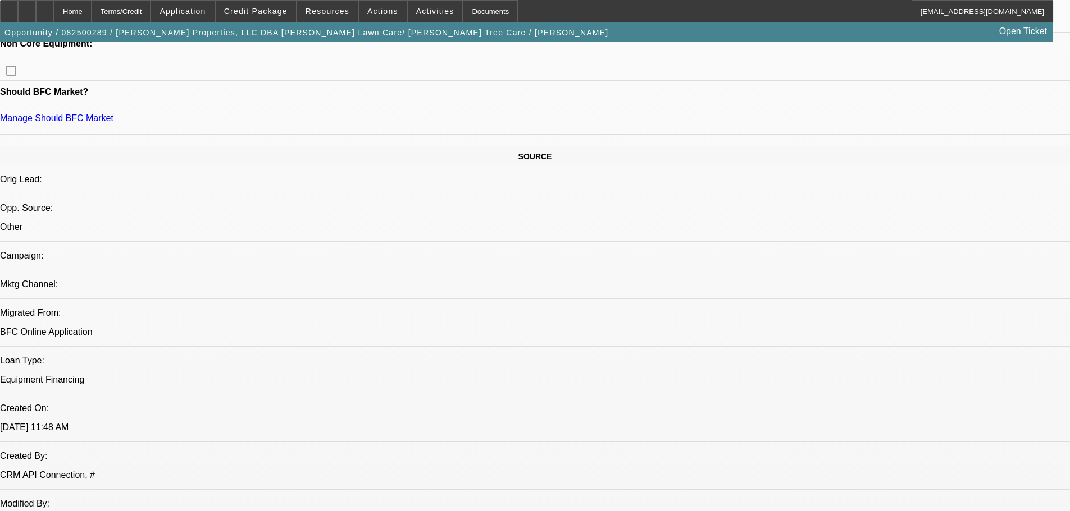
select select "0"
select select "6"
select select "0"
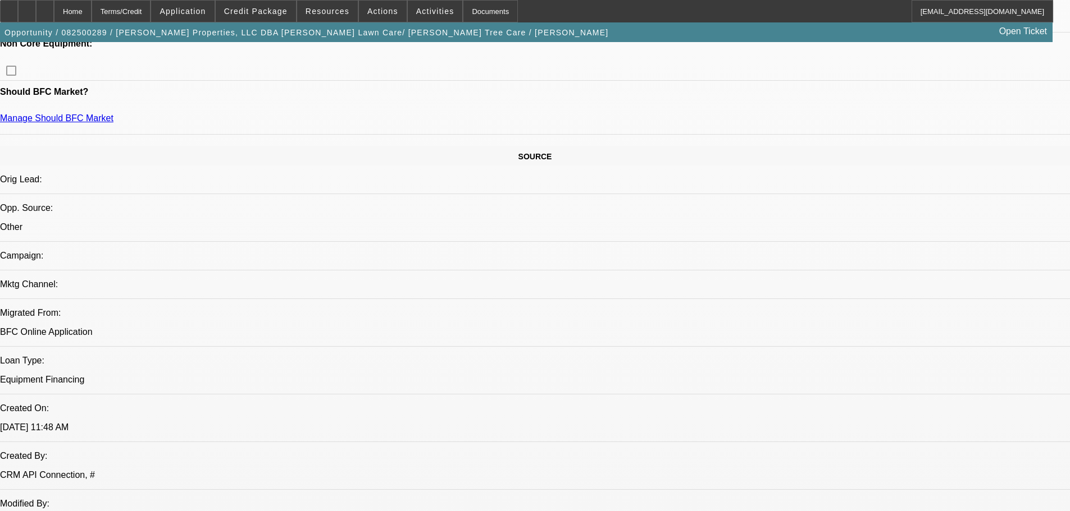
select select "0"
select select "6"
select select "0"
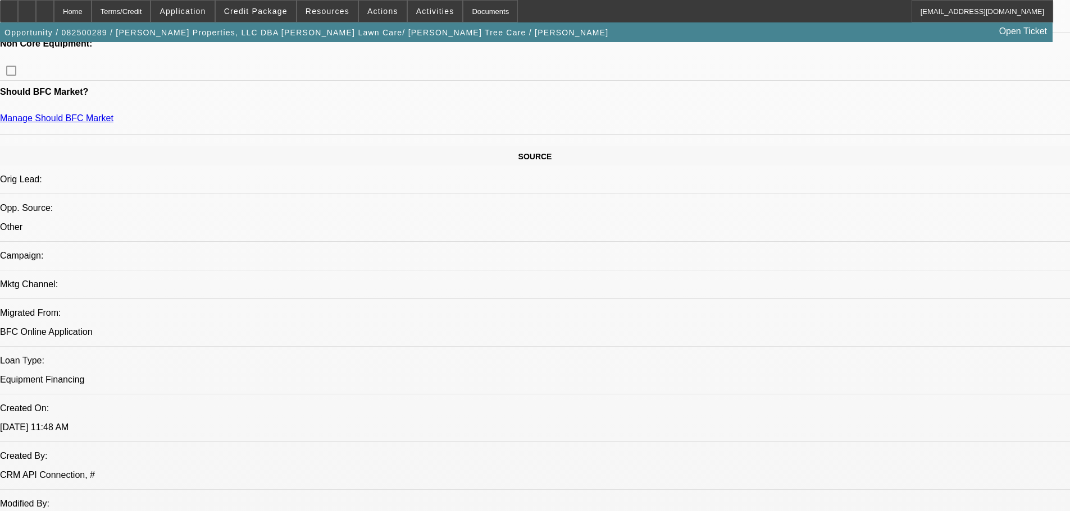
select select "6"
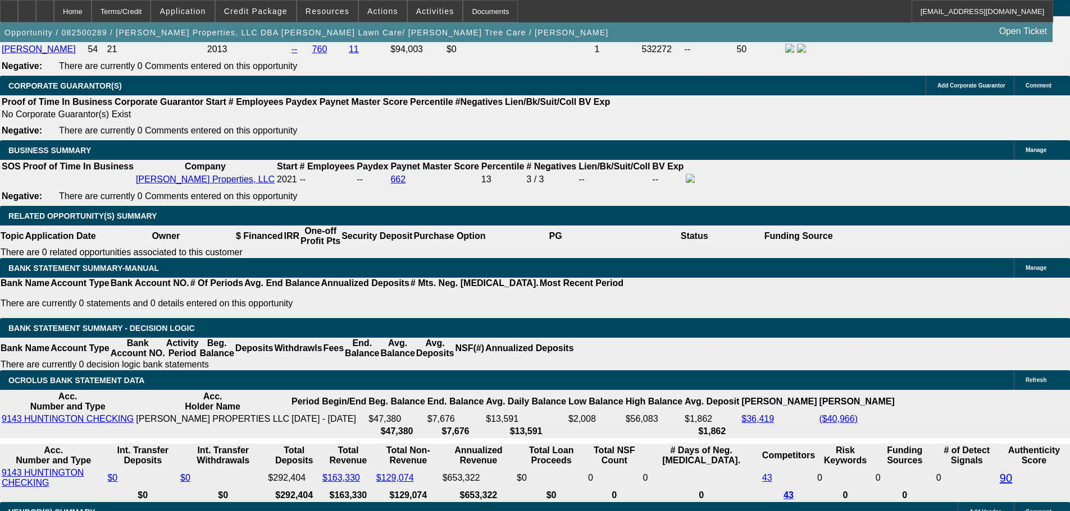
scroll to position [1853, 0]
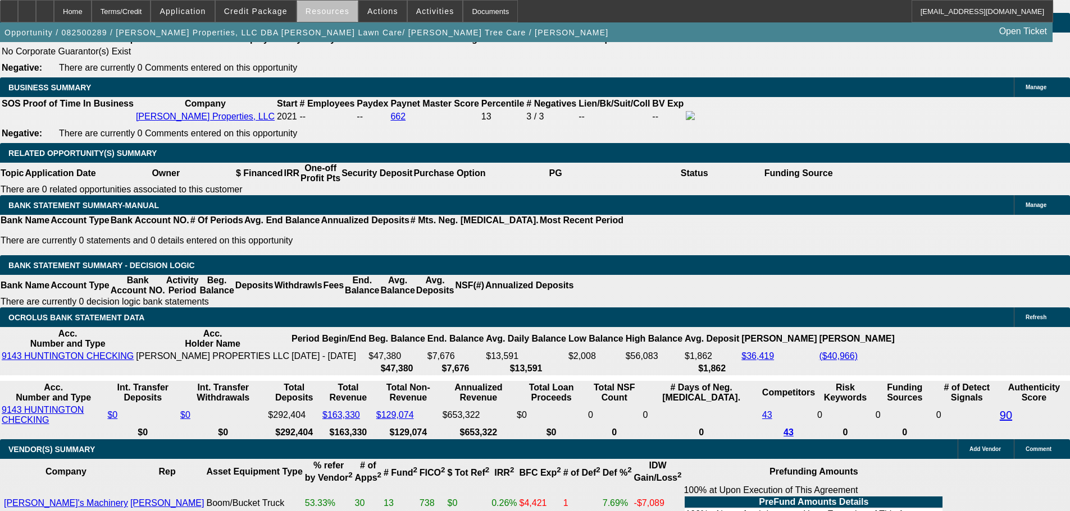
click at [340, 14] on span "Resources" at bounding box center [327, 11] width 44 height 9
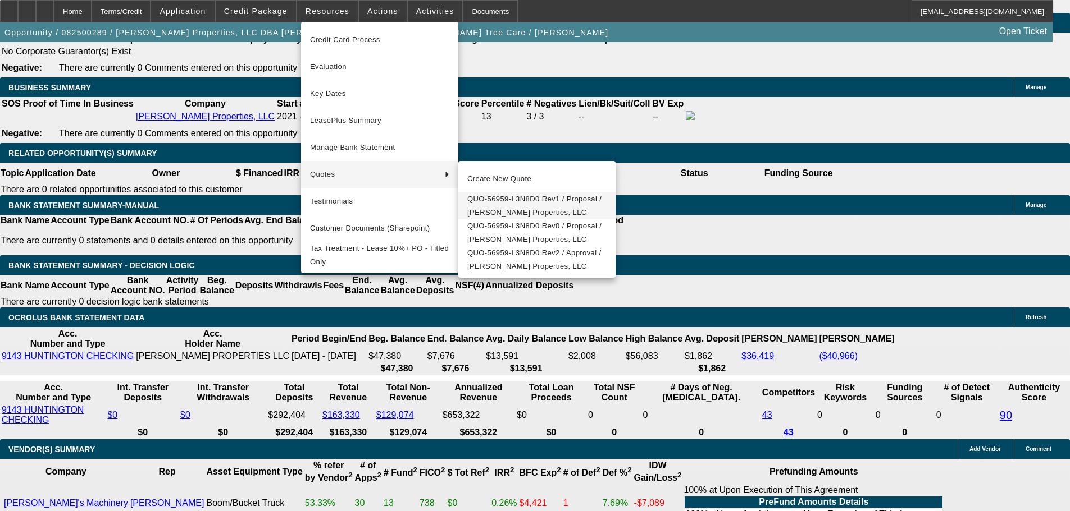
click at [500, 200] on span "QUO-56959-L3N8D0 Rev1 / Proposal / [PERSON_NAME] Properties, LLC" at bounding box center [536, 206] width 139 height 27
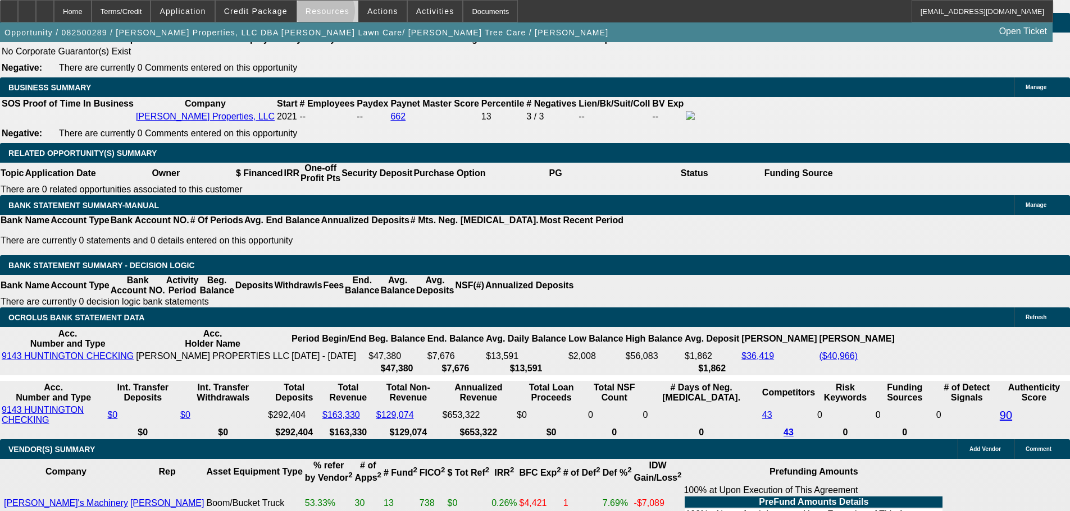
click at [329, 13] on span "Resources" at bounding box center [327, 11] width 44 height 9
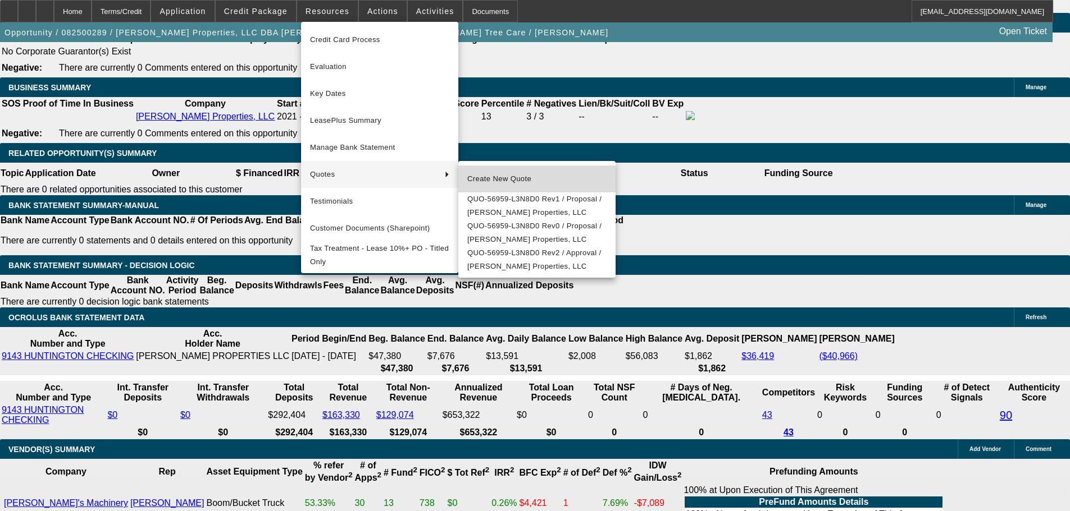
click at [510, 183] on span "Create New Quote" at bounding box center [536, 178] width 139 height 13
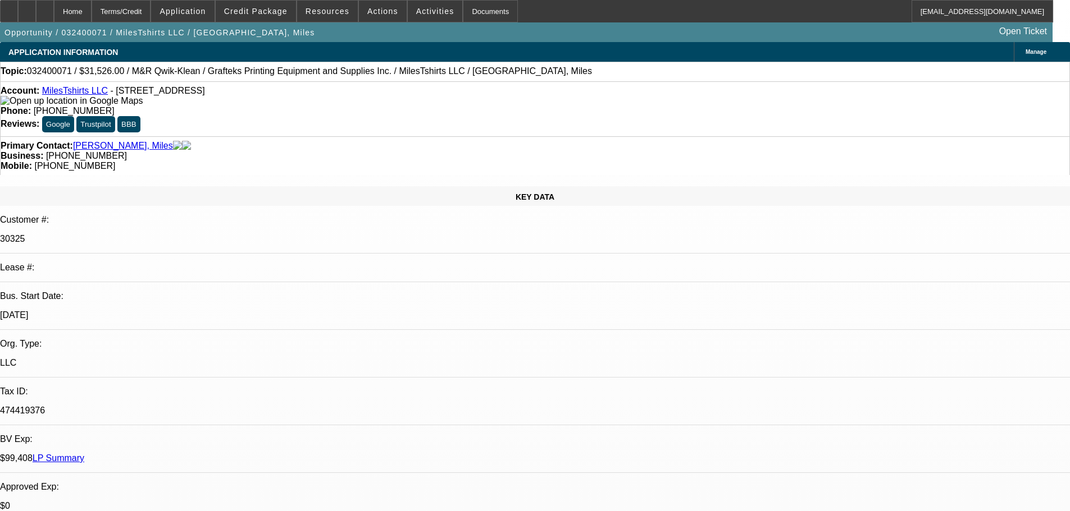
select select "0"
select select "2"
select select "0"
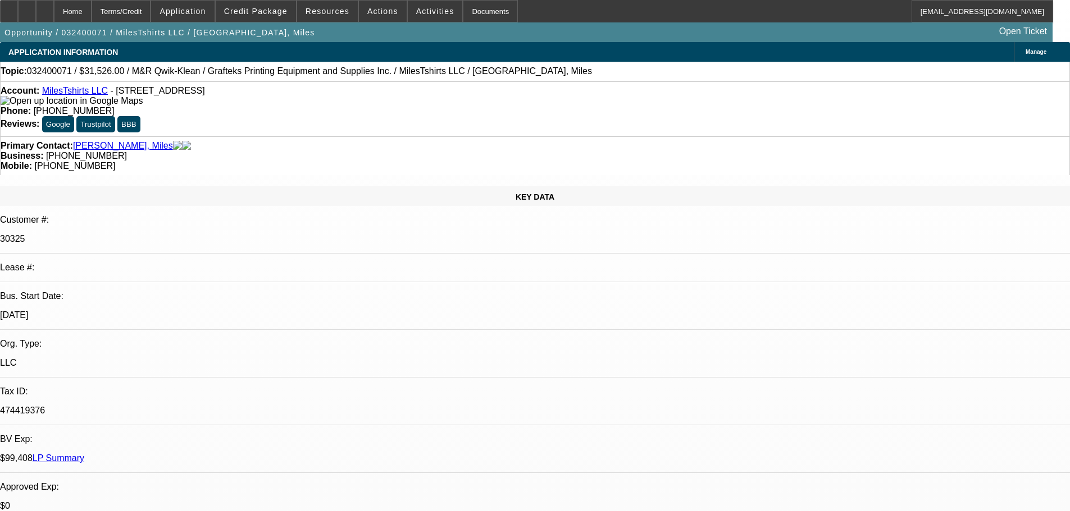
select select "0"
select select "2"
select select "0"
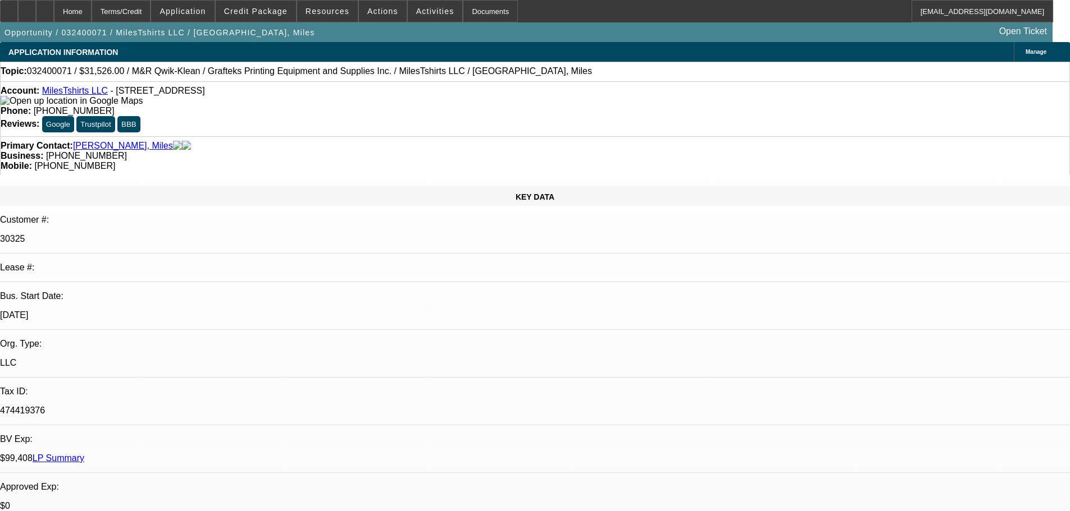
select select "0"
select select "2"
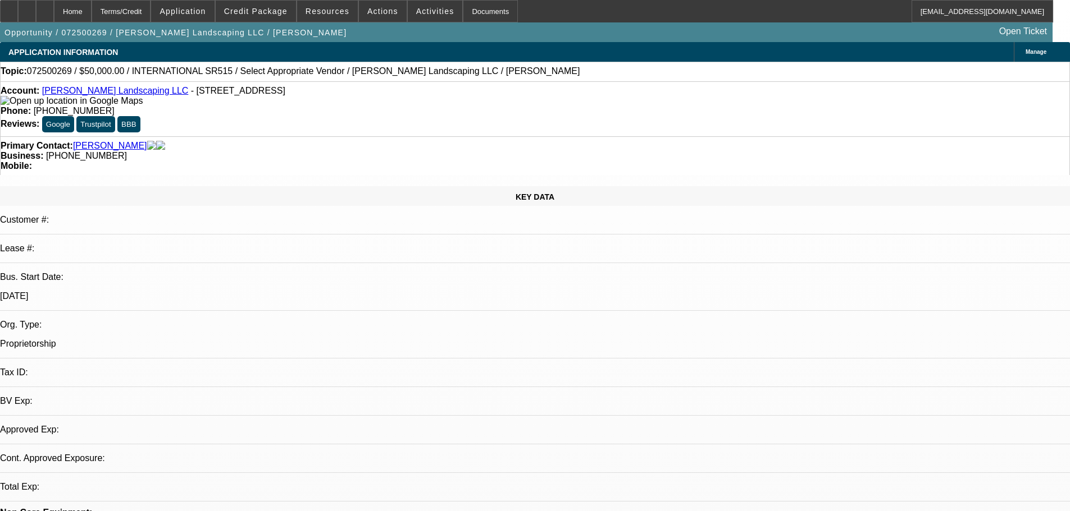
select select "0"
select select "2"
select select "0.1"
select select "4"
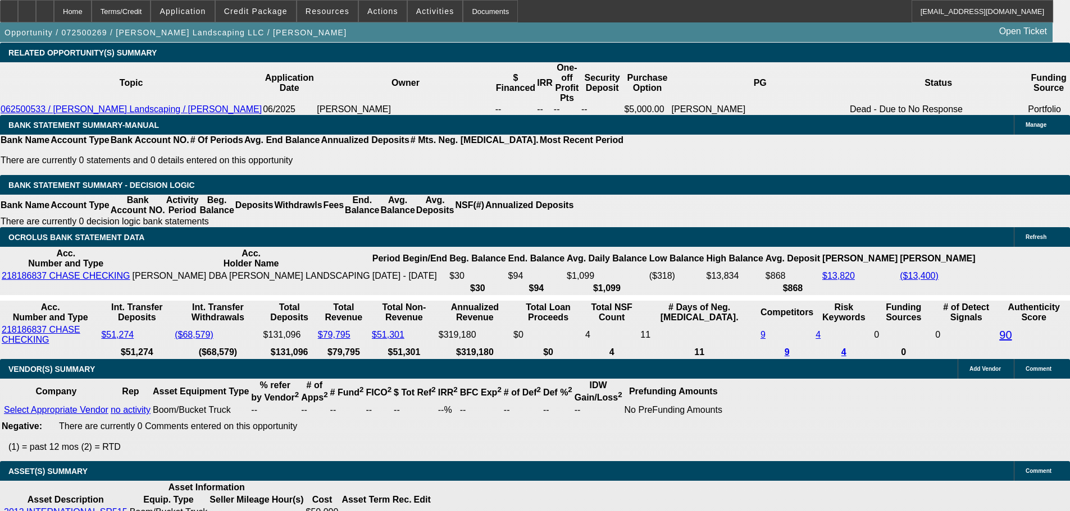
scroll to position [1909, 0]
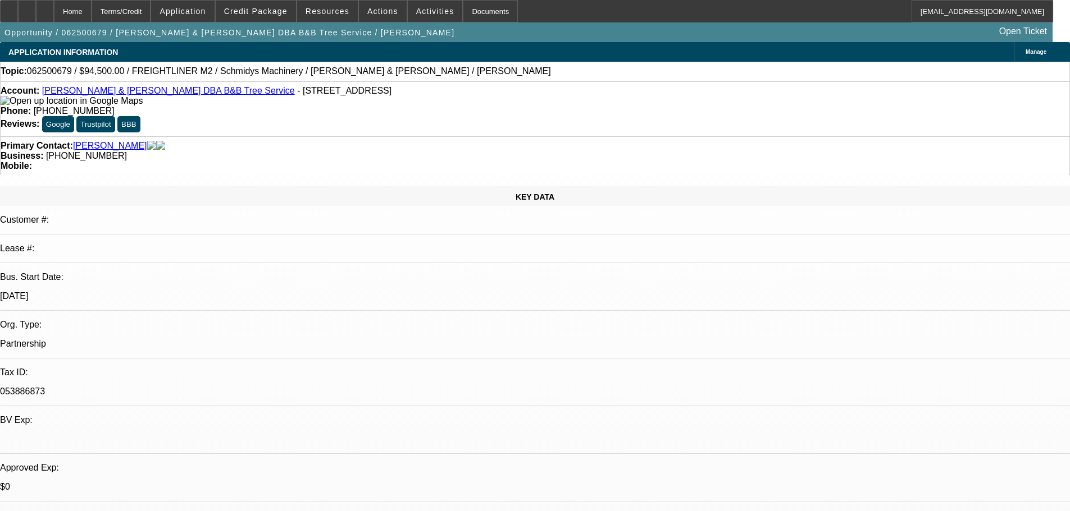
select select "0.1"
select select "2"
select select "0"
select select "6"
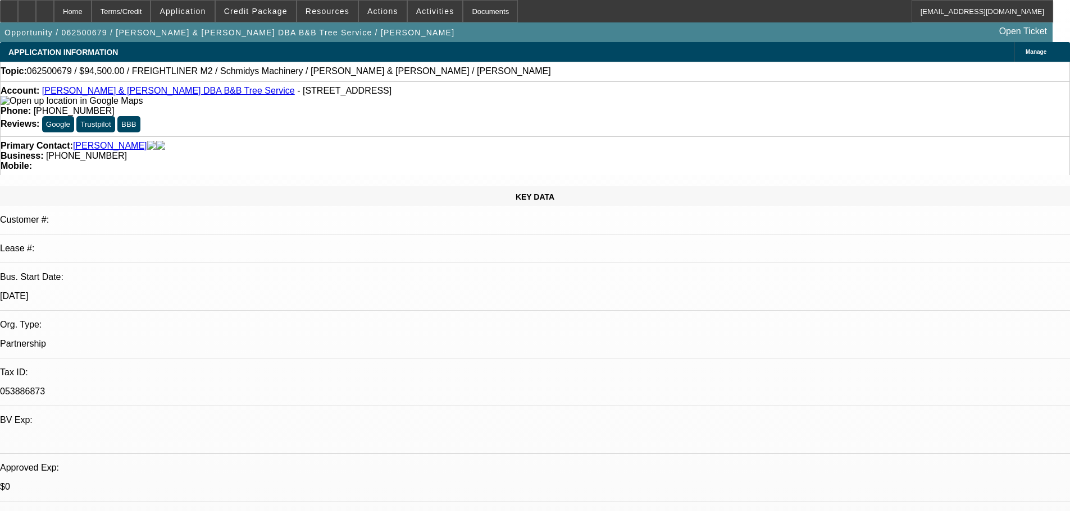
select select "0.1"
select select "2"
select select "0"
select select "6"
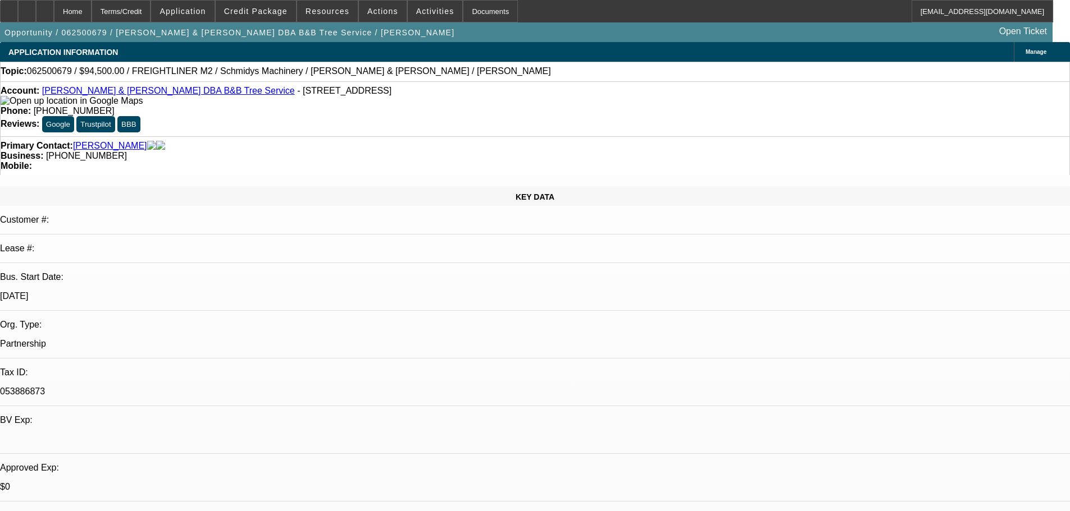
select select "0"
select select "2"
select select "0"
select select "6"
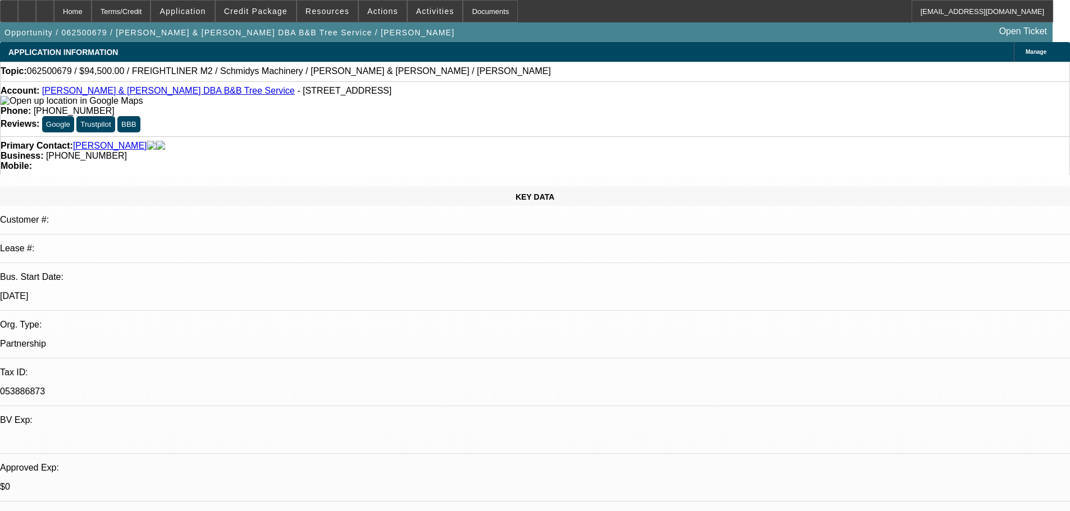
select select "0"
select select "6"
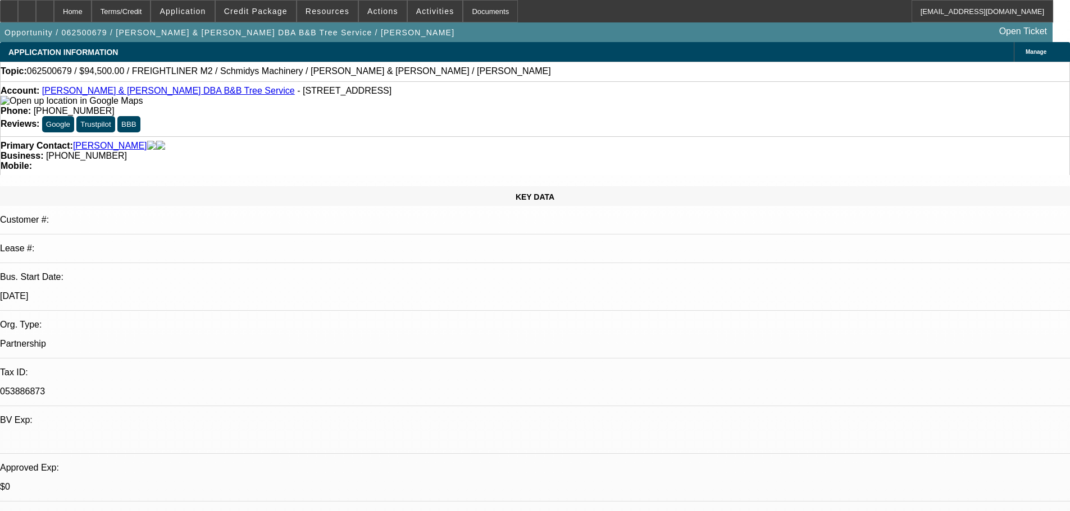
click at [101, 141] on link "[PERSON_NAME]" at bounding box center [110, 146] width 74 height 10
